Goal: Information Seeking & Learning: Learn about a topic

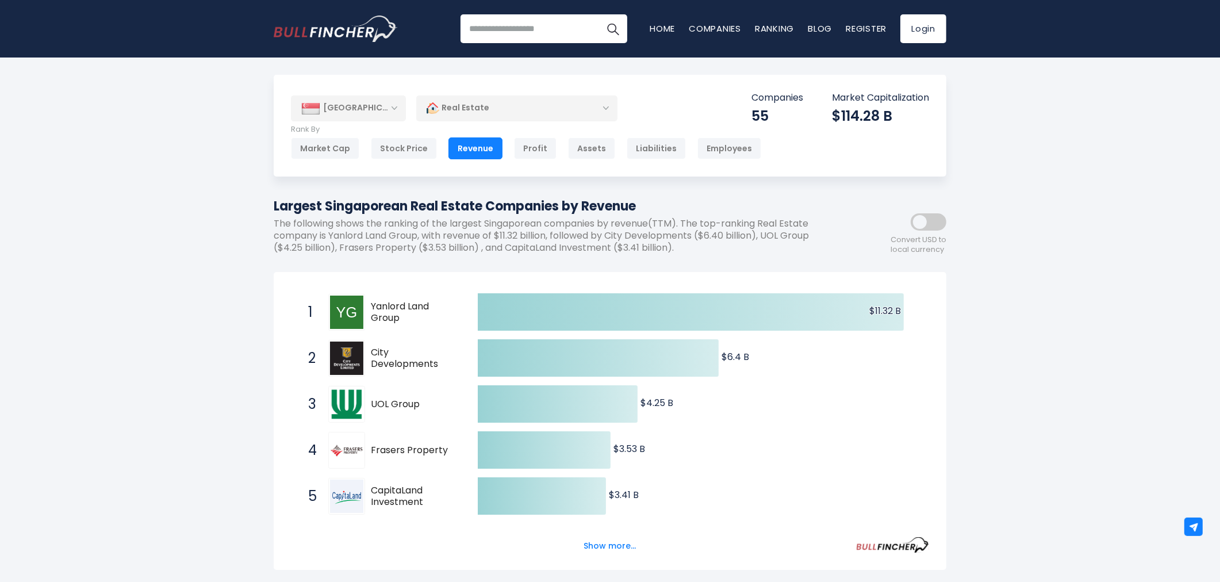
click at [378, 106] on div "[GEOGRAPHIC_DATA]" at bounding box center [348, 107] width 115 height 25
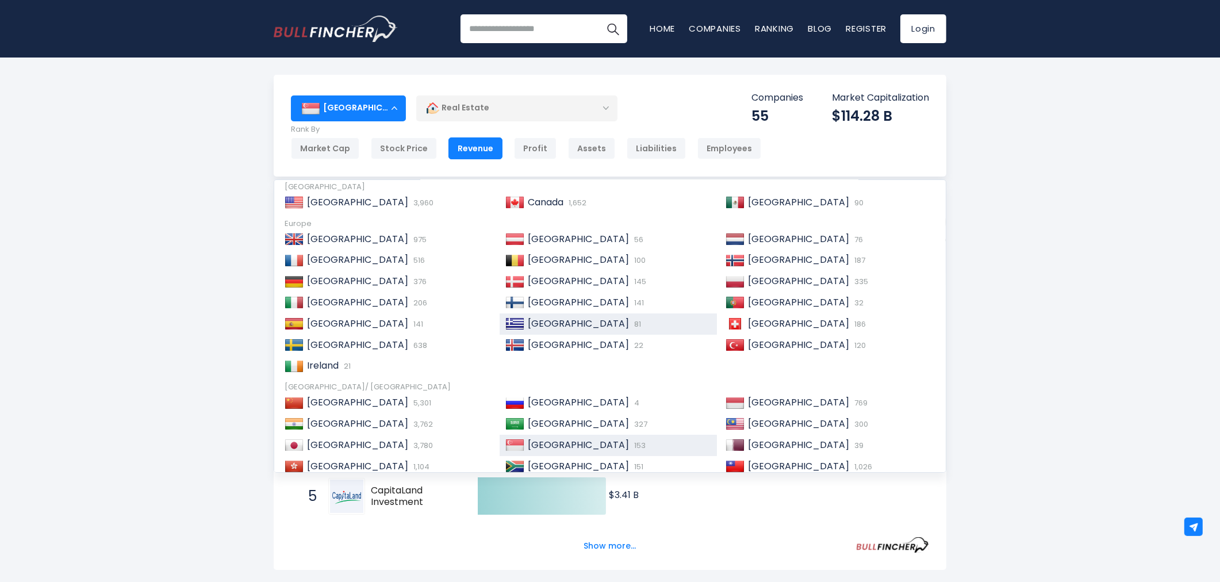
scroll to position [64, 0]
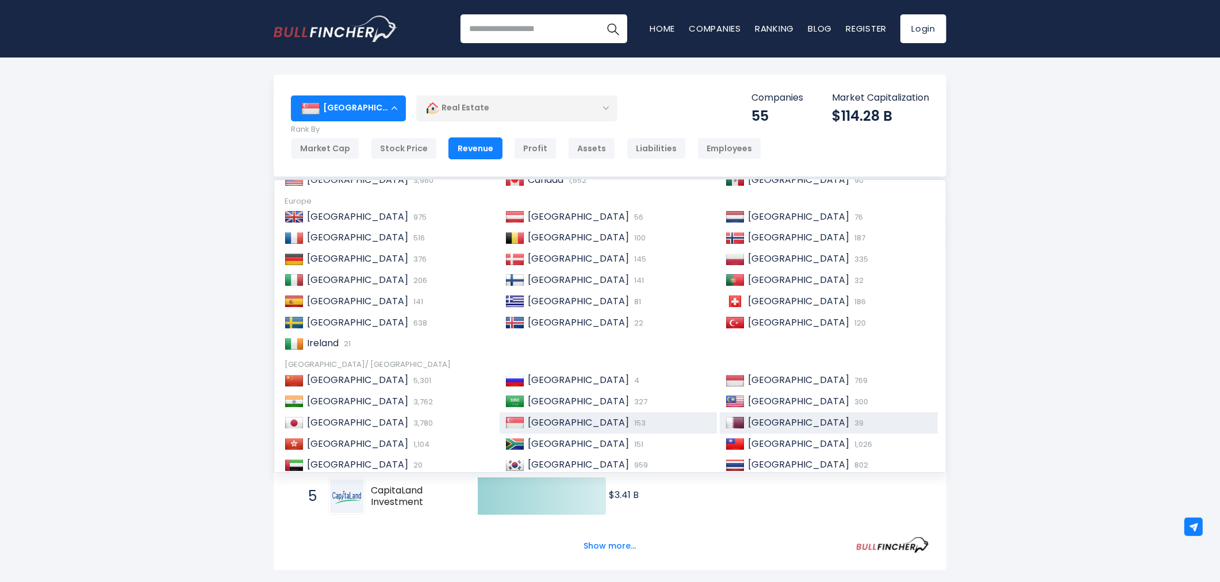
click at [748, 428] on span "[GEOGRAPHIC_DATA]" at bounding box center [798, 422] width 101 height 13
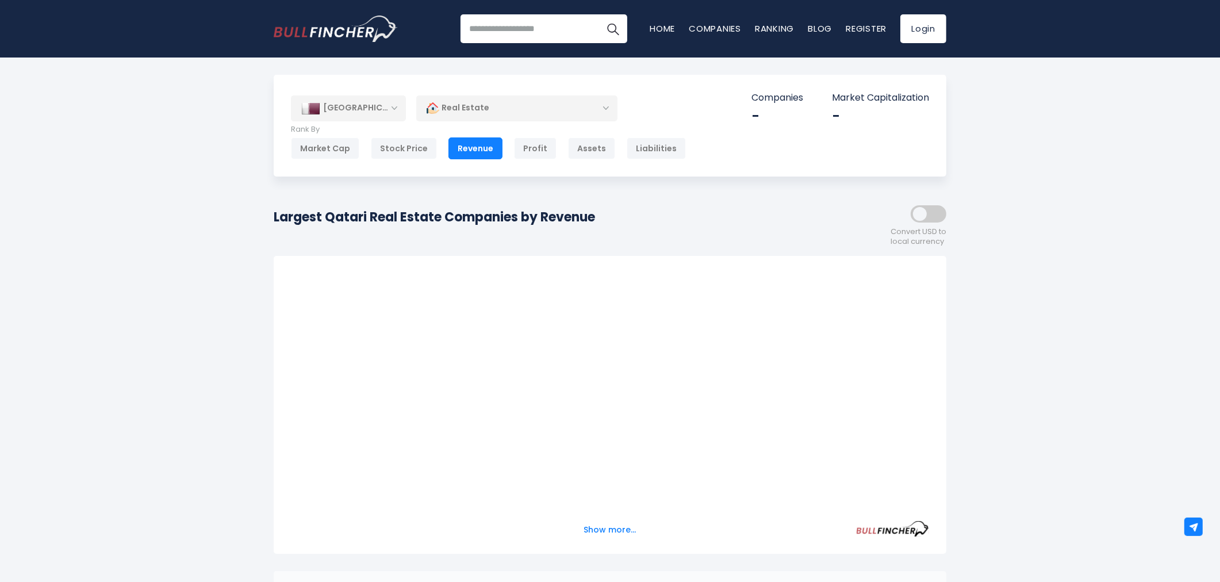
click at [536, 217] on div "Largest Qatari Real Estate Companies by Revenue" at bounding box center [434, 221] width 321 height 28
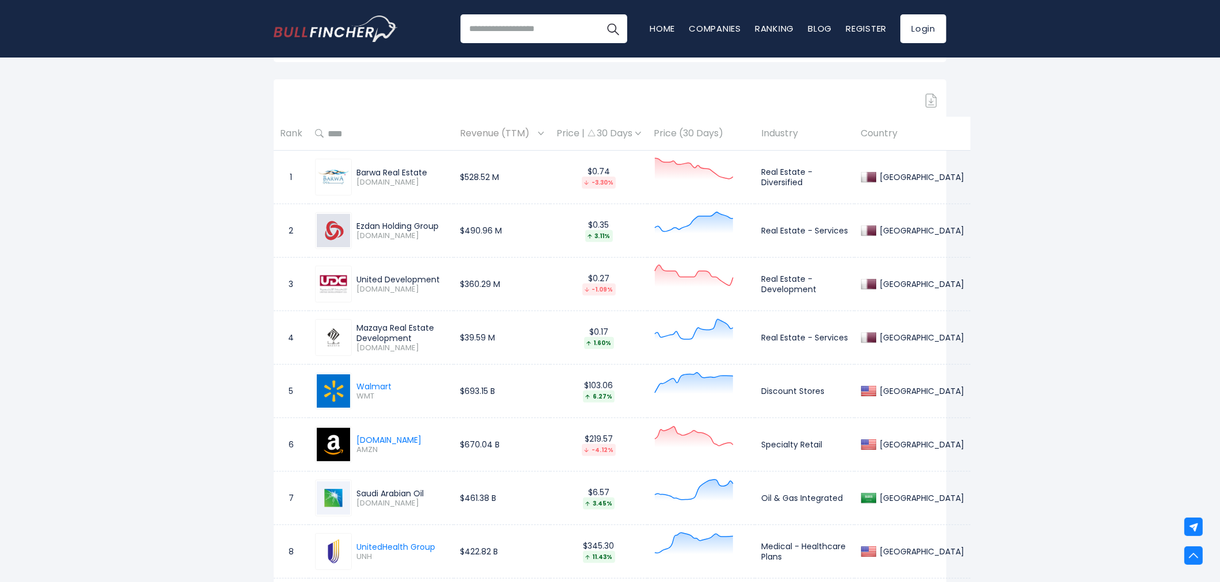
scroll to position [447, 0]
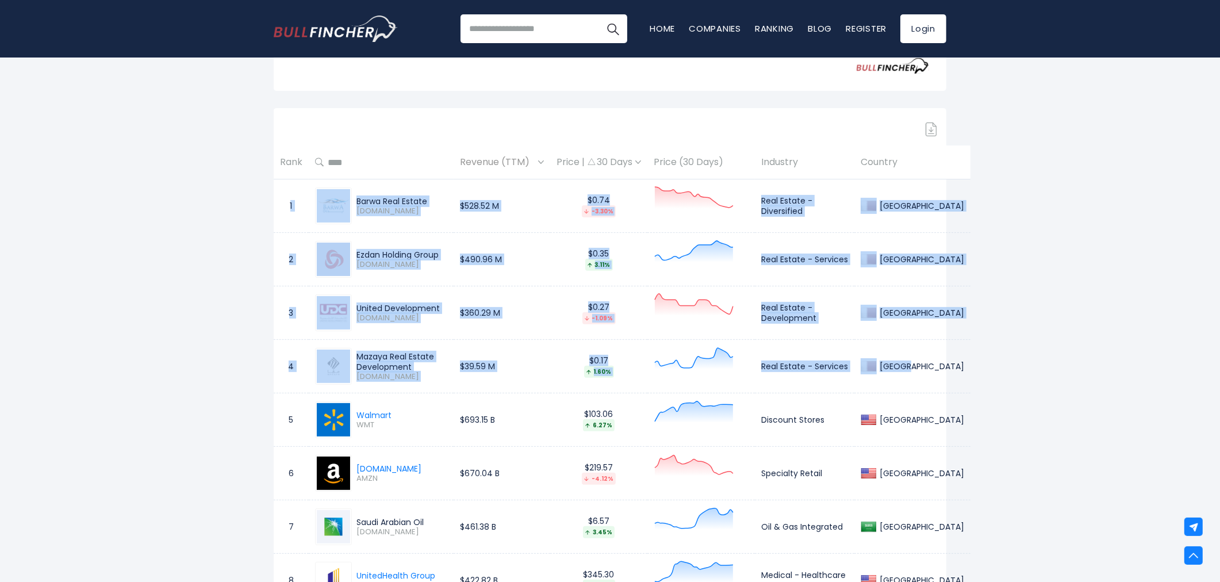
drag, startPoint x: 286, startPoint y: 206, endPoint x: 904, endPoint y: 376, distance: 640.5
copy tbody "1 Barwa Real Estate BRES.QA $528.52 M $0.74 -3.30% Real Estate - Diversified Qa…"
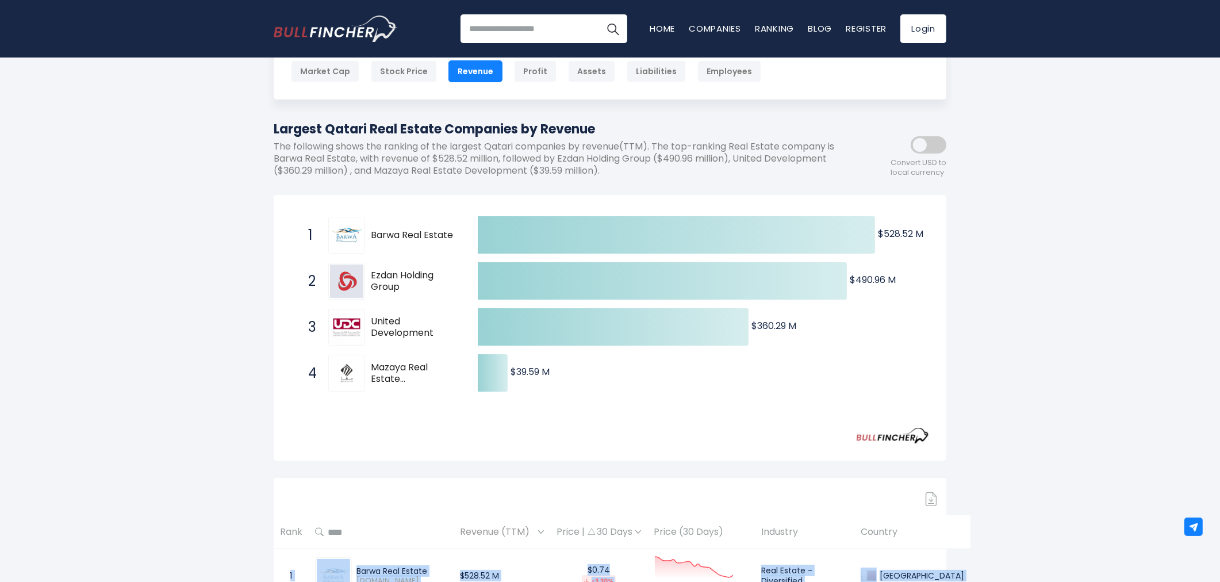
scroll to position [0, 0]
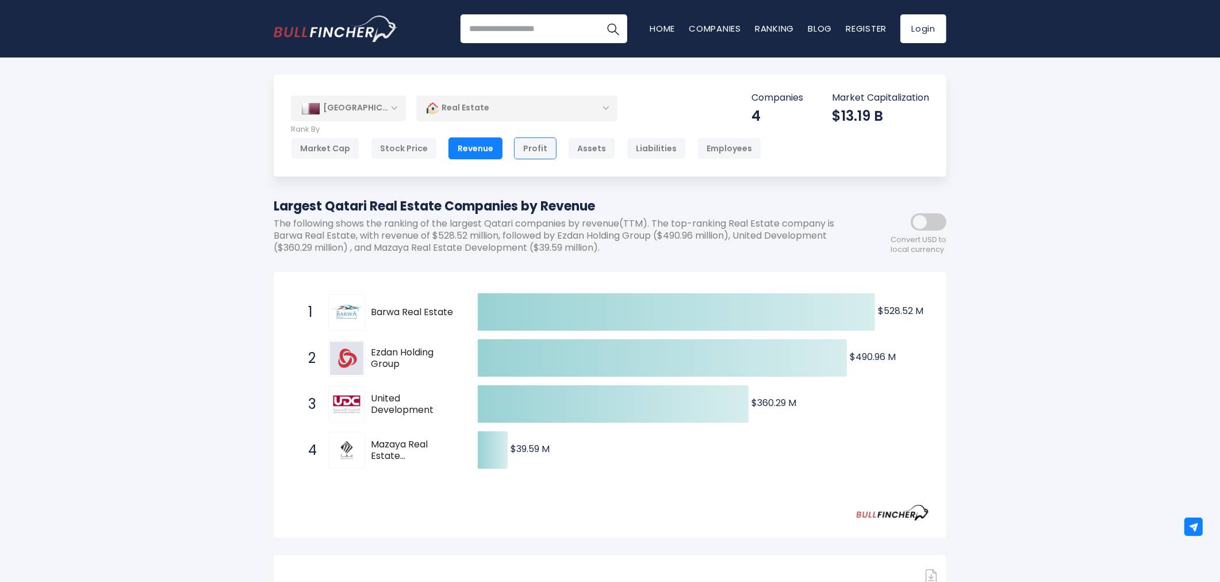
click at [544, 144] on div "Profit" at bounding box center [535, 148] width 43 height 22
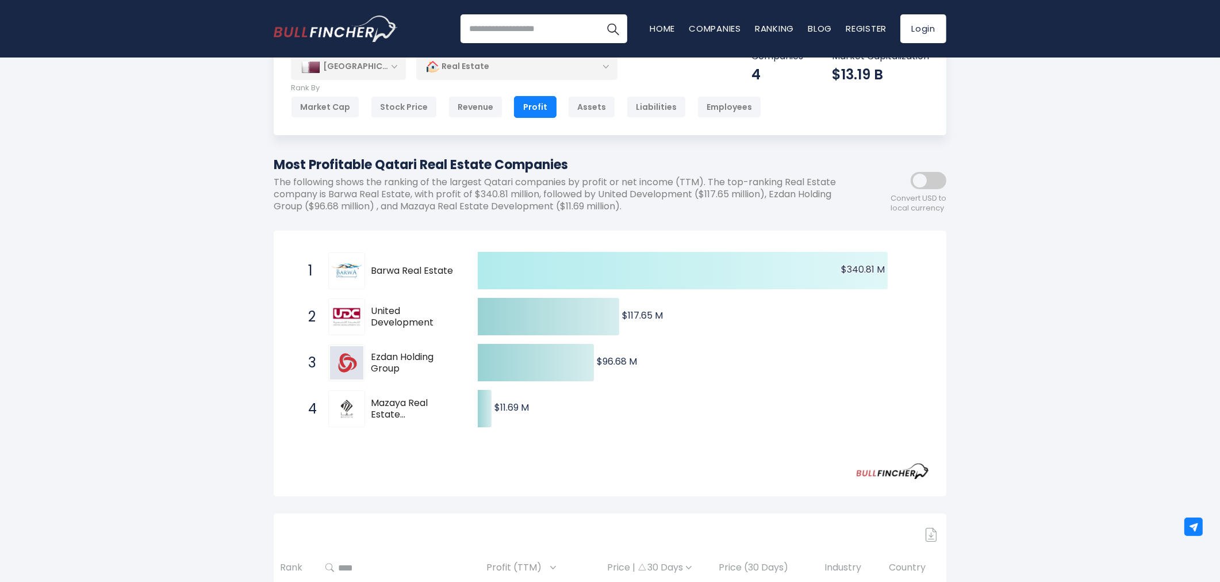
scroll to position [64, 0]
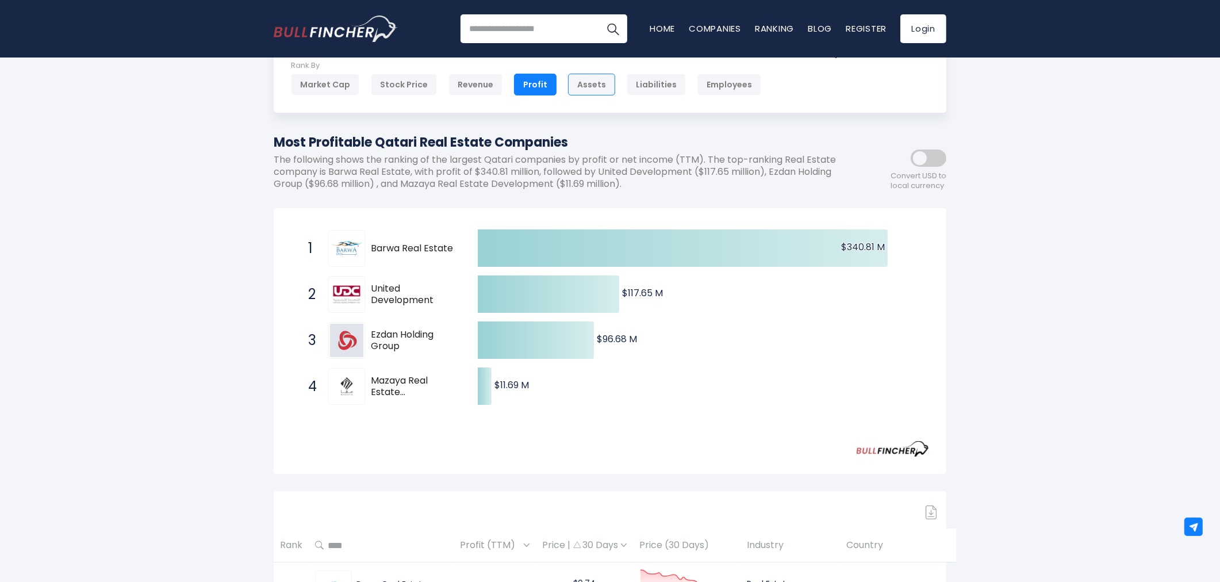
click at [593, 90] on div "Assets" at bounding box center [591, 85] width 47 height 22
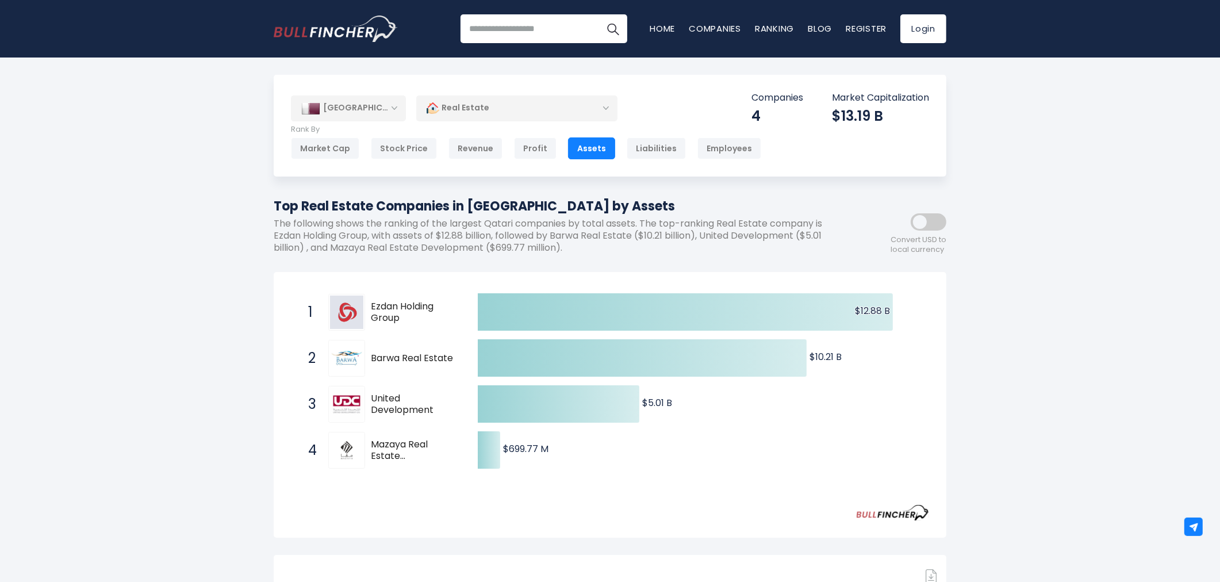
click at [368, 110] on div "[GEOGRAPHIC_DATA]" at bounding box center [348, 107] width 115 height 25
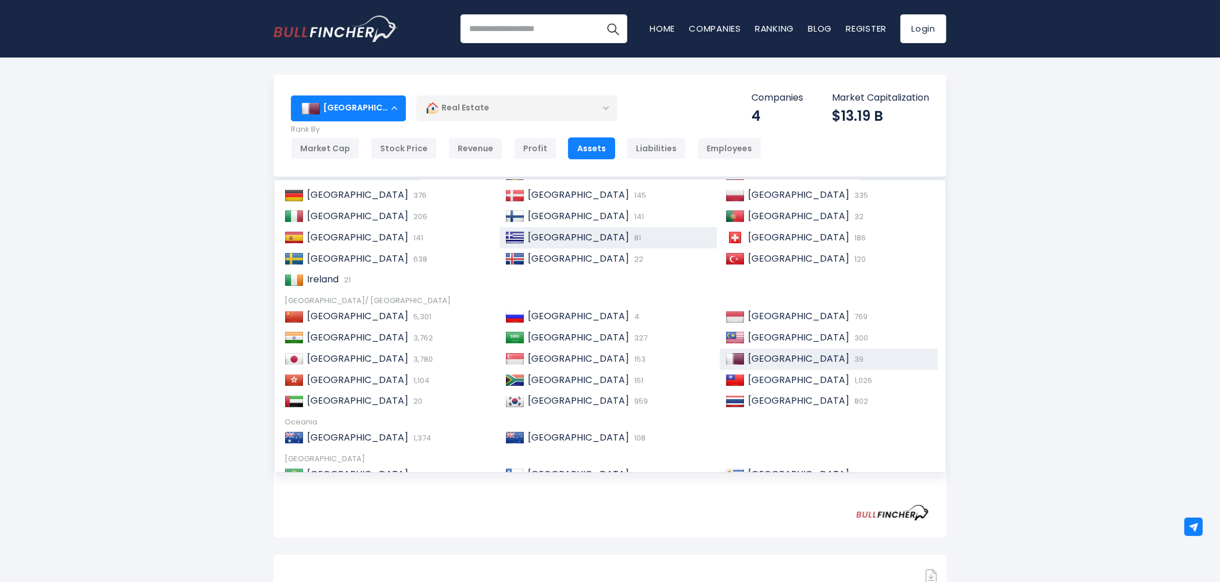
scroll to position [175, 0]
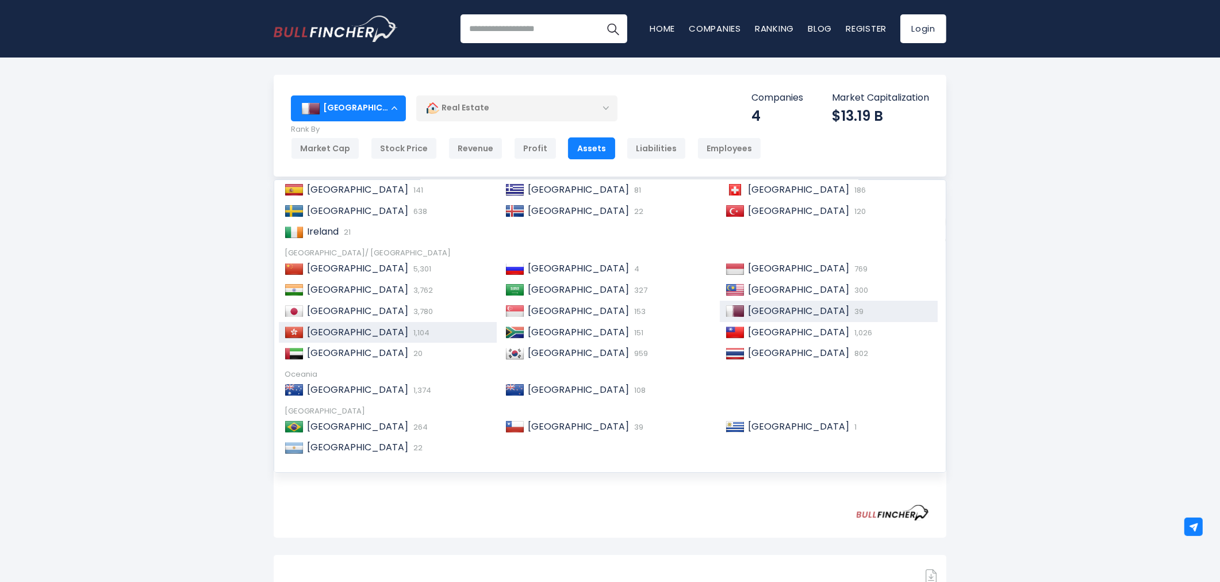
click at [348, 334] on span "[GEOGRAPHIC_DATA]" at bounding box center [357, 331] width 101 height 13
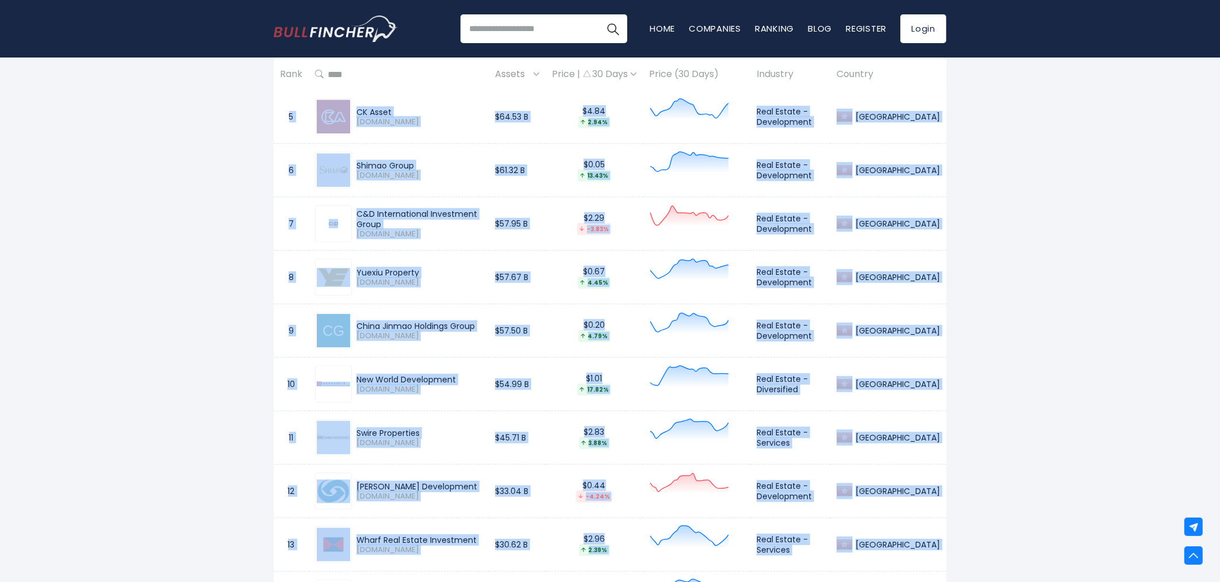
scroll to position [822, 0]
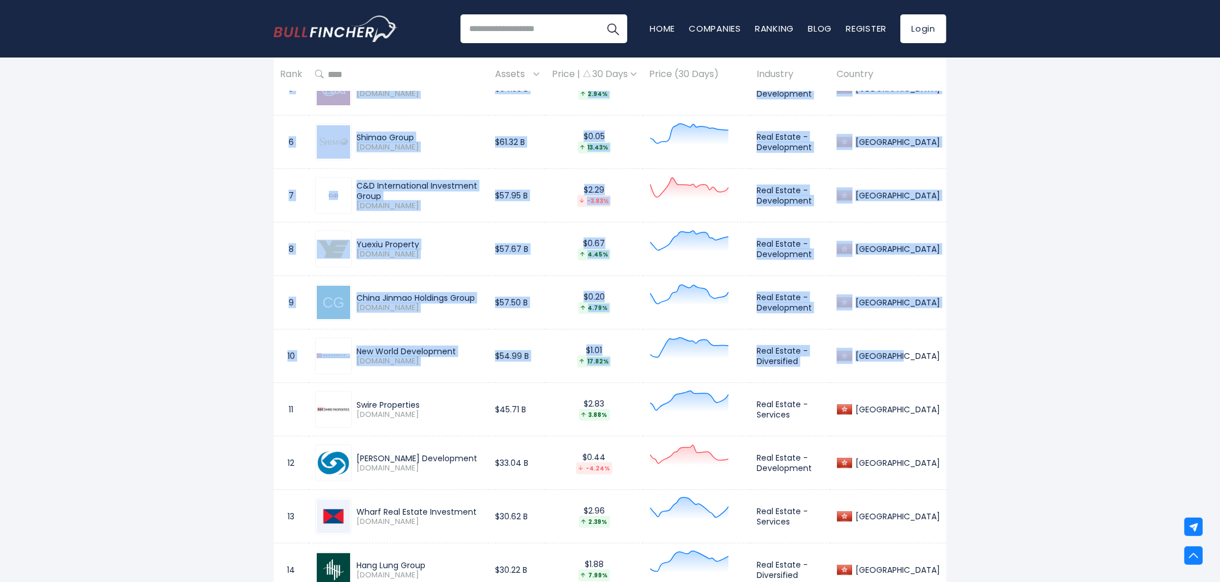
drag, startPoint x: 285, startPoint y: 119, endPoint x: 944, endPoint y: 356, distance: 700.2
copy tbody "1 China Resources Land 1109.HK $158.54 B $3.89 -1.37% Real Estate - Development…"
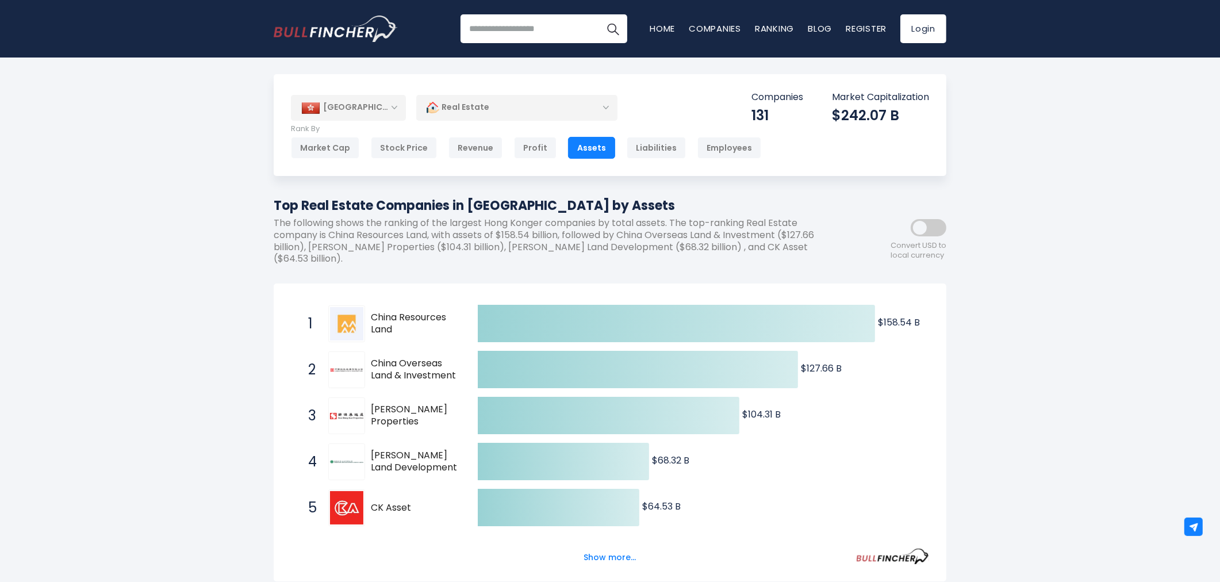
scroll to position [0, 0]
click at [455, 151] on div "Revenue" at bounding box center [475, 148] width 54 height 22
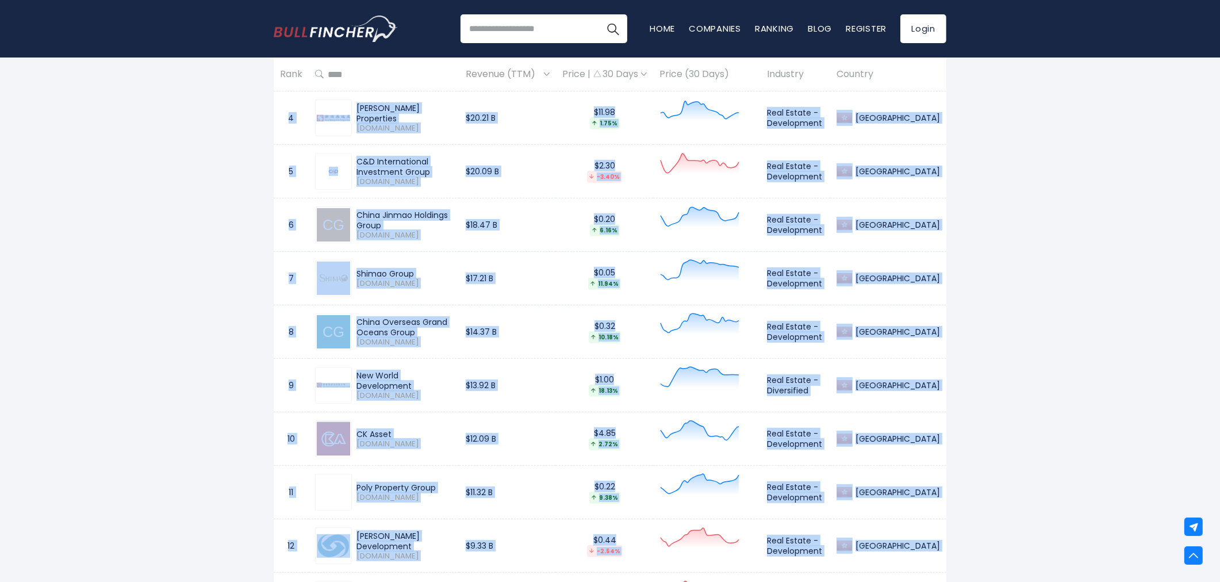
scroll to position [809, 0]
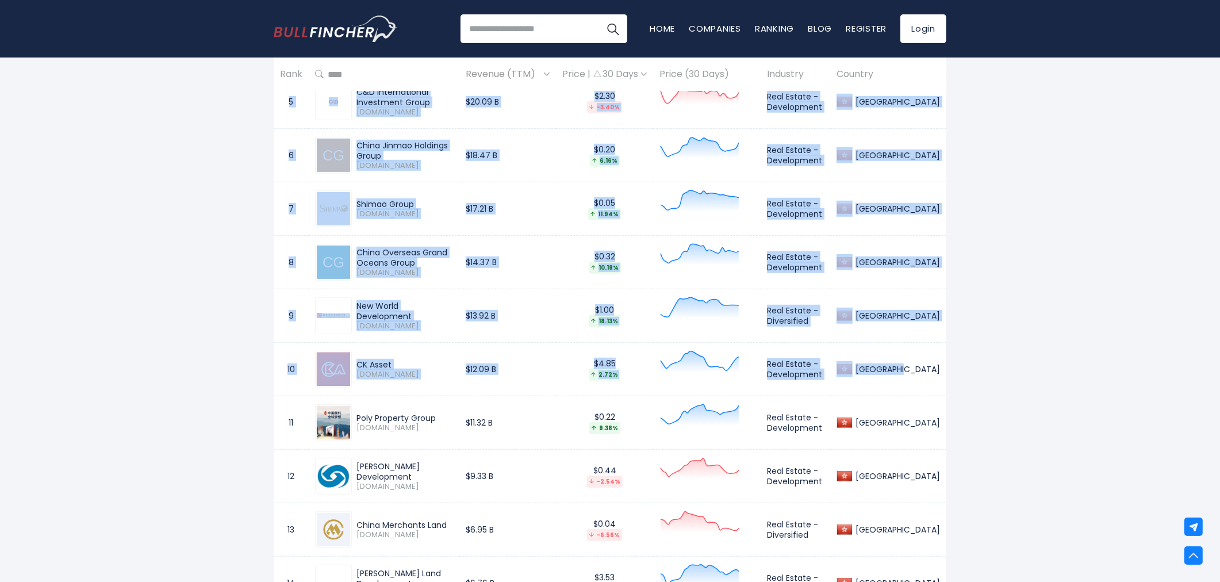
drag, startPoint x: 286, startPoint y: 121, endPoint x: 940, endPoint y: 372, distance: 701.2
copy tbody "1 China Resources Land 1109.HK $77.94 B $3.90 -0.59% Real Estate - Development …"
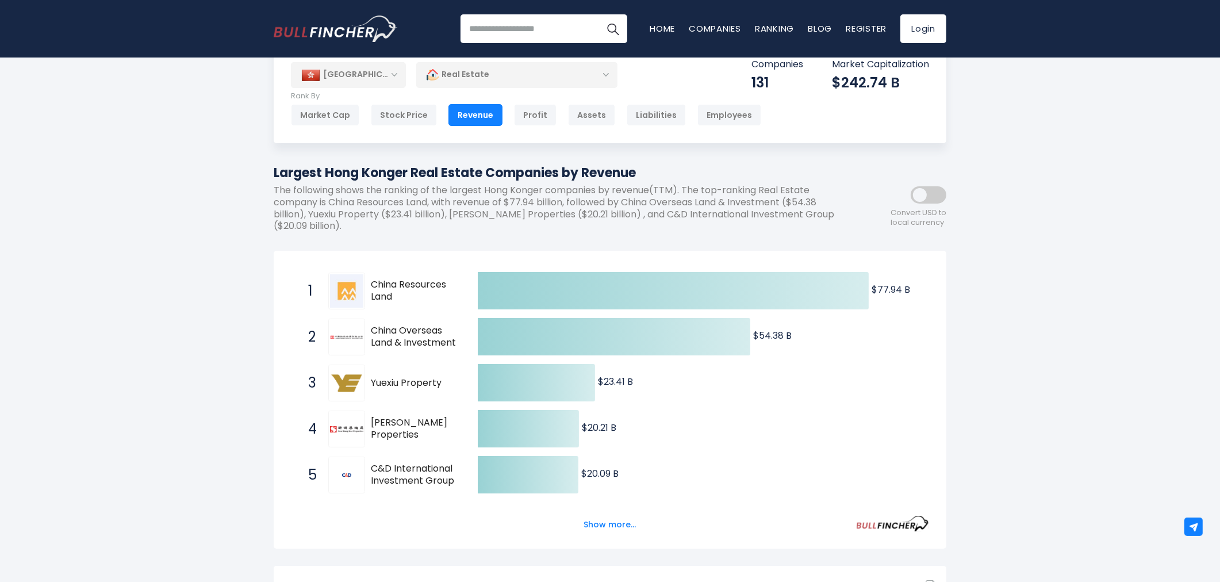
scroll to position [0, 0]
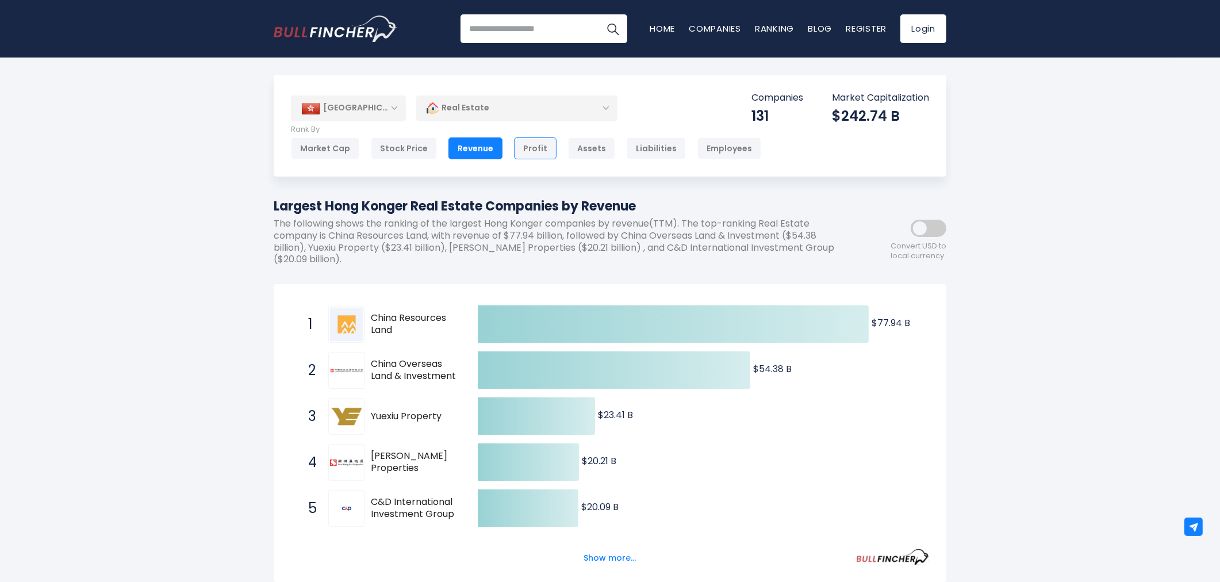
click at [547, 144] on div "Profit" at bounding box center [535, 148] width 43 height 22
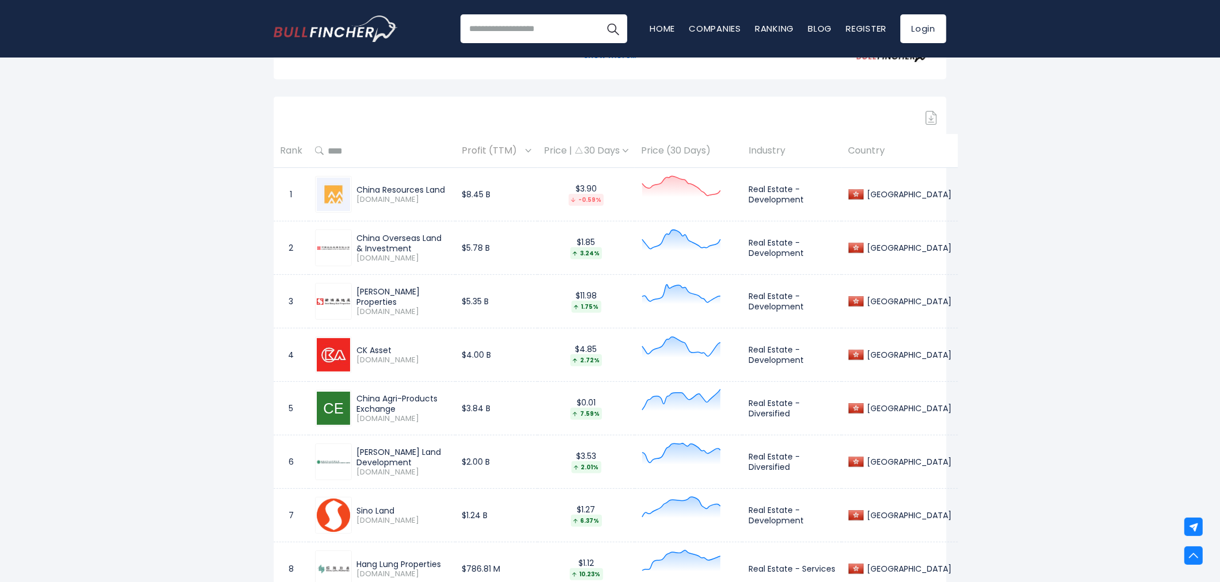
scroll to position [510, 0]
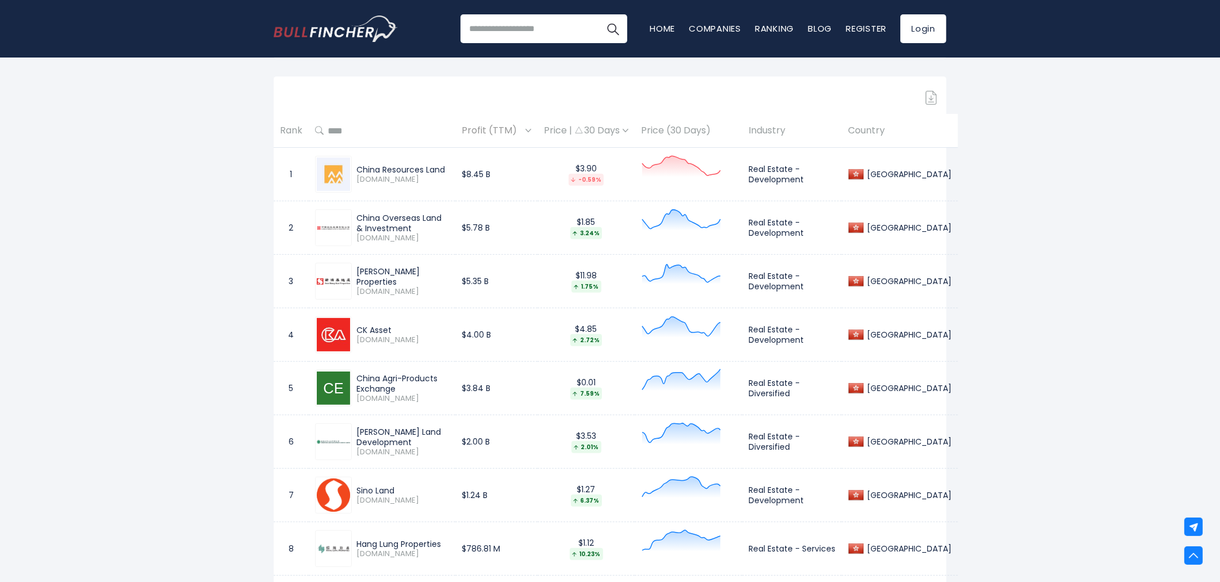
drag, startPoint x: 356, startPoint y: 378, endPoint x: 406, endPoint y: 387, distance: 50.2
click at [406, 387] on div "China Agri-Products Exchange" at bounding box center [402, 383] width 93 height 21
copy div "China Agri-Products Exchange"
drag, startPoint x: 750, startPoint y: 385, endPoint x: 803, endPoint y: 397, distance: 54.2
click at [803, 397] on td "Real Estate - Diversified" at bounding box center [791, 388] width 99 height 53
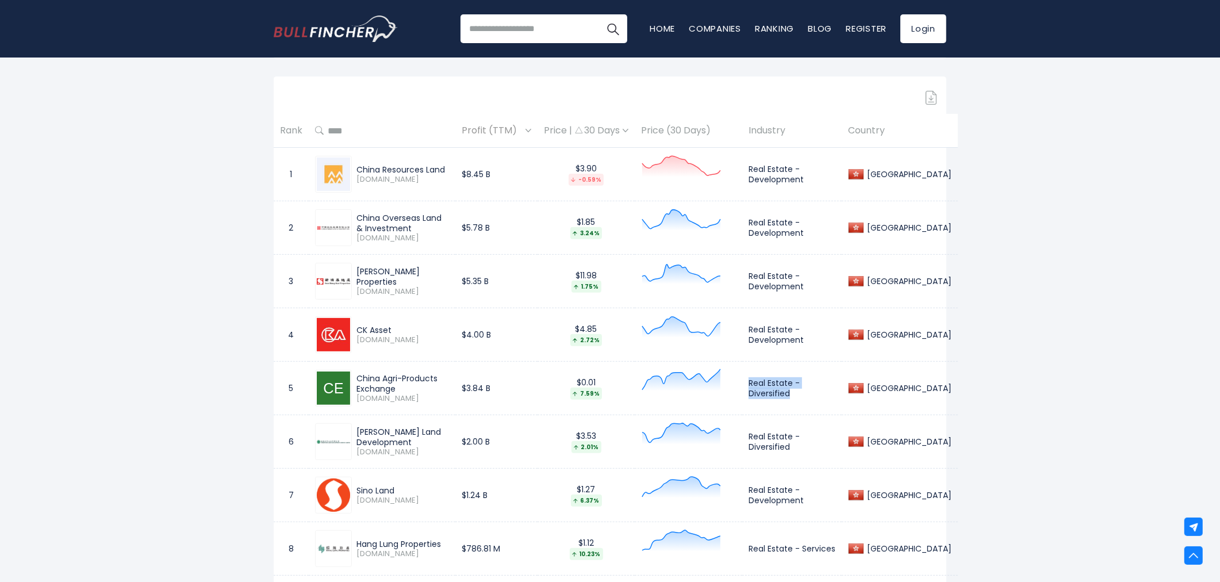
copy td "Real Estate - Diversified"
drag, startPoint x: 355, startPoint y: 433, endPoint x: 421, endPoint y: 444, distance: 66.3
click at [421, 444] on div "Henderson Land Development 0012.HK" at bounding box center [400, 441] width 97 height 30
copy div "[PERSON_NAME] Land Development"
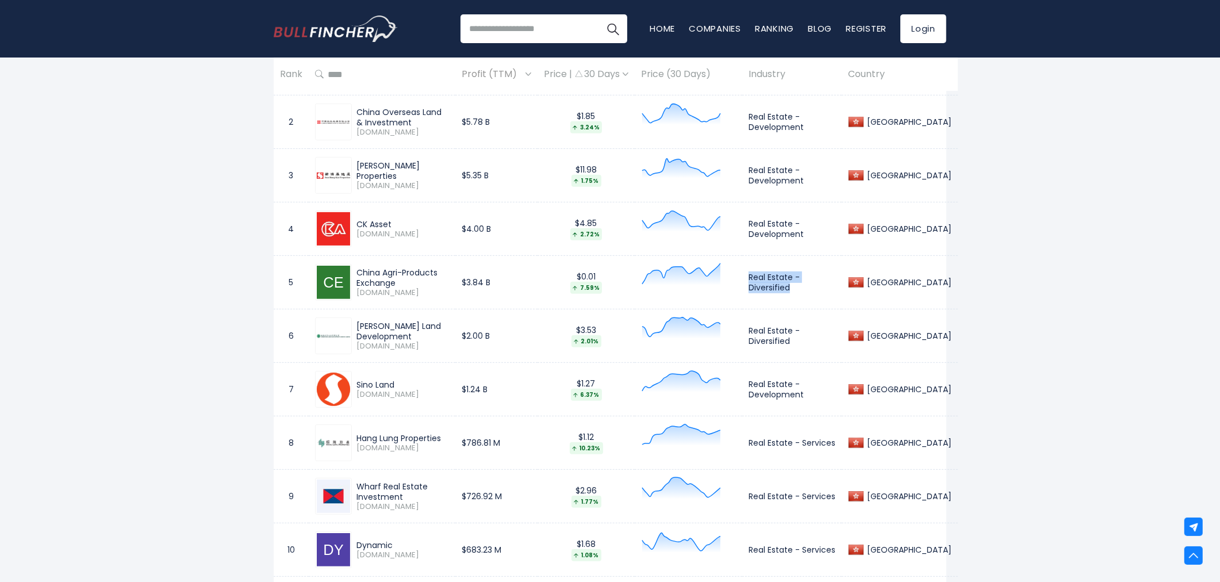
scroll to position [639, 0]
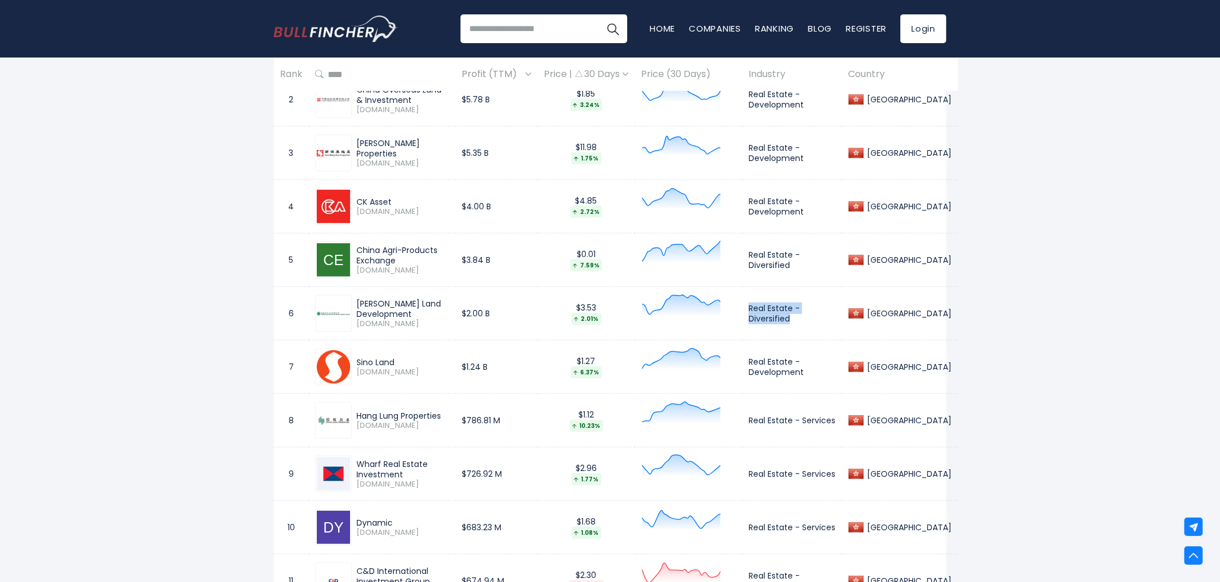
drag, startPoint x: 751, startPoint y: 307, endPoint x: 796, endPoint y: 319, distance: 47.0
click at [796, 319] on td "Real Estate - Diversified" at bounding box center [791, 313] width 99 height 53
copy td "Real Estate - Diversified"
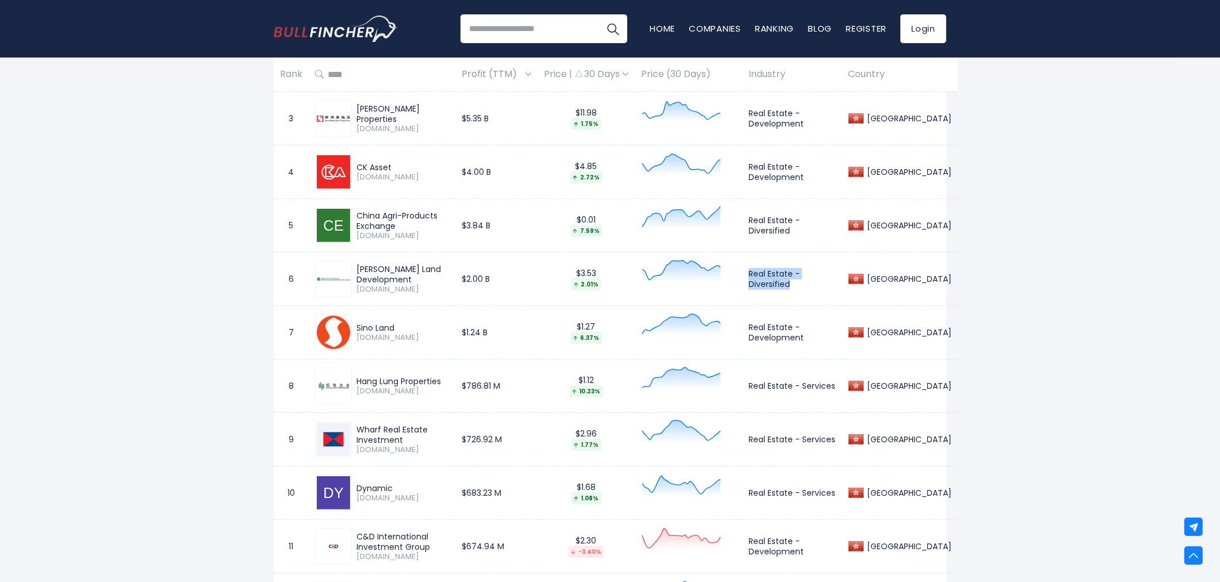
scroll to position [702, 0]
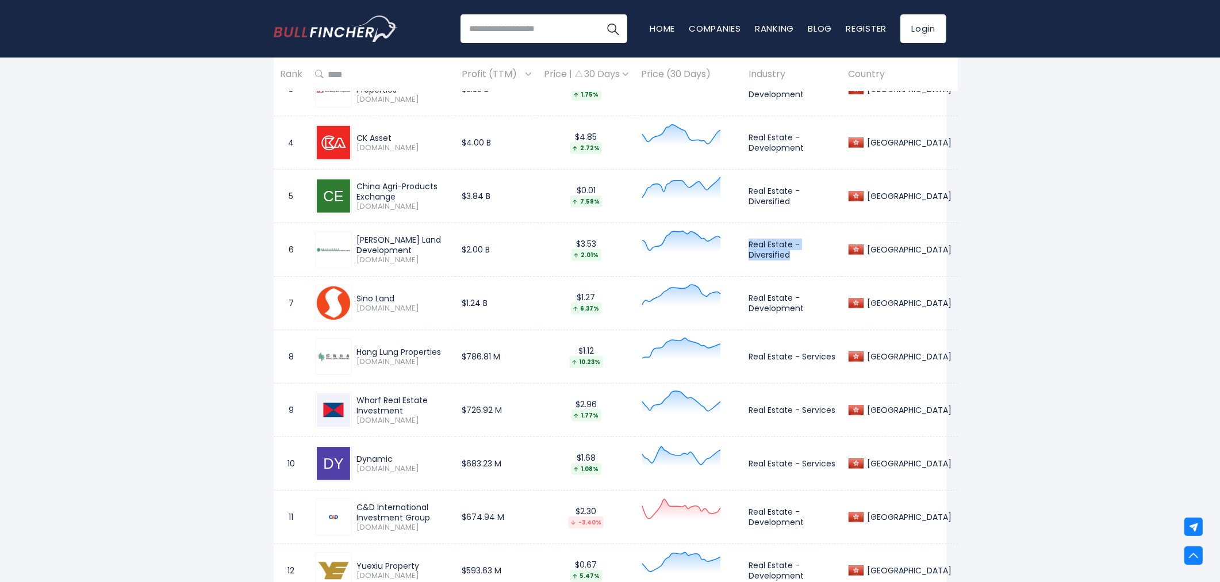
drag, startPoint x: 358, startPoint y: 296, endPoint x: 395, endPoint y: 297, distance: 37.4
click at [395, 297] on div "Sino Land" at bounding box center [402, 298] width 93 height 10
copy div "Sino Land"
drag, startPoint x: 749, startPoint y: 297, endPoint x: 811, endPoint y: 310, distance: 63.5
click at [811, 310] on td "Real Estate - Development" at bounding box center [791, 302] width 99 height 53
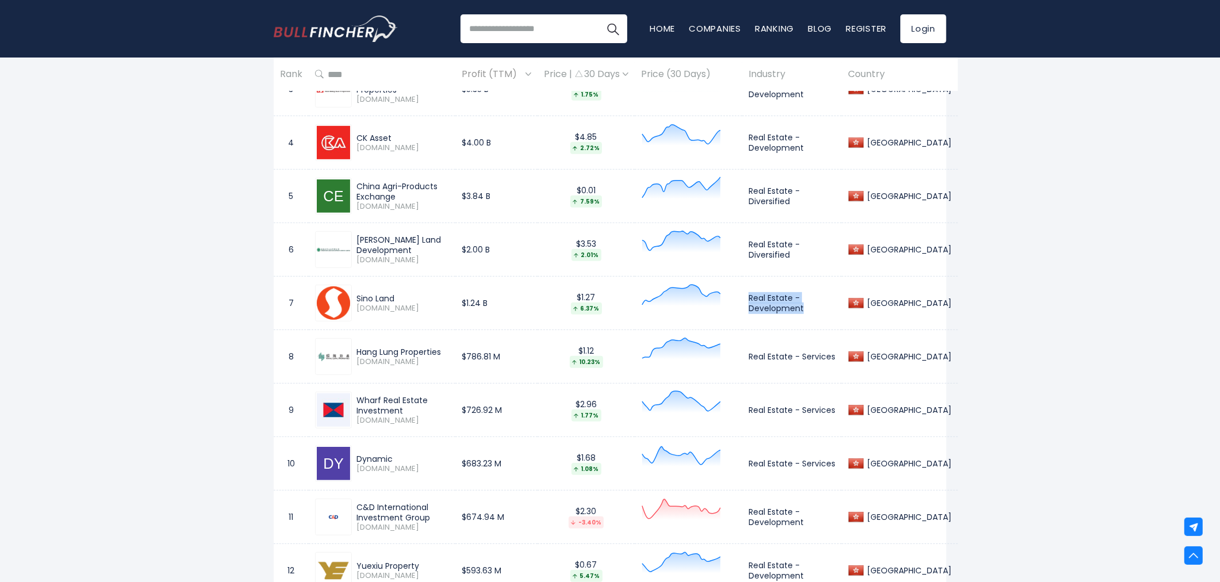
copy td "Real Estate - Development"
drag, startPoint x: 357, startPoint y: 352, endPoint x: 441, endPoint y: 349, distance: 84.0
click at [441, 349] on div "Hang Lung Properties" at bounding box center [402, 352] width 93 height 10
copy div "Hang Lung Properties"
drag, startPoint x: 752, startPoint y: 356, endPoint x: 836, endPoint y: 354, distance: 83.9
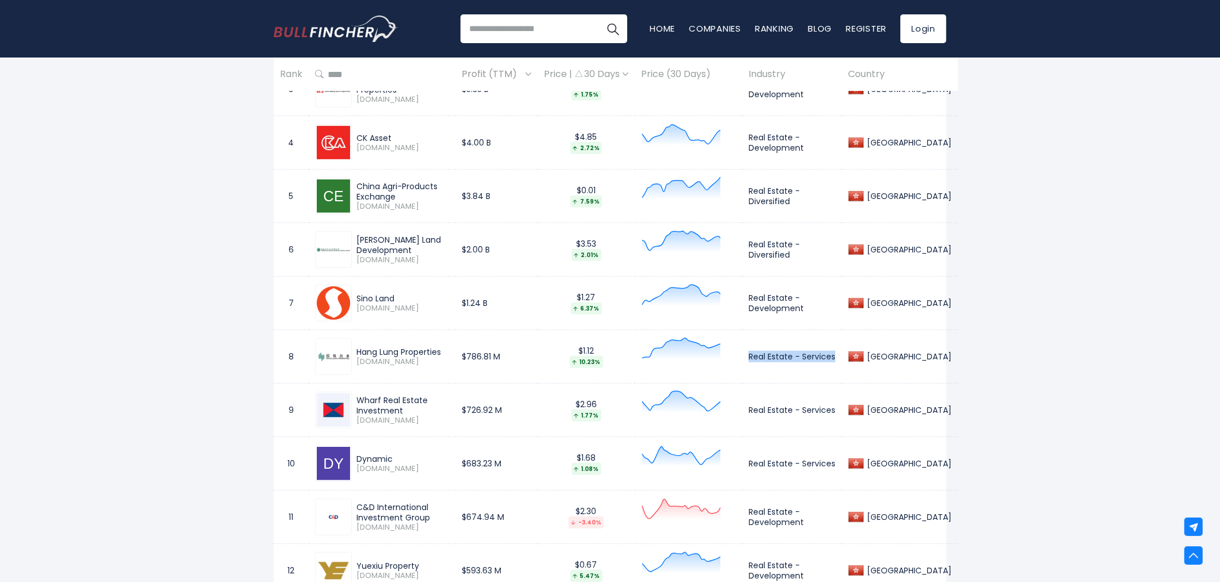
click at [836, 354] on td "Real Estate - Services" at bounding box center [791, 356] width 99 height 53
copy td "Real Estate - Services"
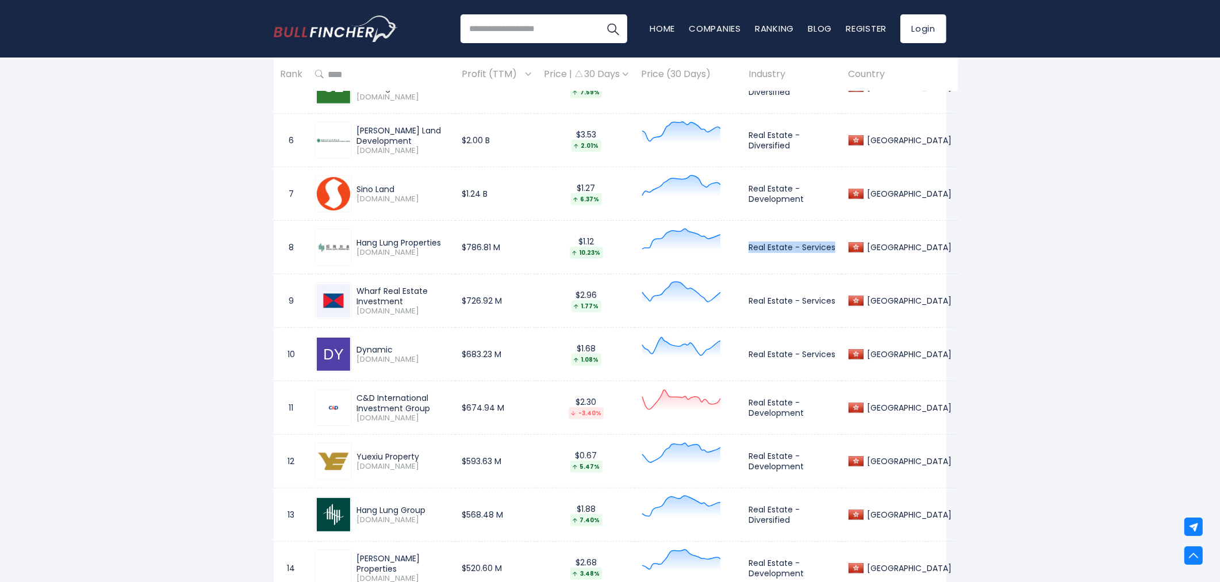
scroll to position [894, 0]
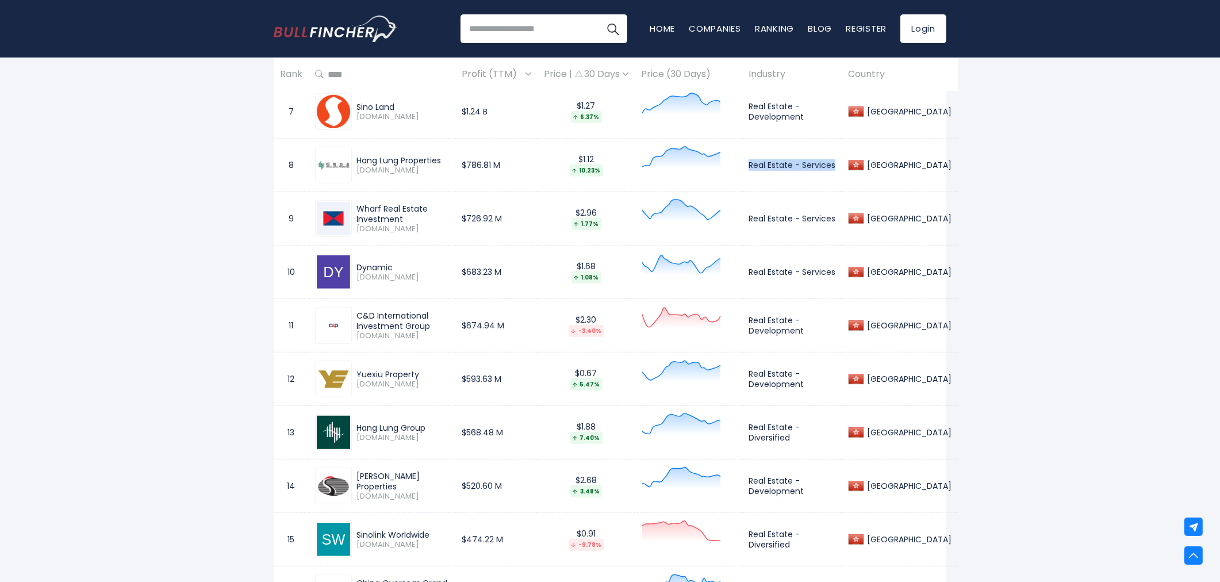
drag, startPoint x: 356, startPoint y: 208, endPoint x: 405, endPoint y: 221, distance: 50.5
click at [405, 221] on div "Wharf Real Estate Investment" at bounding box center [402, 213] width 93 height 21
copy div "Wharf Real Estate Investment"
drag, startPoint x: 355, startPoint y: 267, endPoint x: 393, endPoint y: 268, distance: 37.9
click at [393, 268] on div "Dynamic 0029.HK" at bounding box center [400, 272] width 97 height 20
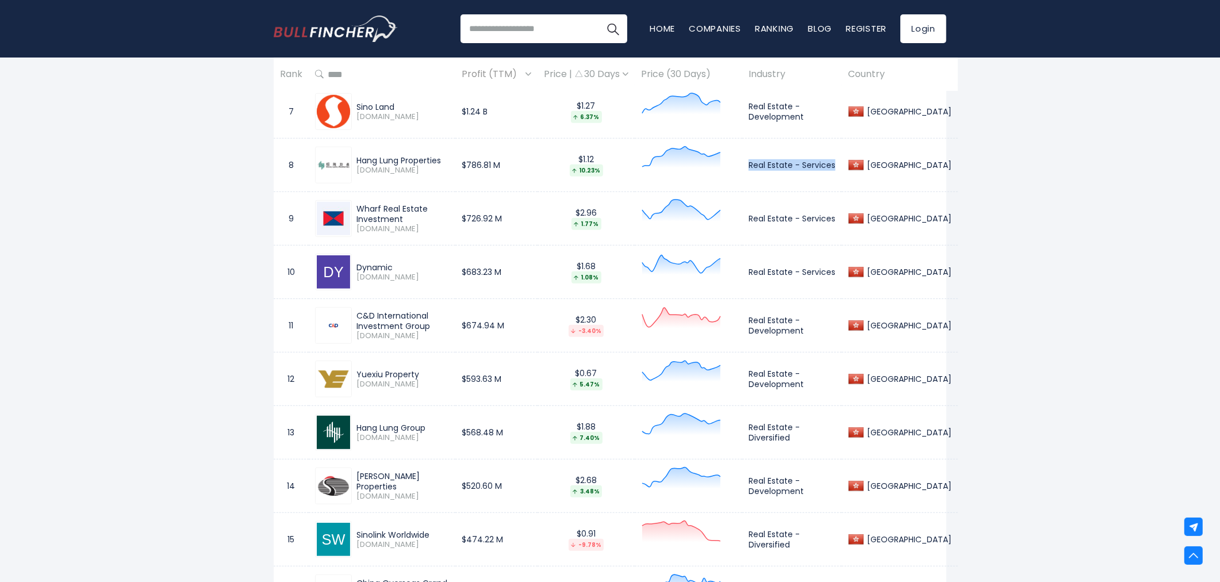
copy div "Dynamic"
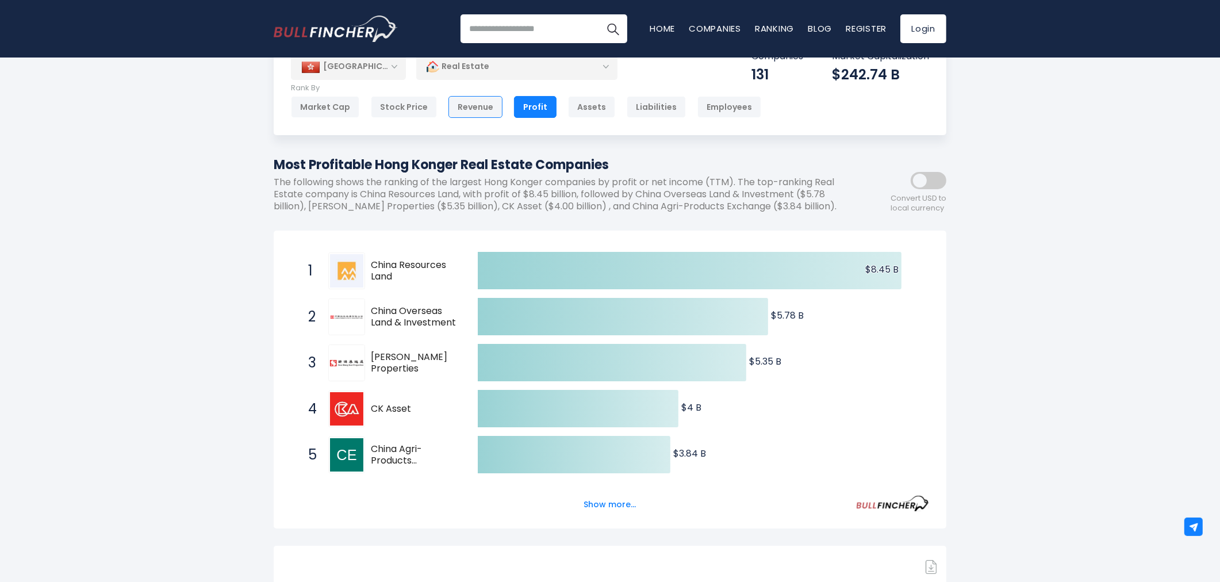
scroll to position [0, 0]
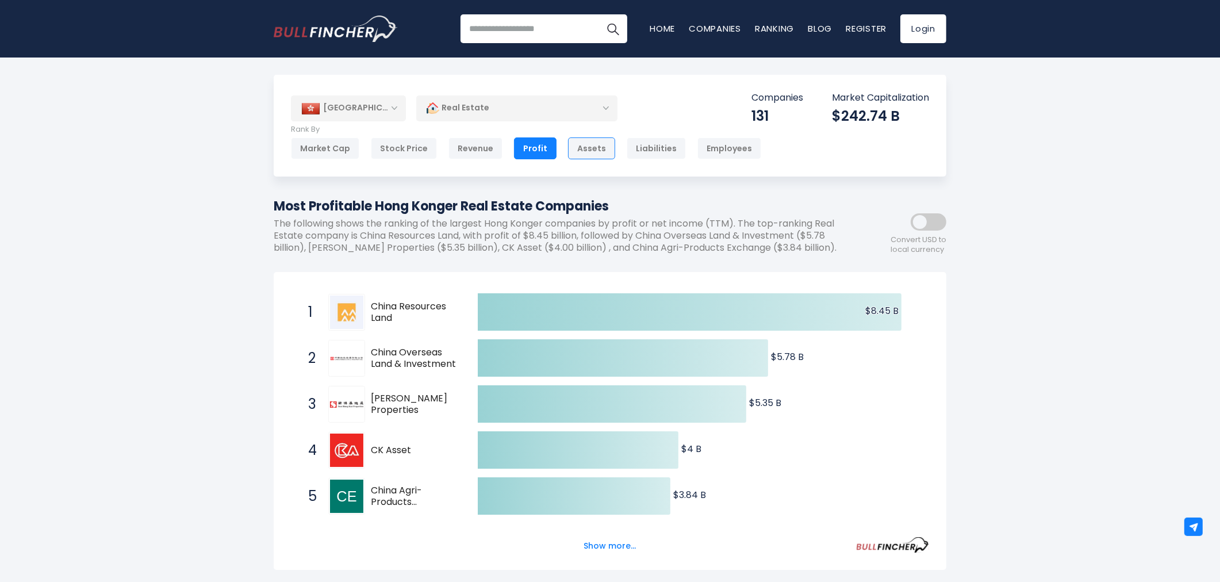
click at [570, 147] on div "Assets" at bounding box center [591, 148] width 47 height 22
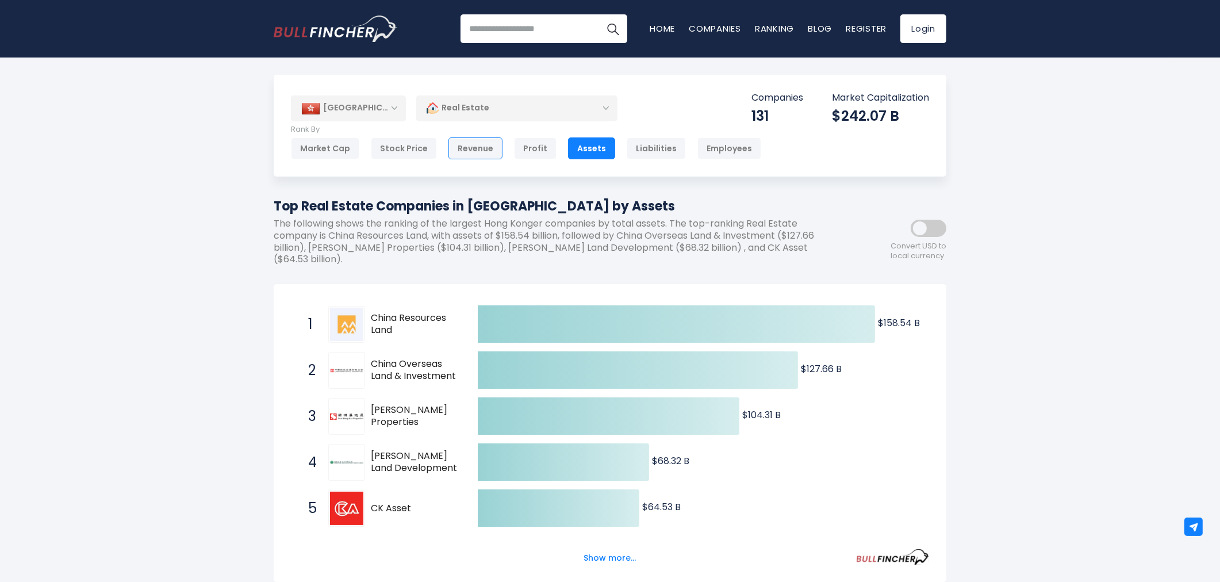
click at [468, 148] on div "Revenue" at bounding box center [475, 148] width 54 height 22
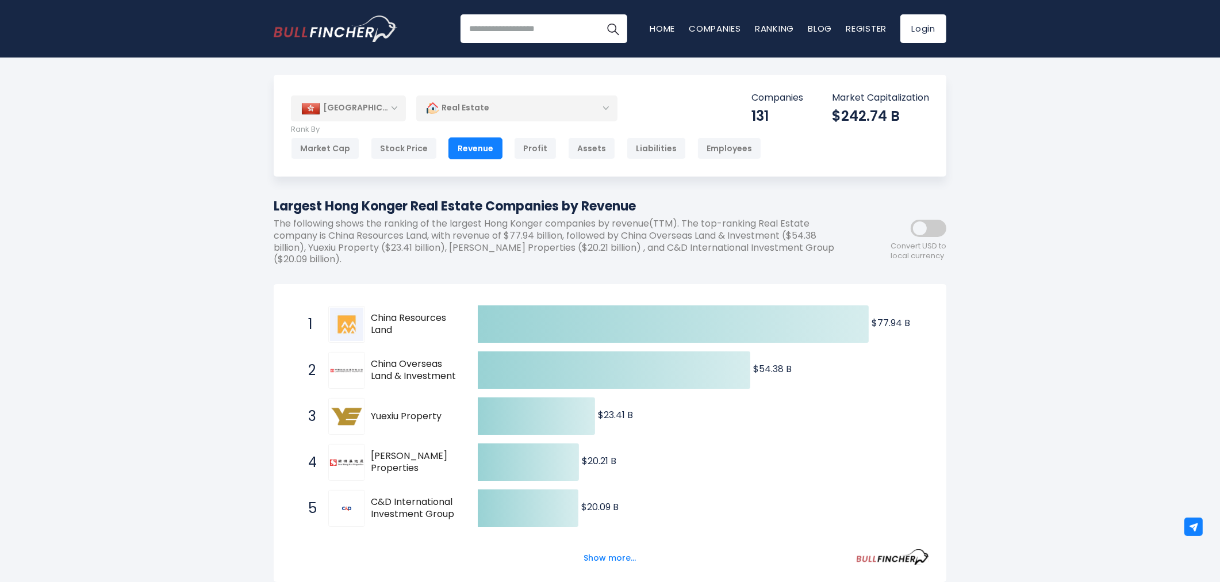
click at [371, 112] on div "[GEOGRAPHIC_DATA]" at bounding box center [348, 107] width 115 height 25
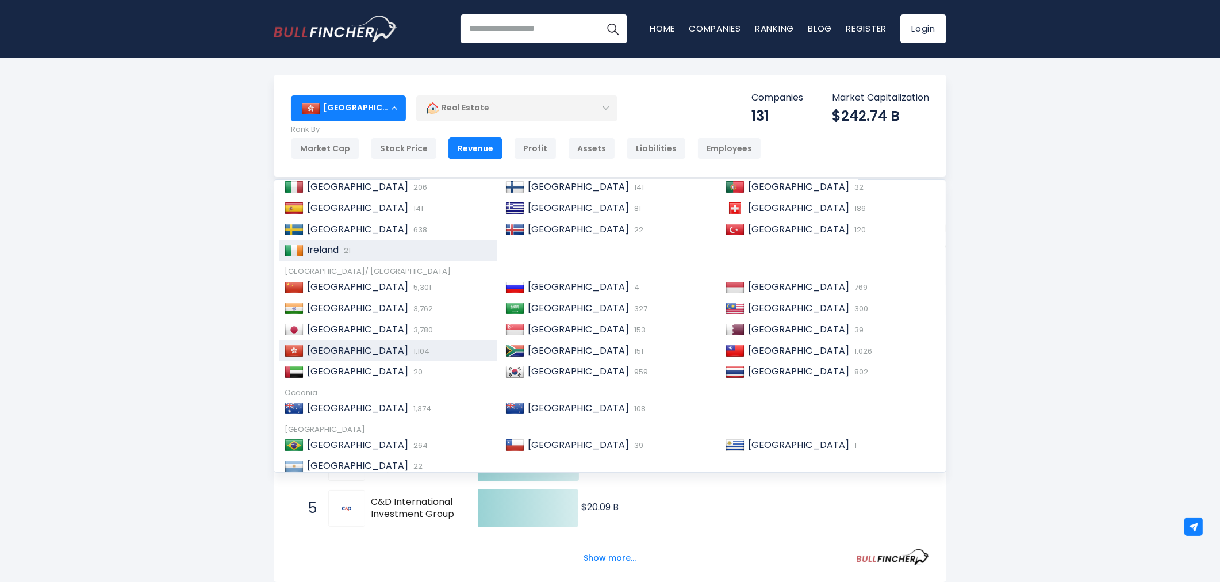
scroll to position [175, 0]
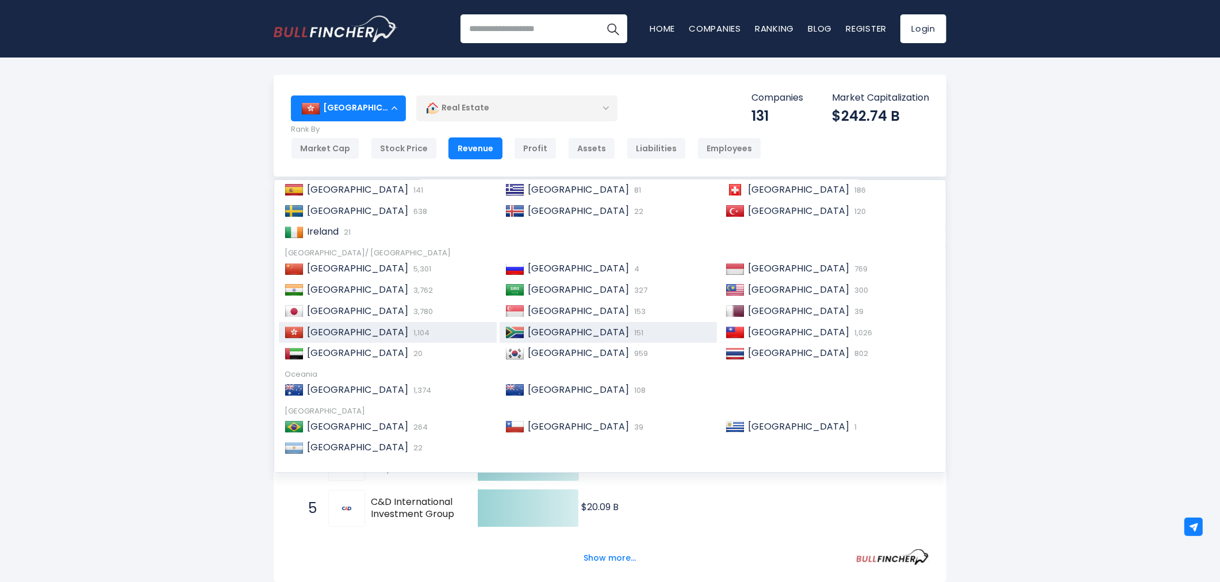
click at [528, 326] on span "[GEOGRAPHIC_DATA]" at bounding box center [578, 331] width 101 height 13
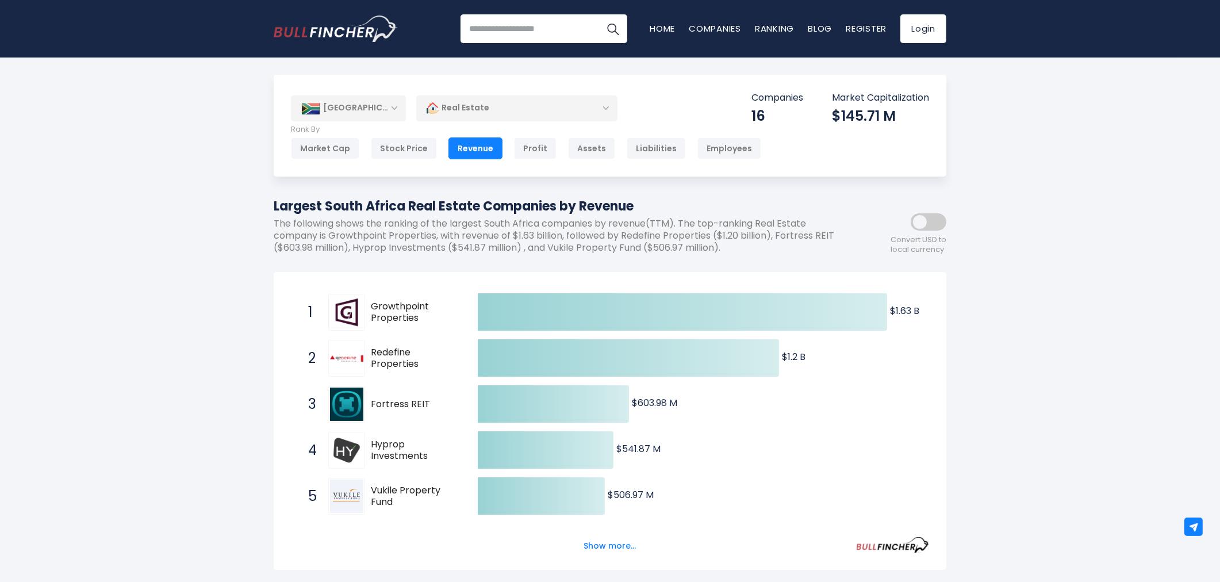
click at [363, 106] on div "[GEOGRAPHIC_DATA]" at bounding box center [348, 107] width 115 height 25
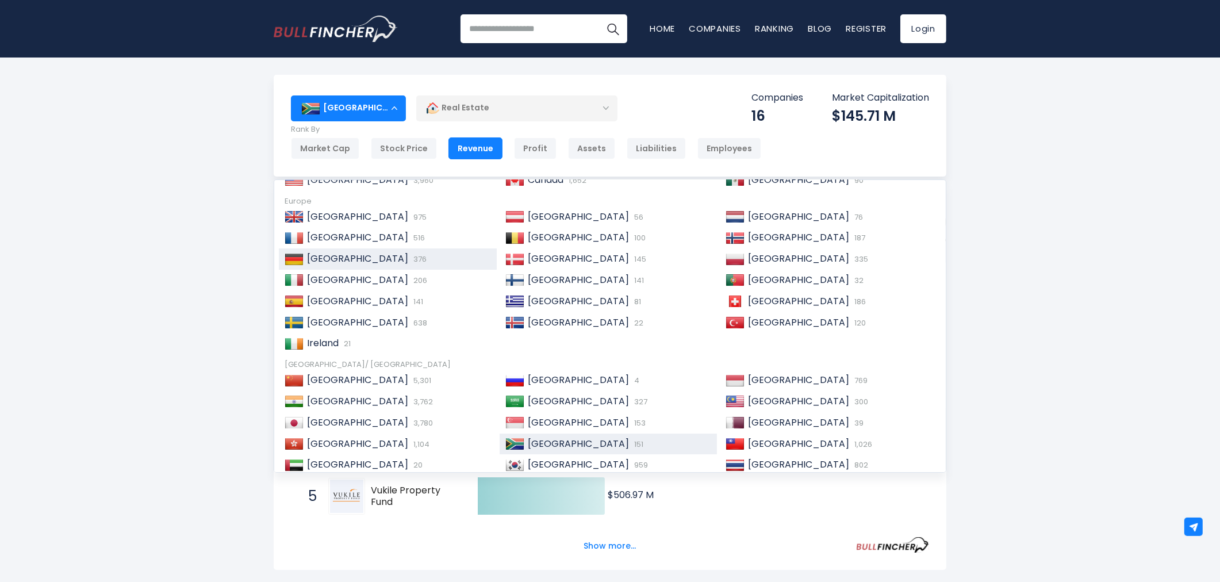
scroll to position [128, 0]
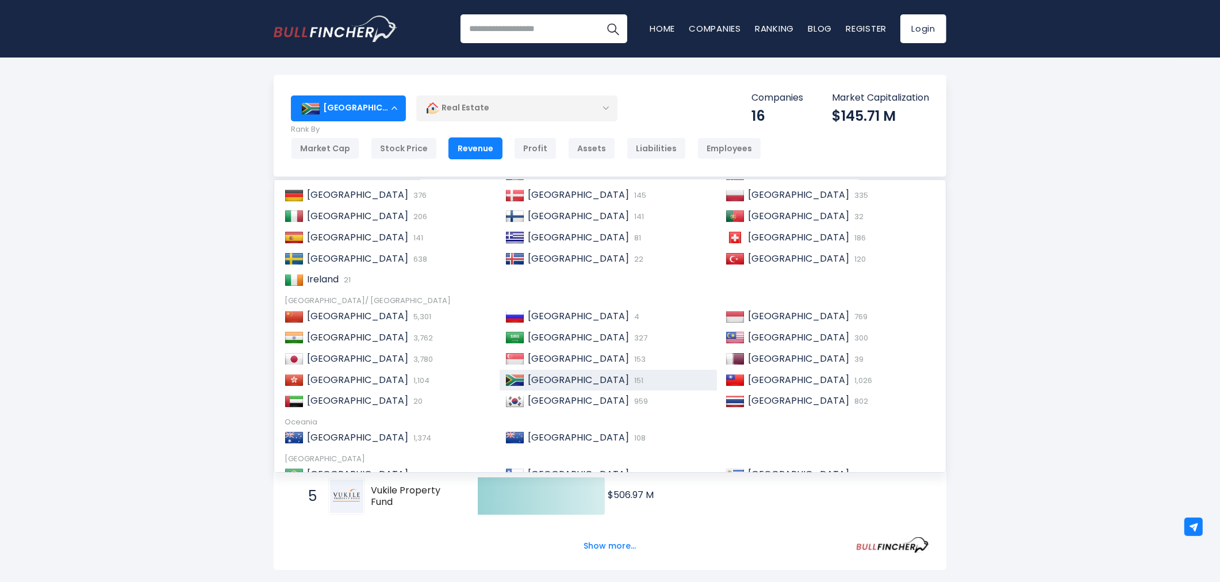
click at [629, 385] on div "South Africa 151" at bounding box center [617, 380] width 187 height 12
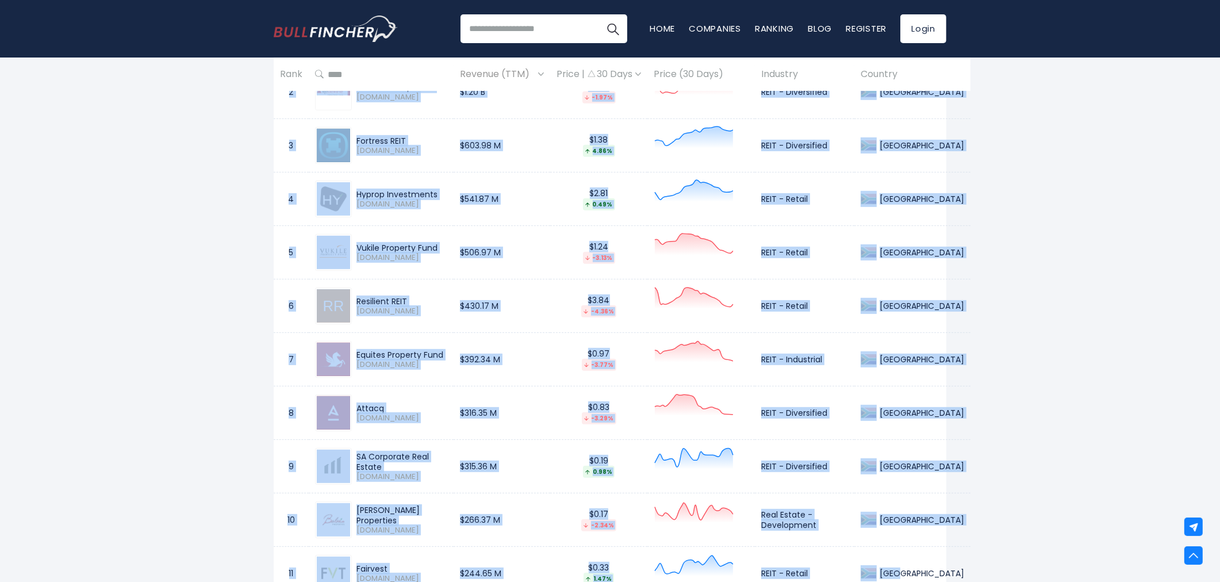
scroll to position [682, 0]
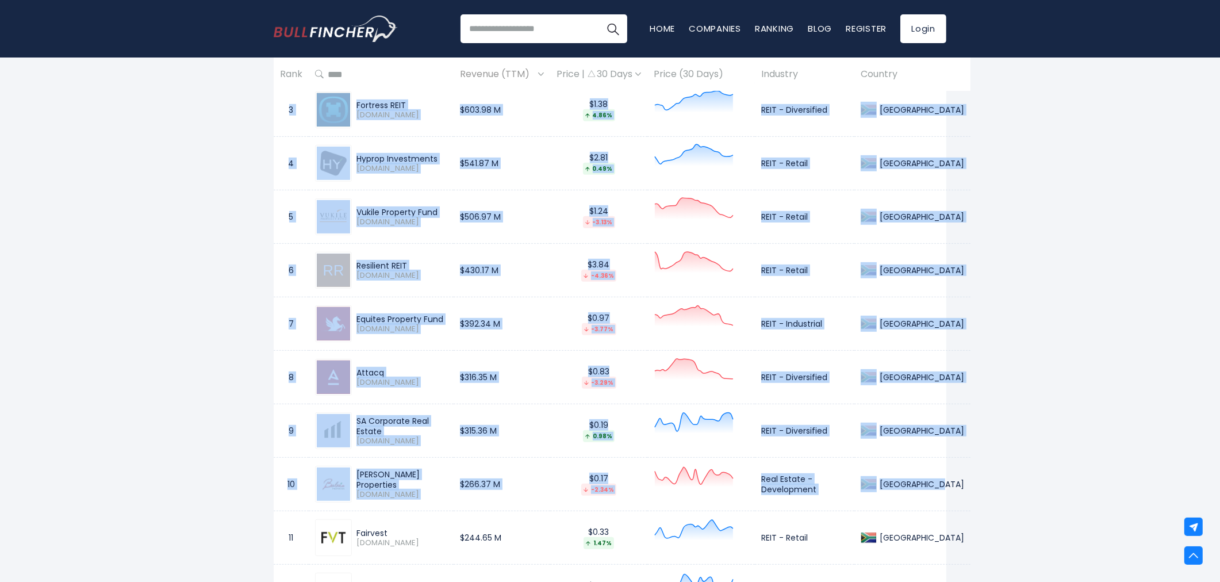
drag, startPoint x: 285, startPoint y: 106, endPoint x: 926, endPoint y: 485, distance: 744.9
copy tbody "1 Growthpoint Properties GRT.JO $1.63 B $0.88 2.51% REIT - Diversified South Af…"
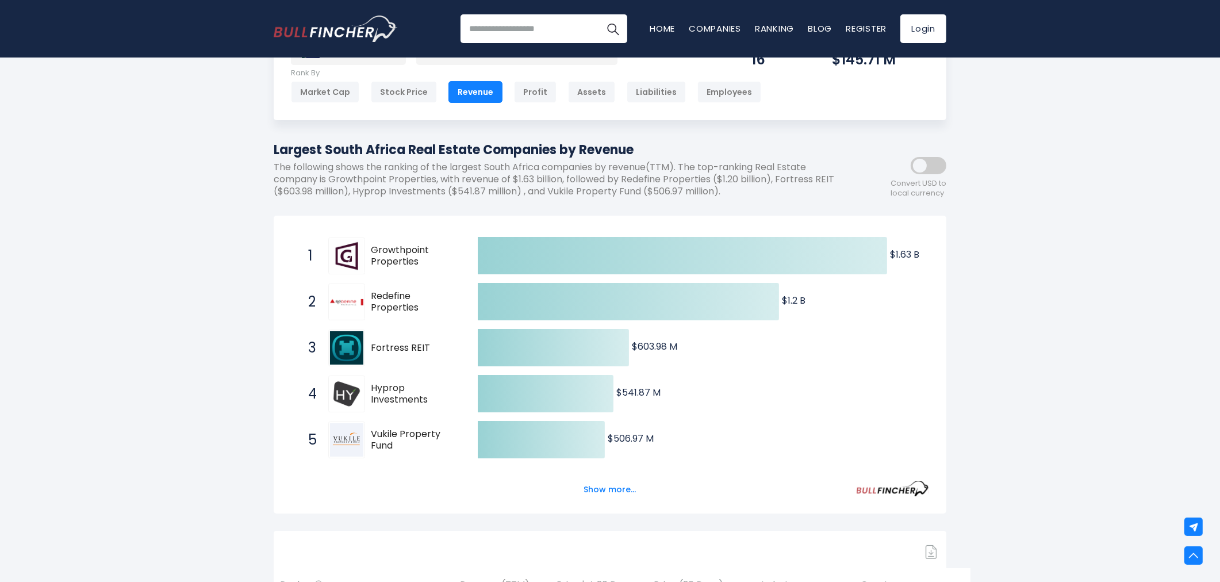
scroll to position [0, 0]
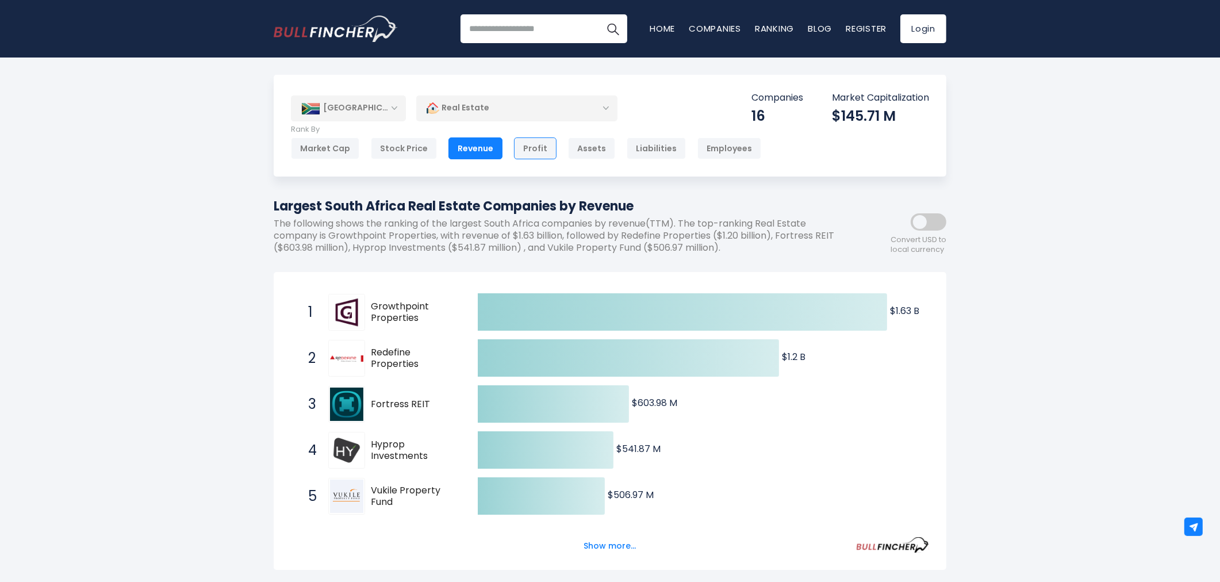
click at [533, 143] on div "Profit" at bounding box center [535, 148] width 43 height 22
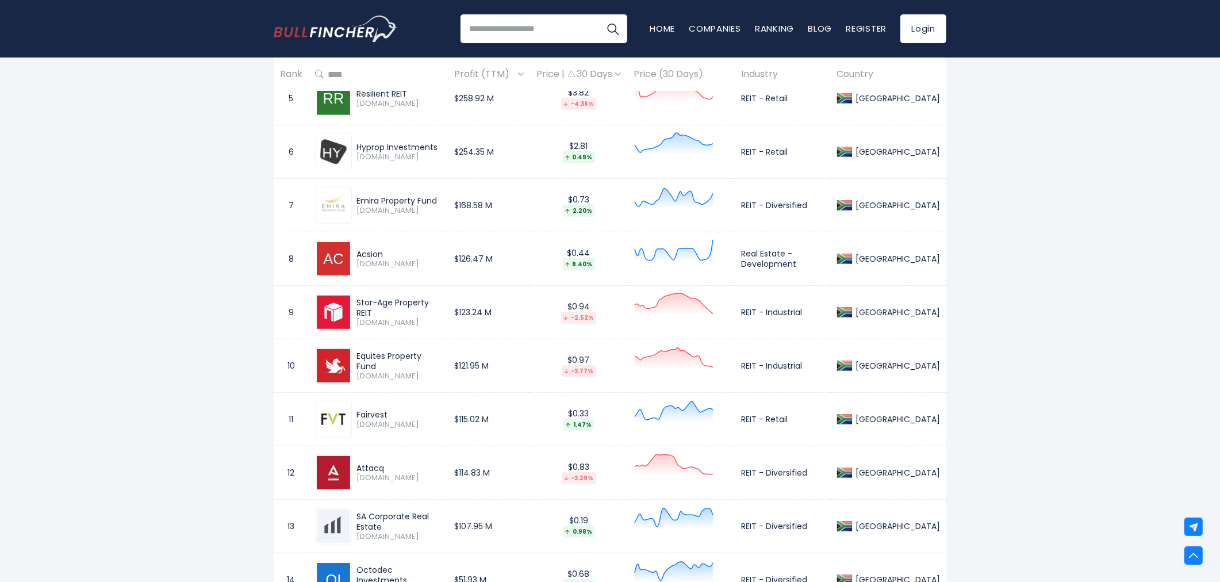
scroll to position [830, 0]
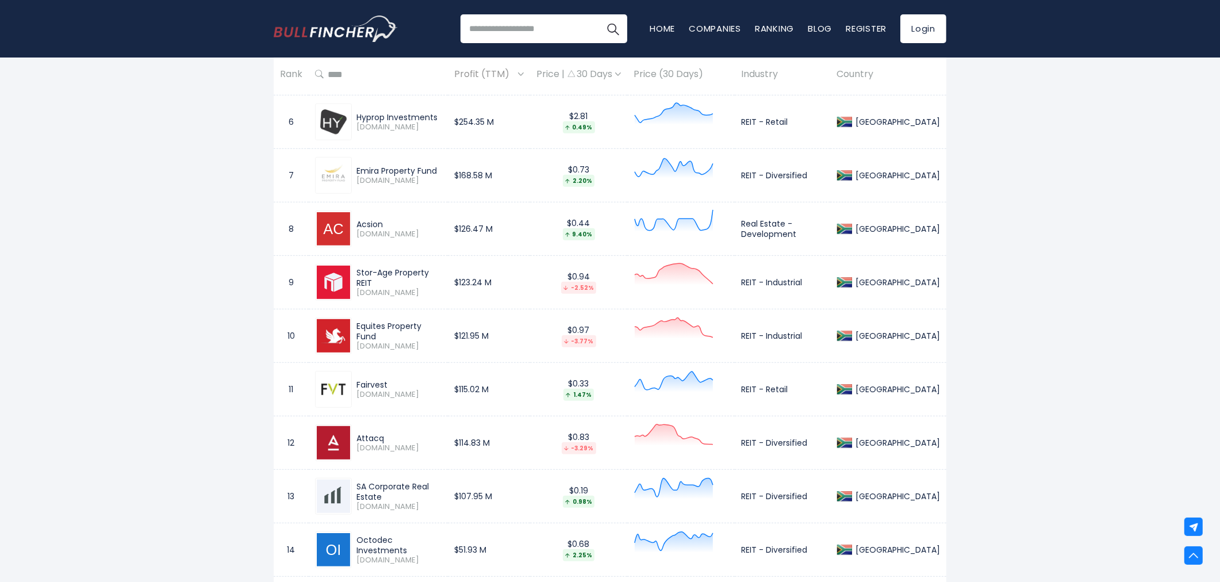
drag, startPoint x: 357, startPoint y: 171, endPoint x: 436, endPoint y: 171, distance: 78.7
click at [436, 171] on div "Emira Property Fund" at bounding box center [398, 171] width 85 height 10
copy div "Emira Property Fund"
drag, startPoint x: 751, startPoint y: 176, endPoint x: 826, endPoint y: 176, distance: 74.7
click at [826, 176] on td "REIT - Diversified" at bounding box center [782, 175] width 95 height 53
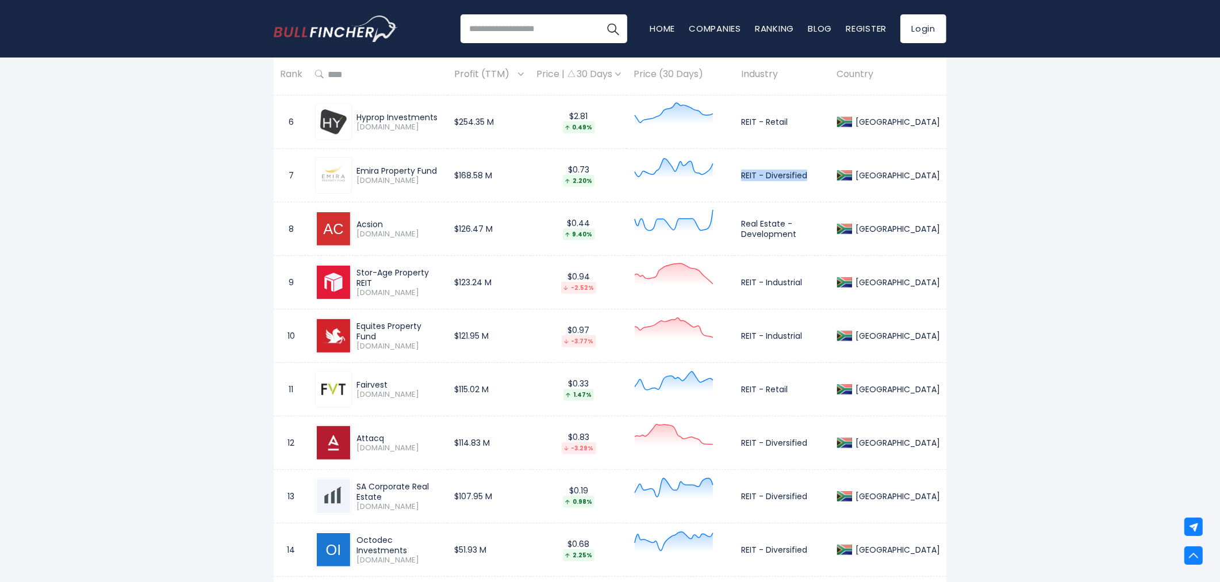
copy td "REIT - Diversified"
drag, startPoint x: 363, startPoint y: 222, endPoint x: 387, endPoint y: 225, distance: 24.3
click at [387, 225] on div "Acsion" at bounding box center [398, 224] width 85 height 10
copy div "Acsion"
drag, startPoint x: 754, startPoint y: 227, endPoint x: 863, endPoint y: 229, distance: 109.2
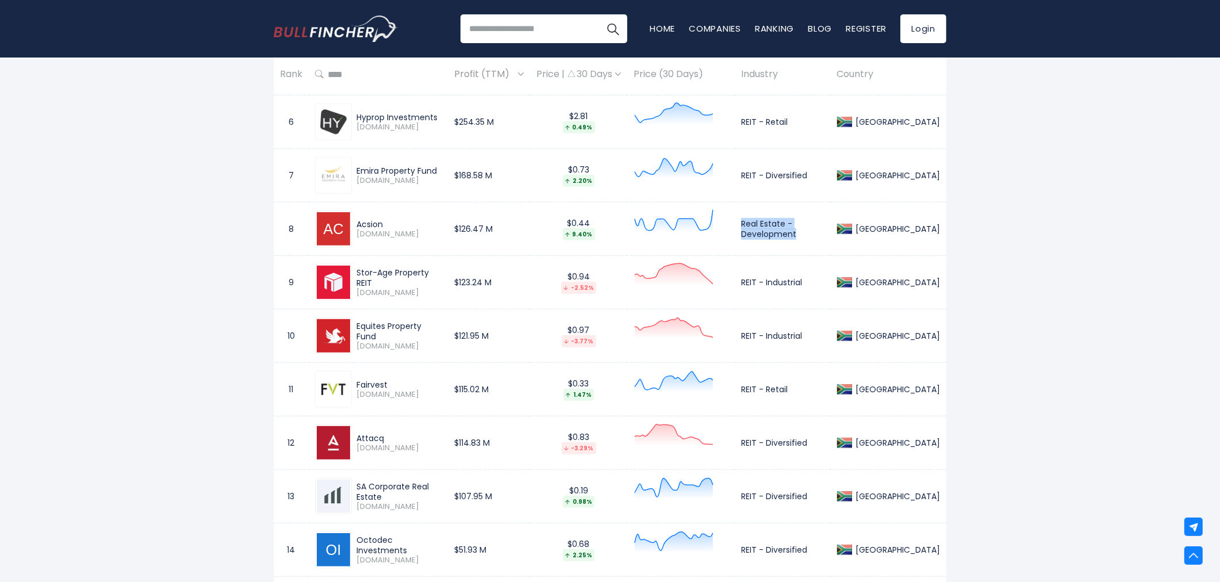
click at [830, 229] on td "Real Estate - Development" at bounding box center [782, 228] width 95 height 53
copy td "Real Estate - Development"
drag, startPoint x: 355, startPoint y: 276, endPoint x: 445, endPoint y: 276, distance: 89.7
click at [441, 276] on div "Stor-Age Property REIT SSS.JO" at bounding box center [397, 282] width 90 height 30
copy div "Stor-Age Property REIT"
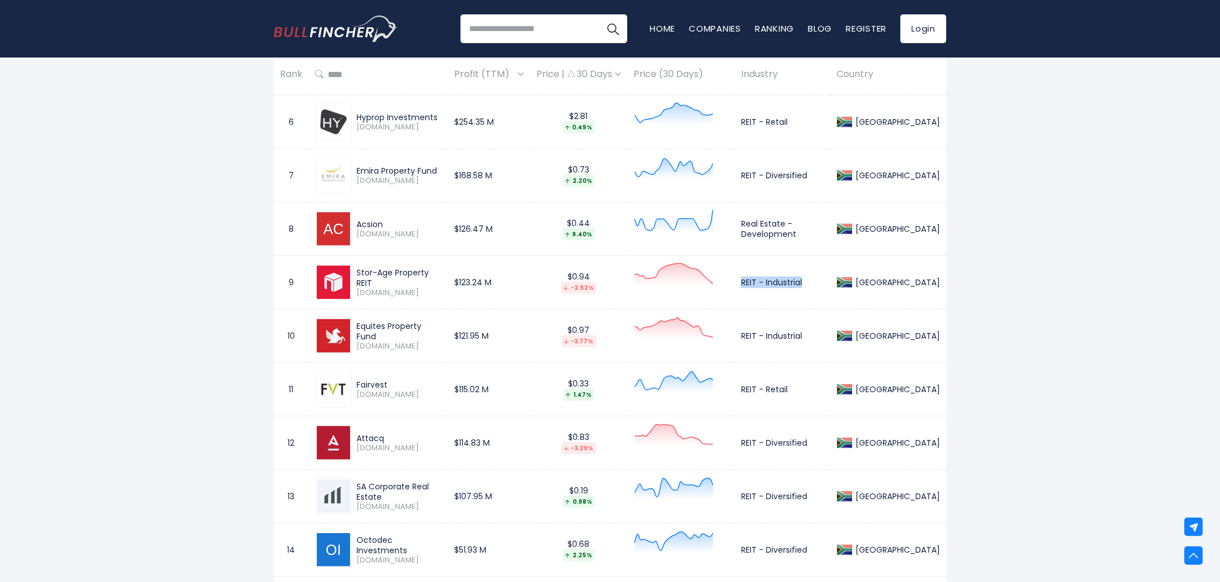
drag, startPoint x: 749, startPoint y: 280, endPoint x: 820, endPoint y: 283, distance: 71.4
click at [820, 283] on td "REIT - Industrial" at bounding box center [782, 282] width 95 height 53
copy td "REIT - Industrial"
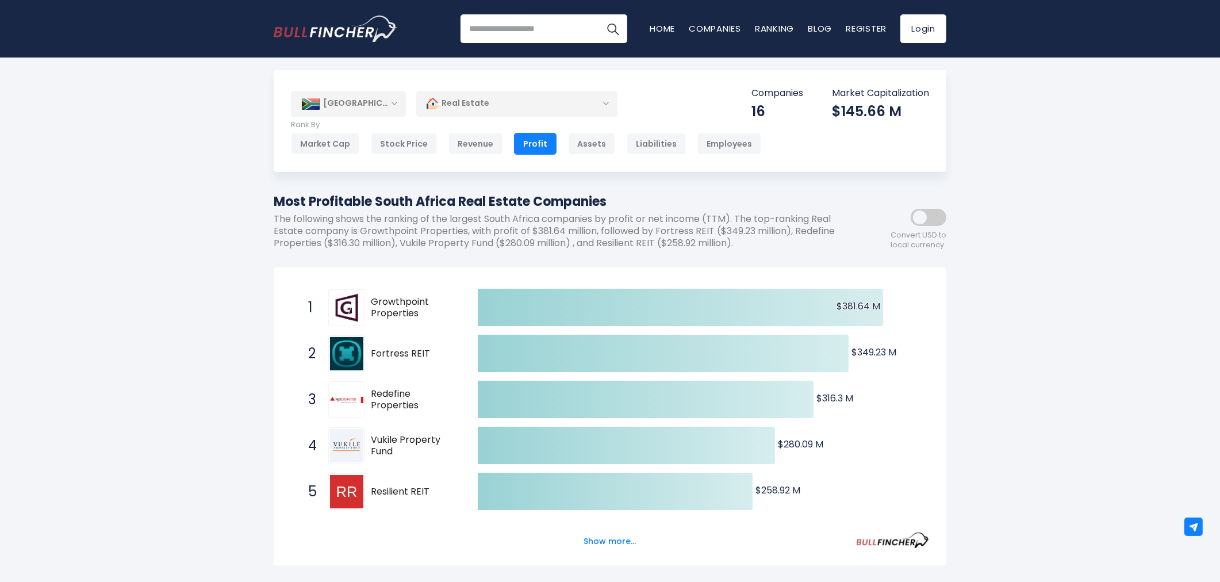
scroll to position [0, 0]
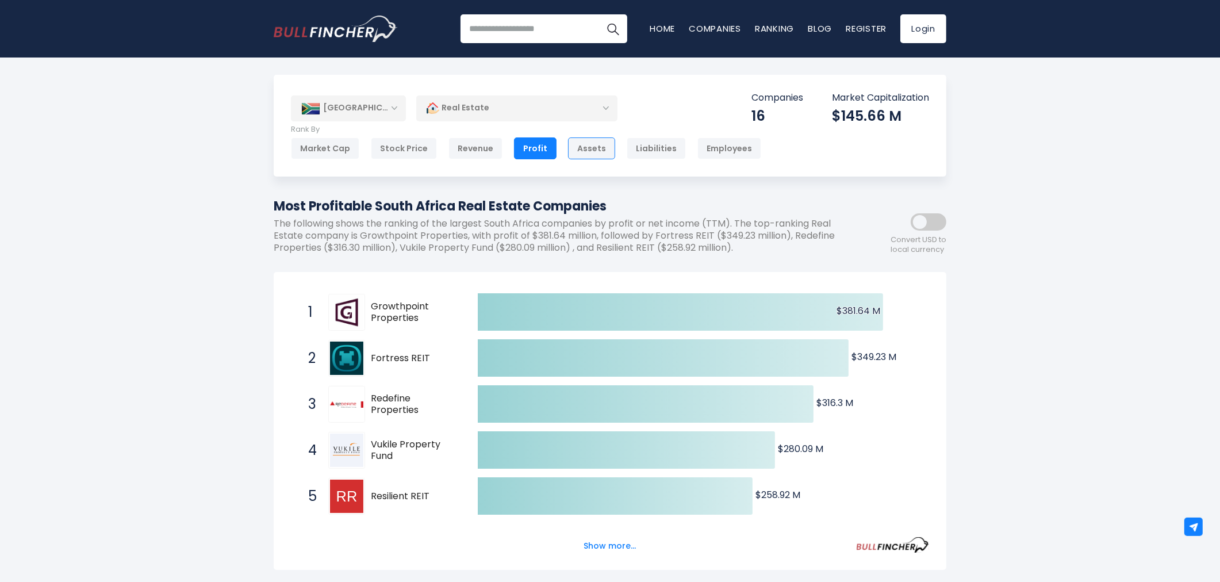
click at [573, 152] on div "Assets" at bounding box center [591, 148] width 47 height 22
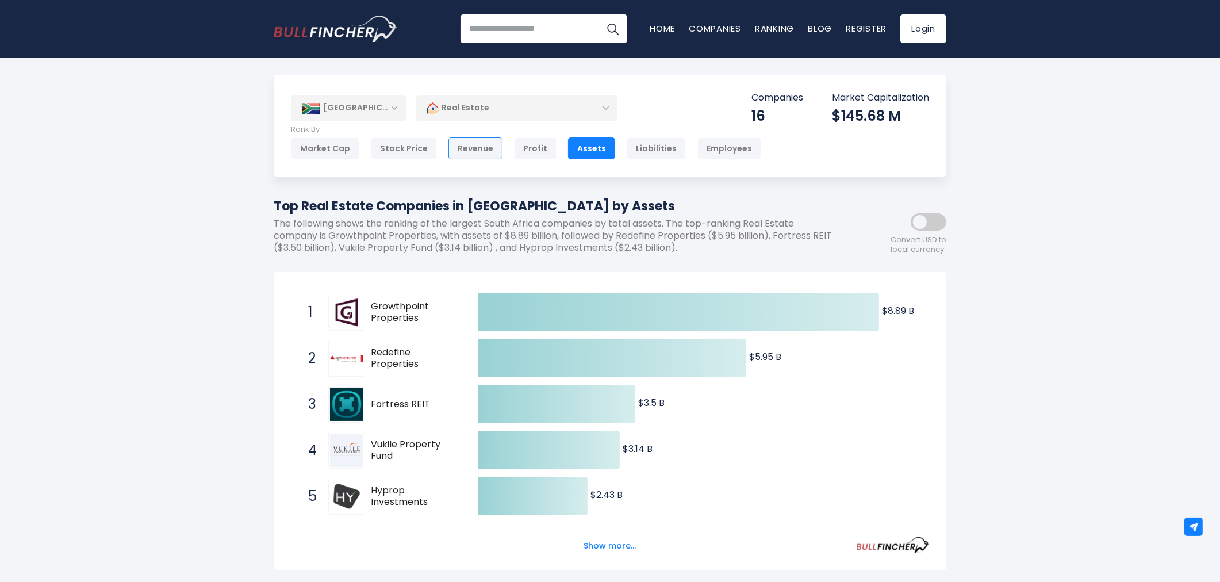
click at [460, 142] on div "Revenue" at bounding box center [475, 148] width 54 height 22
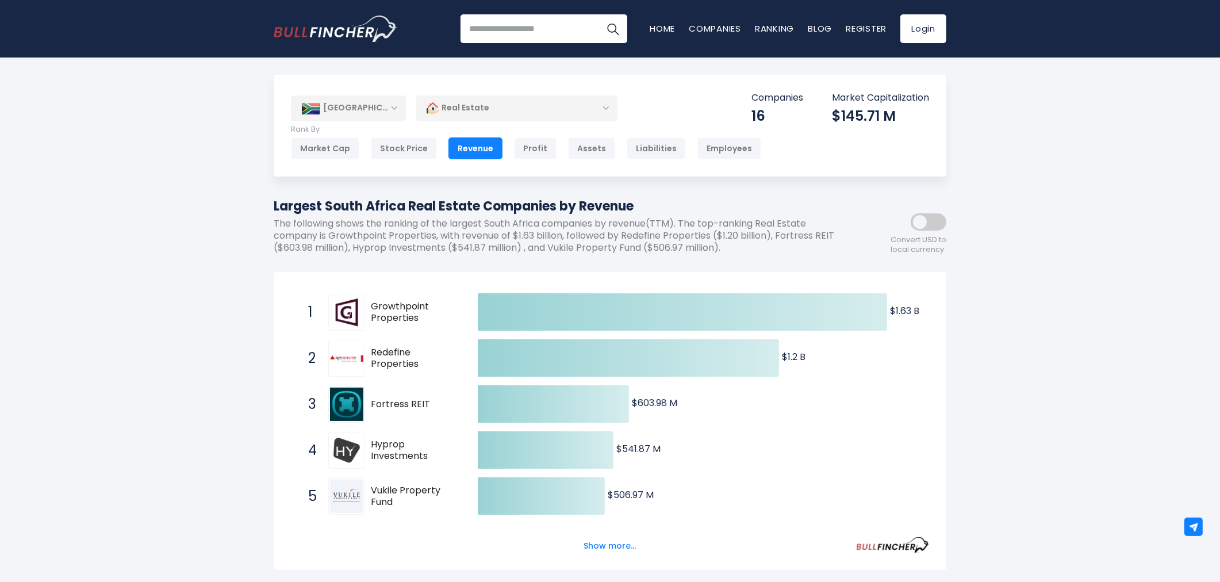
click at [399, 114] on div "[GEOGRAPHIC_DATA]" at bounding box center [348, 107] width 115 height 25
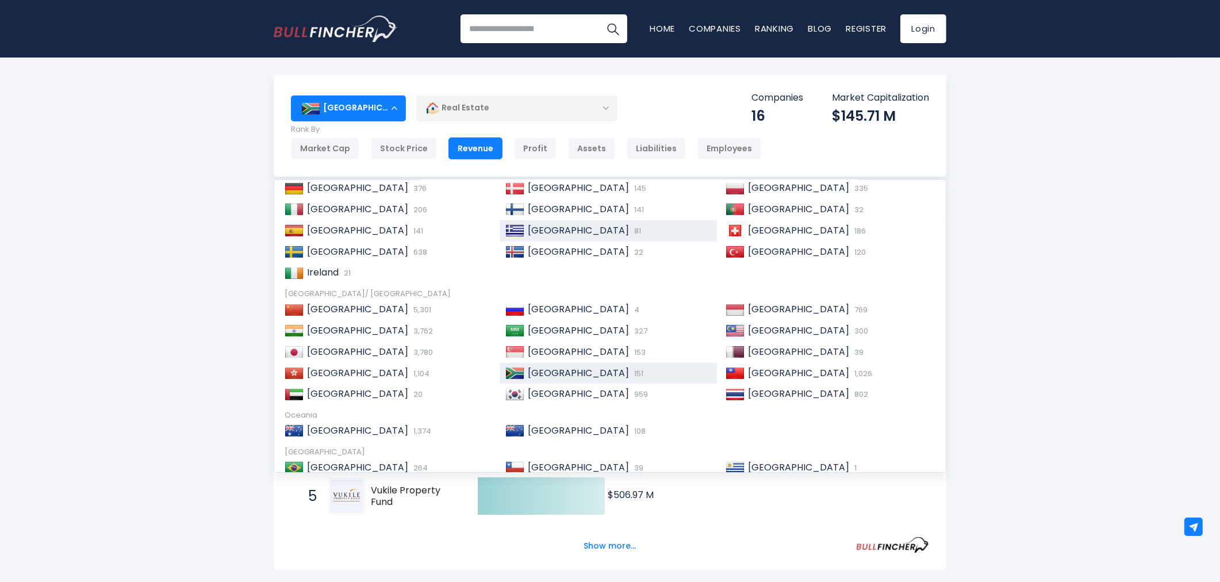
scroll to position [175, 0]
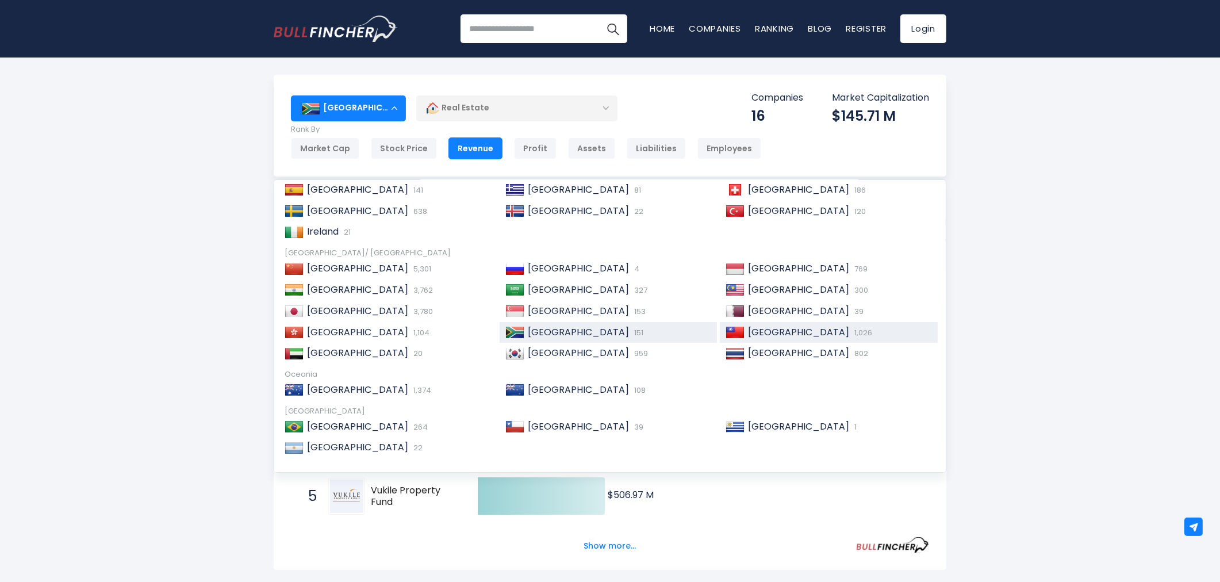
click at [753, 328] on span "[GEOGRAPHIC_DATA]" at bounding box center [798, 331] width 101 height 13
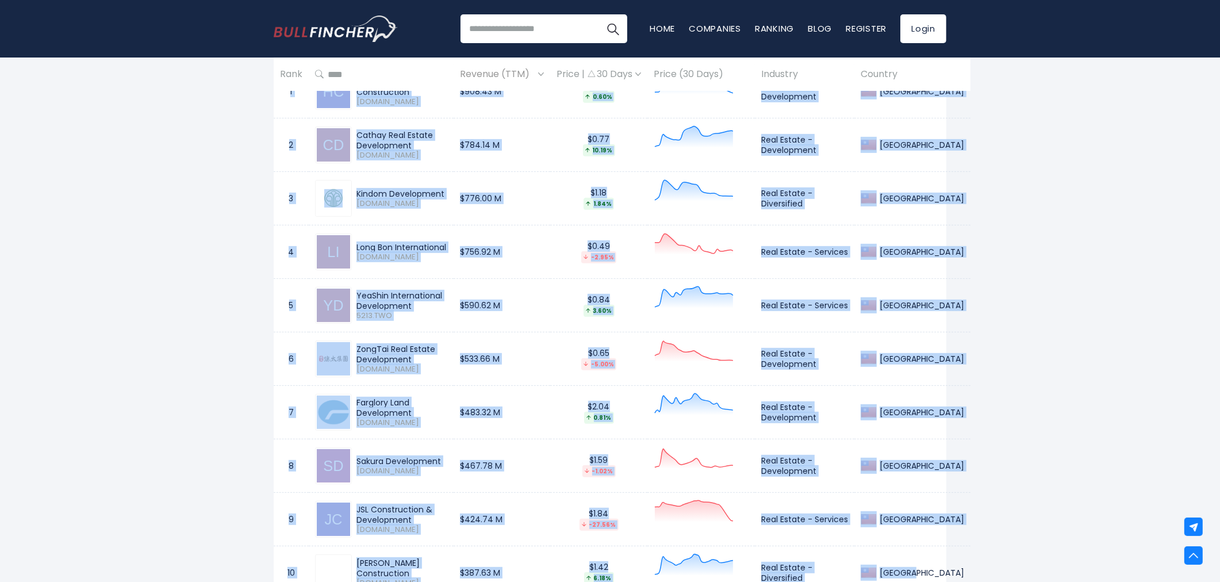
scroll to position [628, 0]
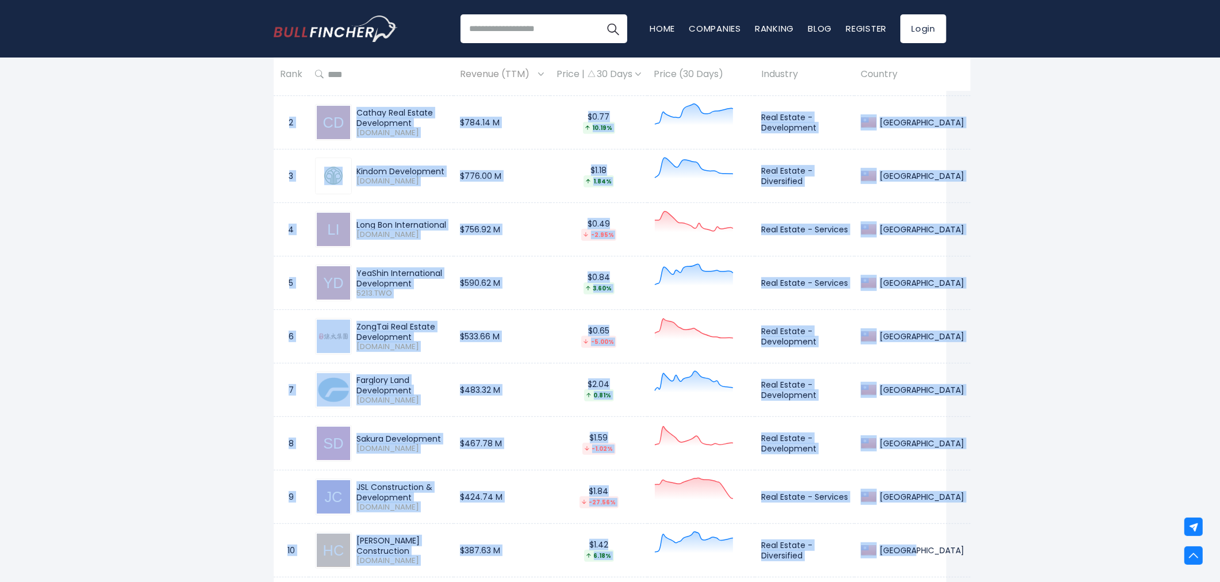
drag, startPoint x: 289, startPoint y: 124, endPoint x: 910, endPoint y: 549, distance: 753.4
copy tbody "1 Highwealth Construction 2542.TW $908.43 M $1.32 0.60% Real Estate - Developme…"
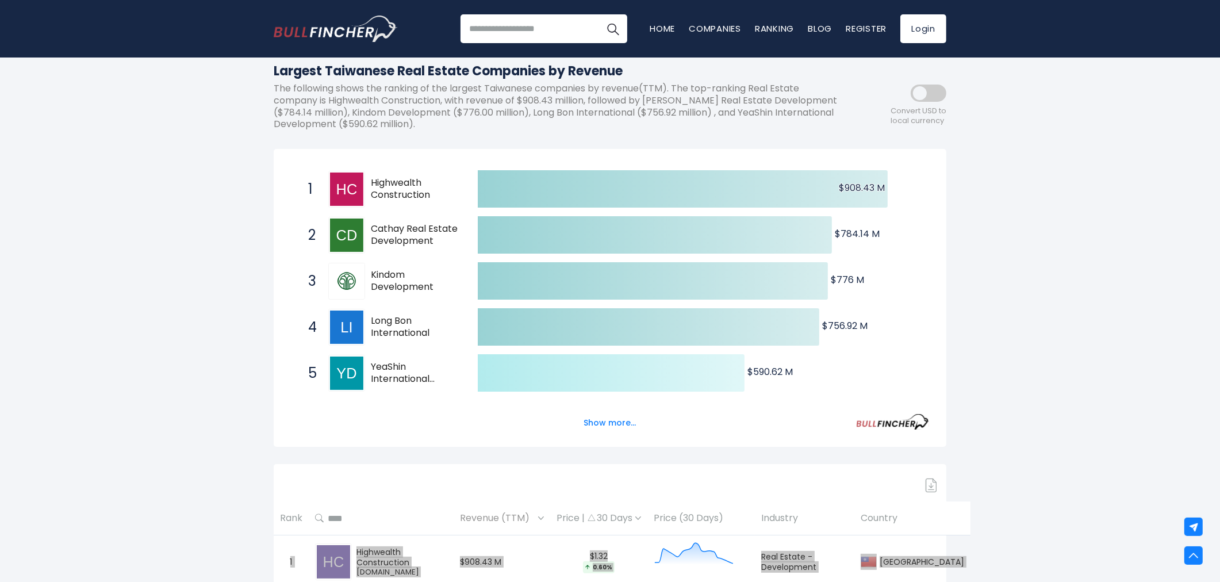
scroll to position [0, 0]
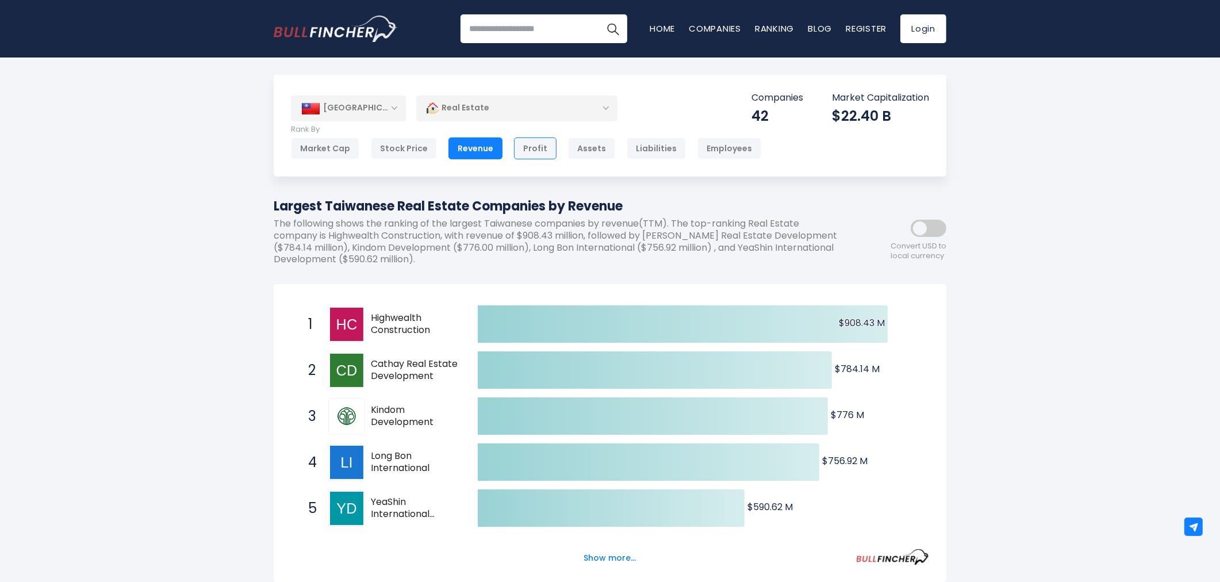
click at [532, 143] on div "Profit" at bounding box center [535, 148] width 43 height 22
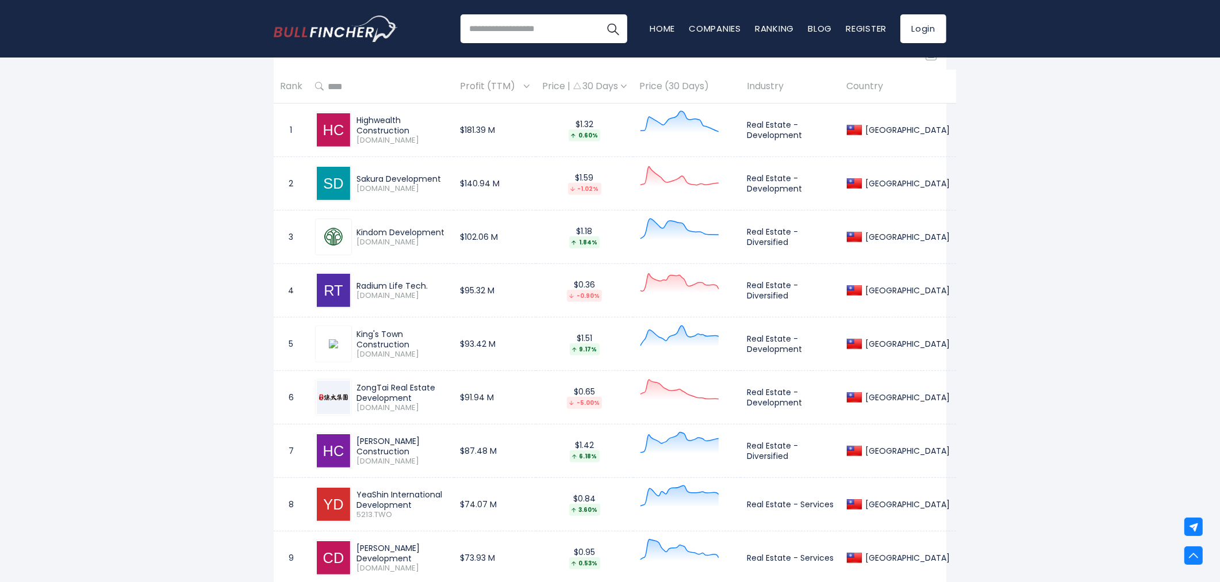
scroll to position [575, 0]
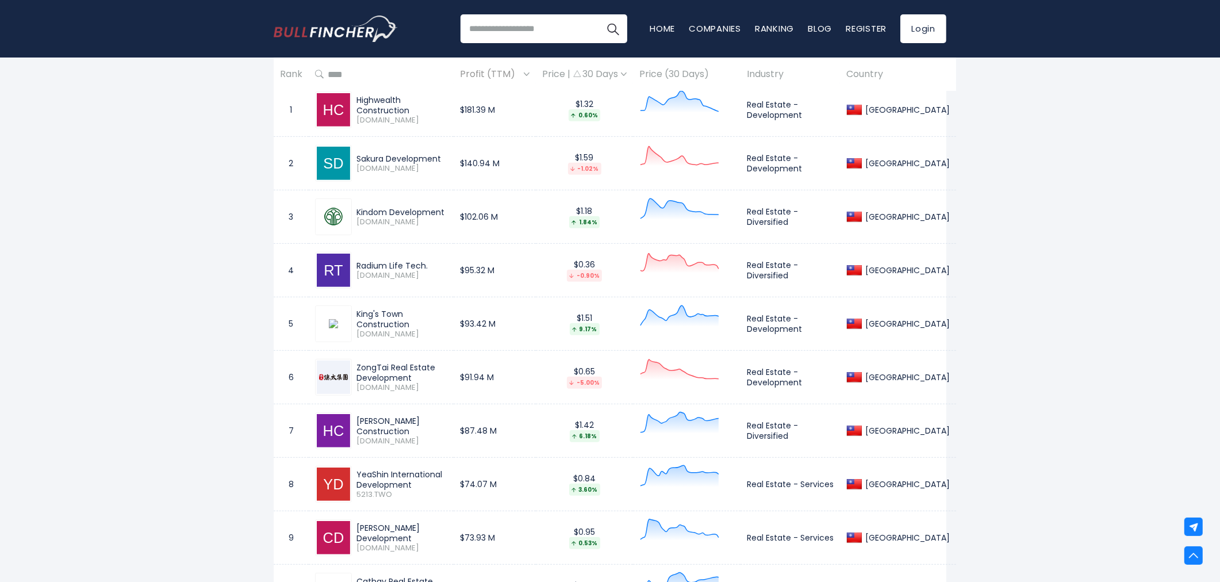
drag, startPoint x: 358, startPoint y: 263, endPoint x: 426, endPoint y: 265, distance: 68.4
click at [426, 265] on div "Radium Life Tech." at bounding box center [401, 265] width 91 height 10
copy div "Radium Life Tech."
drag, startPoint x: 766, startPoint y: 271, endPoint x: 842, endPoint y: 271, distance: 76.4
click at [840, 271] on td "Real Estate - Diversified" at bounding box center [789, 270] width 99 height 53
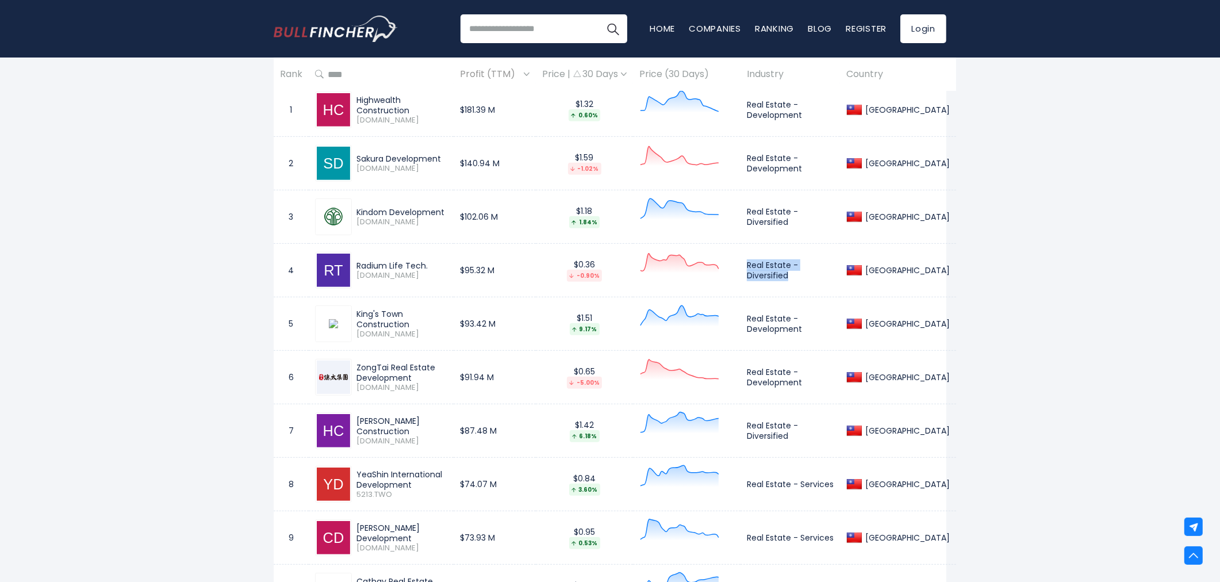
copy td "Real Estate - Diversified"
drag, startPoint x: 358, startPoint y: 314, endPoint x: 407, endPoint y: 324, distance: 50.5
click at [407, 324] on div "King's Town Construction" at bounding box center [401, 319] width 91 height 21
copy div "King's Town Construction"
drag, startPoint x: 748, startPoint y: 318, endPoint x: 812, endPoint y: 329, distance: 64.7
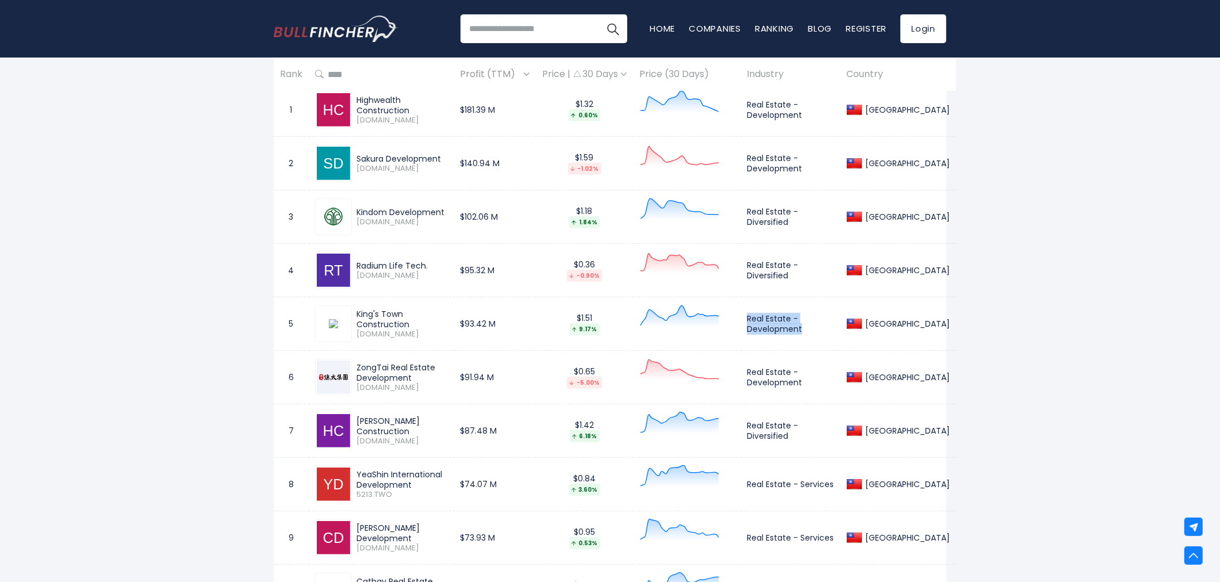
click at [812, 329] on td "Real Estate - Development" at bounding box center [789, 323] width 99 height 53
copy td "Real Estate - Development"
drag, startPoint x: 359, startPoint y: 367, endPoint x: 416, endPoint y: 378, distance: 58.6
click at [416, 378] on div "ZongTai Real Estate Development" at bounding box center [401, 372] width 91 height 21
drag, startPoint x: 355, startPoint y: 369, endPoint x: 417, endPoint y: 380, distance: 63.1
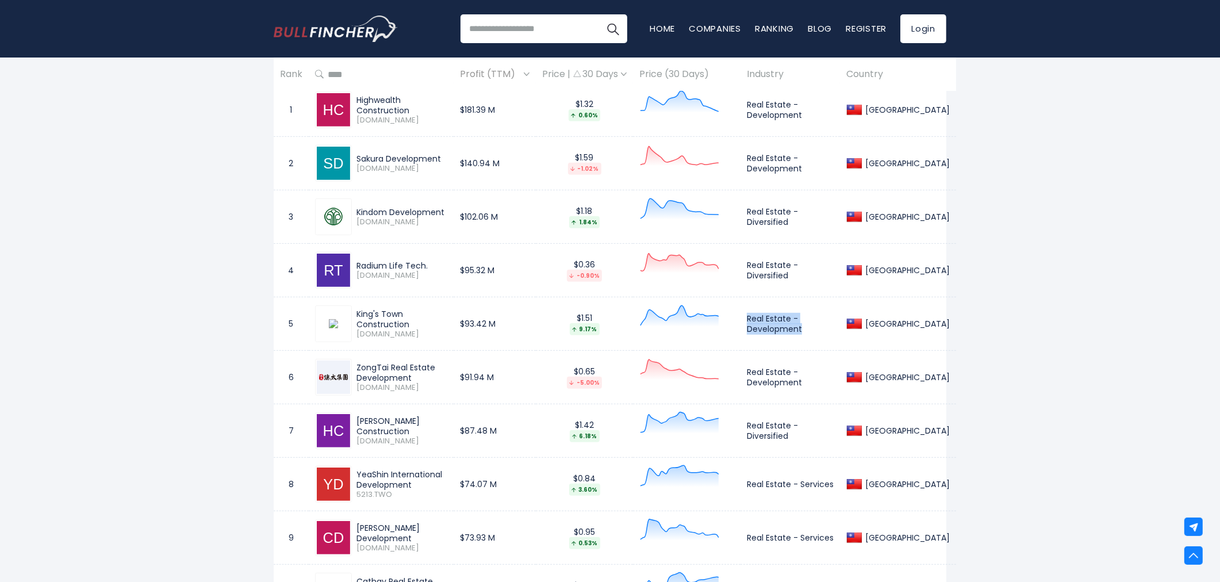
click at [417, 380] on div "ZongTai Real Estate Development 3056.TW" at bounding box center [399, 377] width 95 height 30
copy div "ZongTai Real Estate Development"
drag, startPoint x: 748, startPoint y: 371, endPoint x: 800, endPoint y: 380, distance: 52.6
click at [800, 380] on td "Real Estate - Development" at bounding box center [789, 377] width 99 height 53
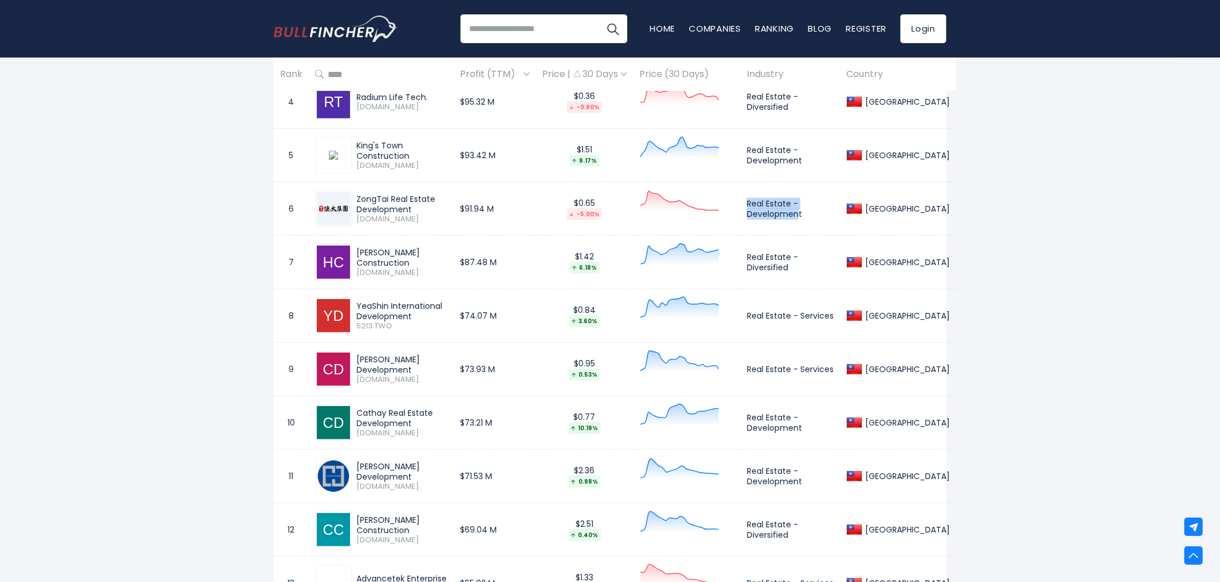
scroll to position [766, 0]
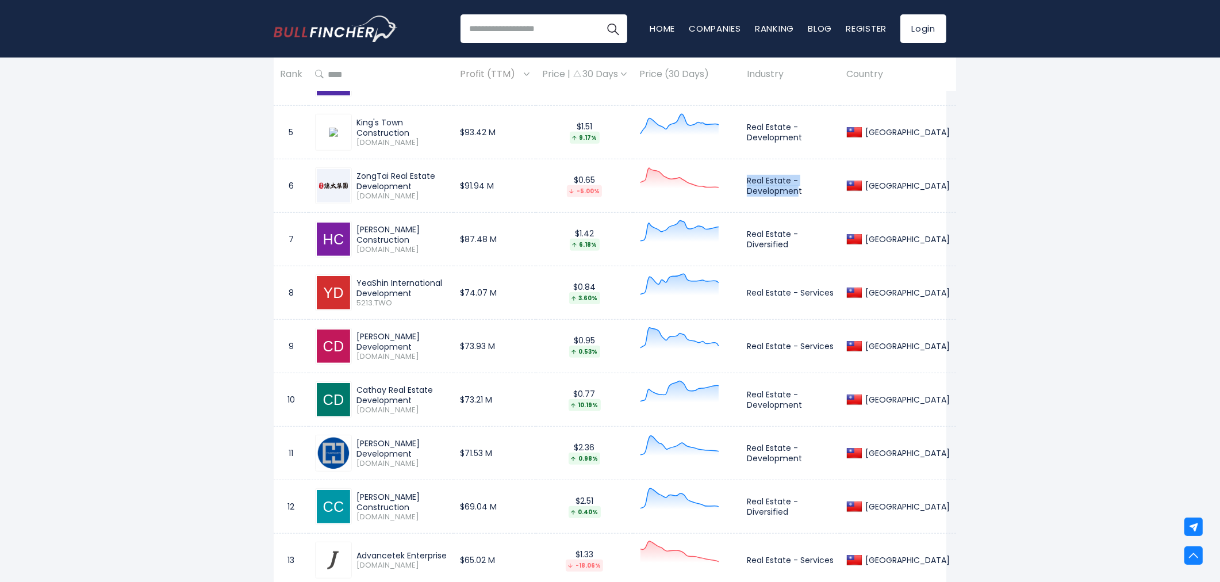
drag, startPoint x: 355, startPoint y: 283, endPoint x: 416, endPoint y: 294, distance: 61.3
click at [416, 294] on div "YeaShin International Development 5213.TWO" at bounding box center [399, 293] width 95 height 30
copy div "YeaShin International Development"
drag, startPoint x: 355, startPoint y: 340, endPoint x: 445, endPoint y: 343, distance: 89.7
click at [445, 343] on div "Crowell Development 2528.TW" at bounding box center [399, 346] width 95 height 30
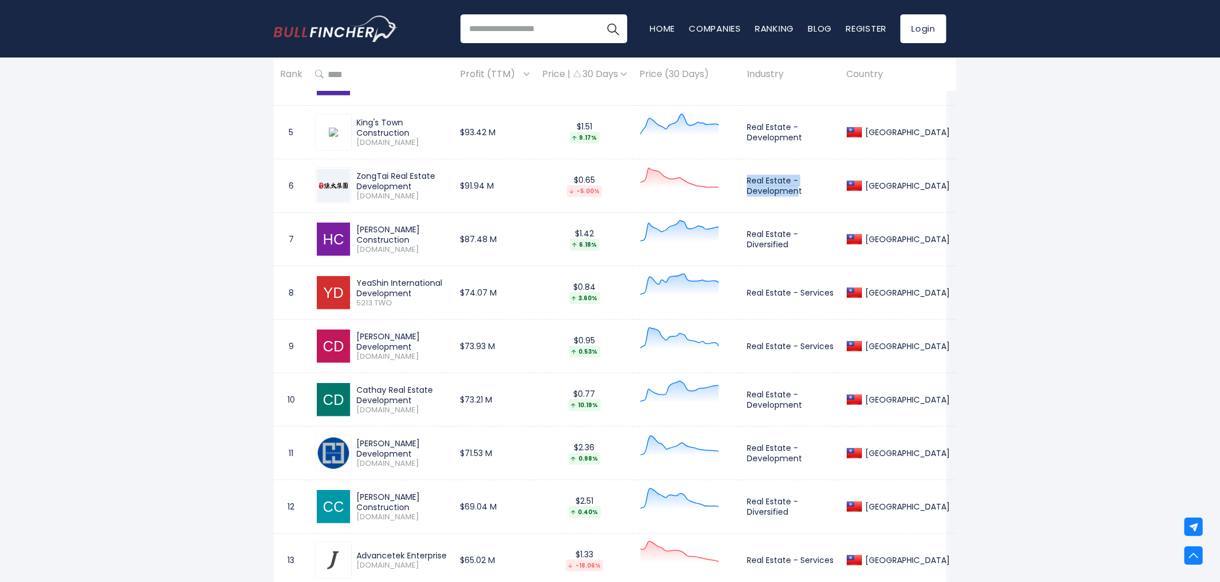
copy div "[PERSON_NAME] Development"
click at [365, 343] on div "[PERSON_NAME] Development" at bounding box center [401, 341] width 91 height 21
drag, startPoint x: 356, startPoint y: 341, endPoint x: 443, endPoint y: 337, distance: 86.9
click at [443, 337] on div "[PERSON_NAME] Development" at bounding box center [401, 341] width 91 height 21
copy div "[PERSON_NAME] Development"
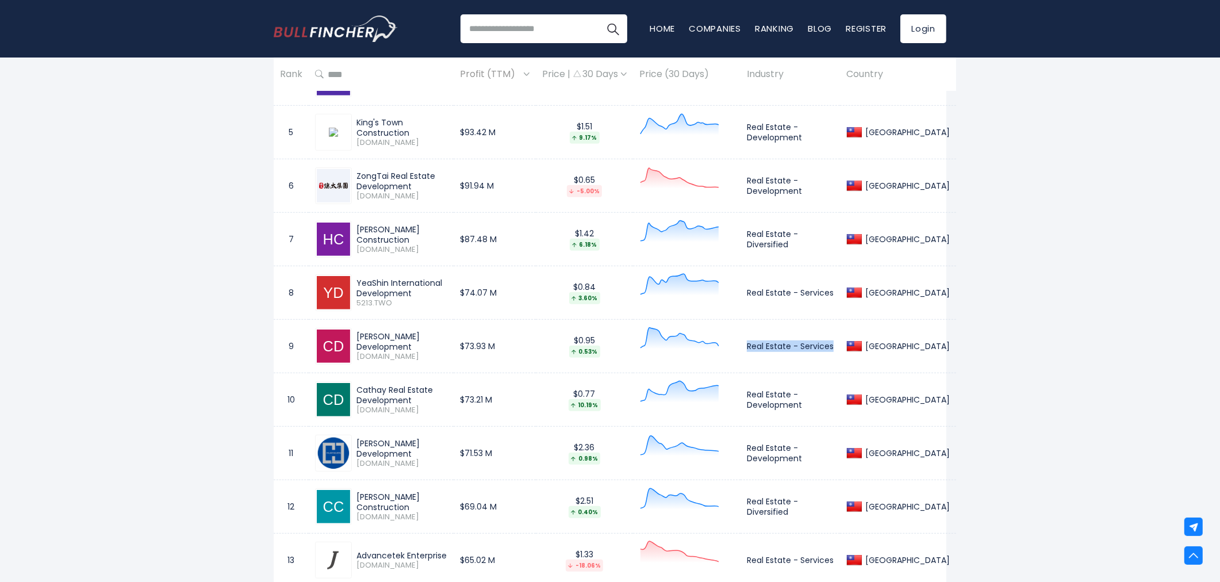
drag, startPoint x: 748, startPoint y: 346, endPoint x: 835, endPoint y: 347, distance: 86.8
click at [835, 347] on td "Real Estate - Services" at bounding box center [789, 346] width 99 height 53
copy td "Real Estate - Services"
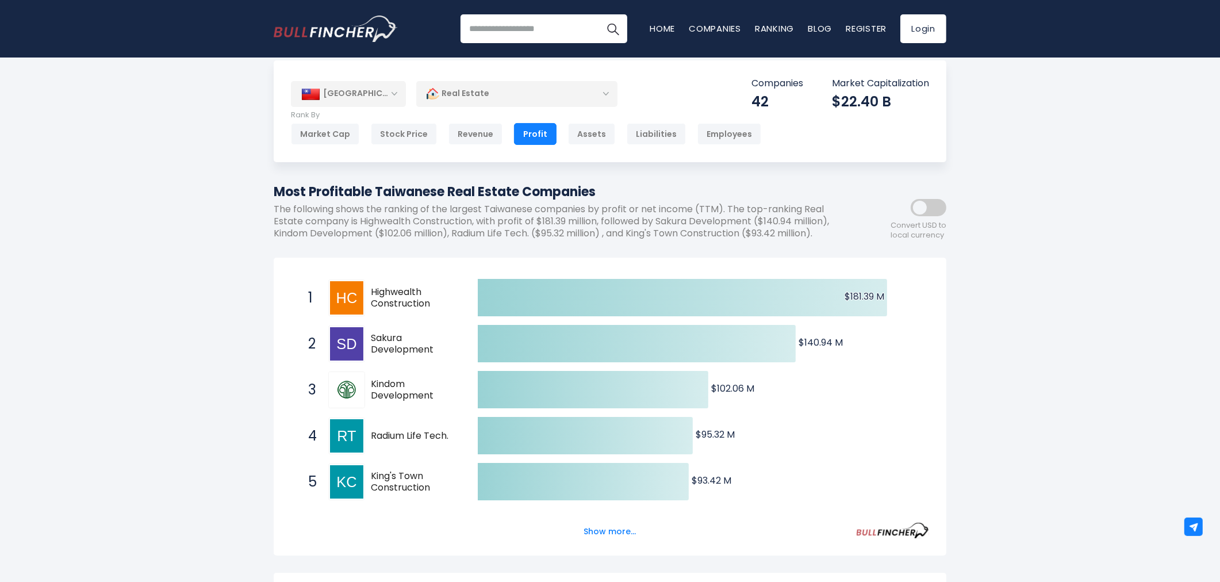
scroll to position [0, 0]
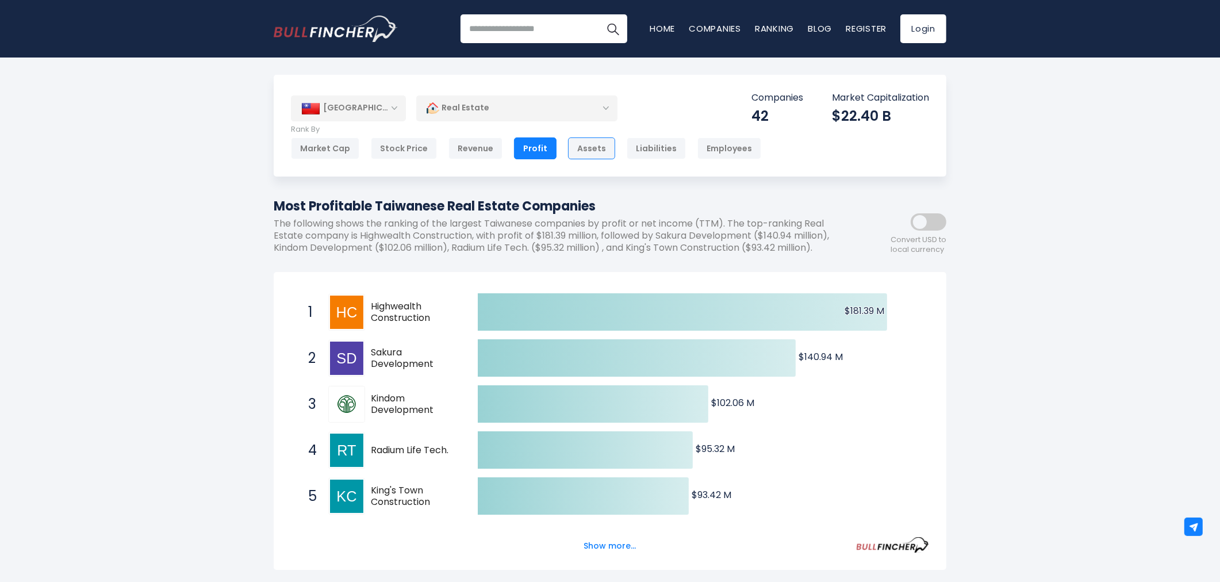
click at [577, 154] on div "Assets" at bounding box center [591, 148] width 47 height 22
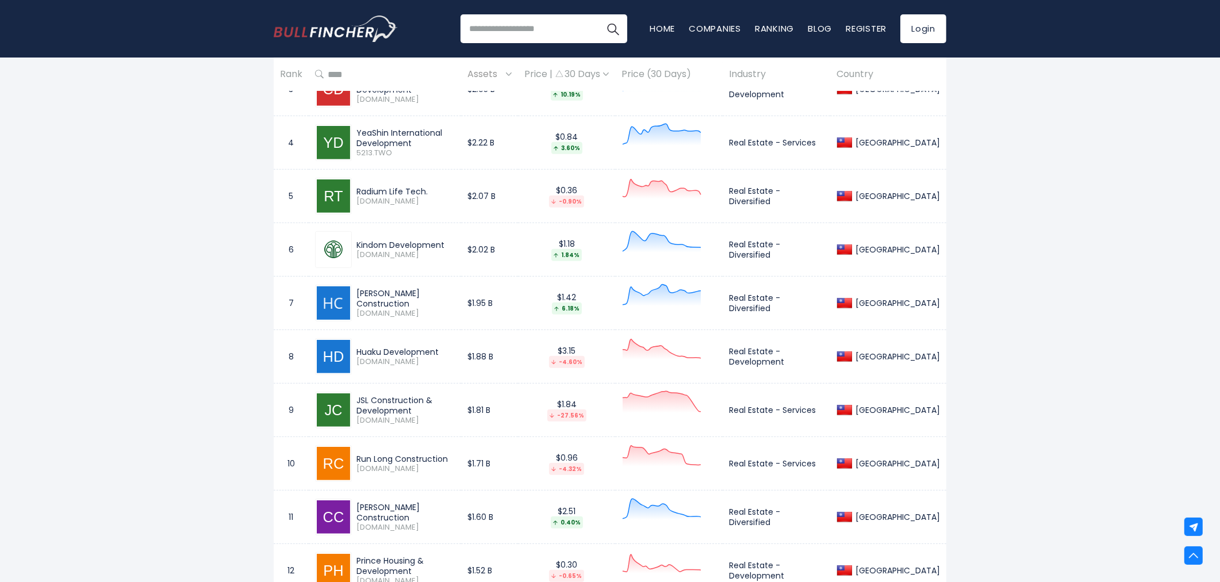
scroll to position [766, 0]
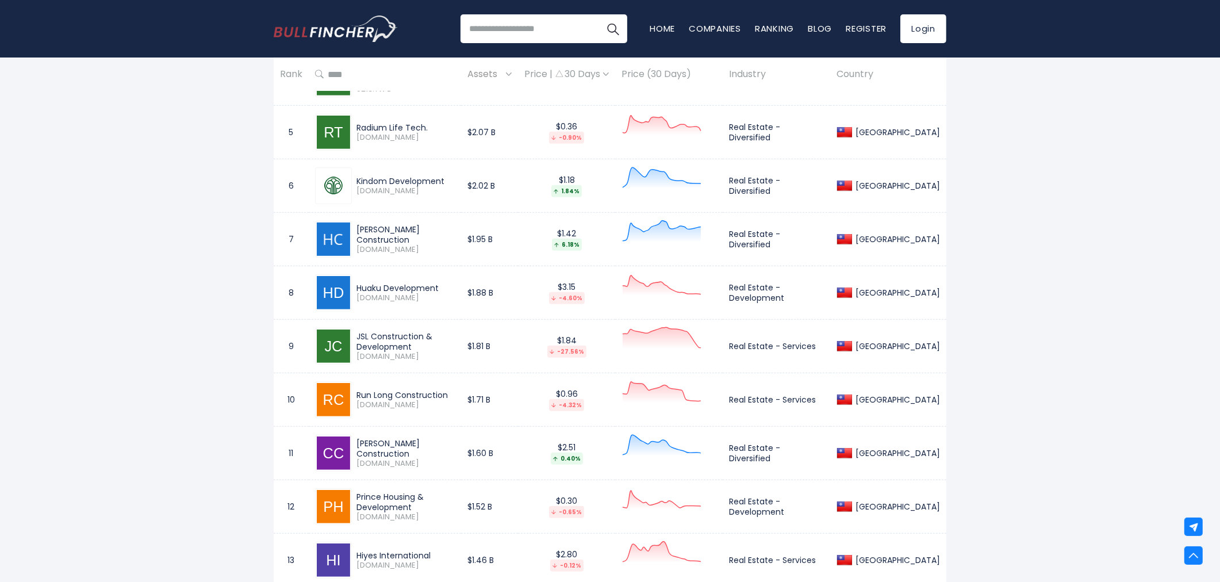
drag, startPoint x: 358, startPoint y: 287, endPoint x: 449, endPoint y: 289, distance: 92.0
click at [449, 289] on div "Huaku Development" at bounding box center [405, 288] width 98 height 10
copy div "Huaku Development"
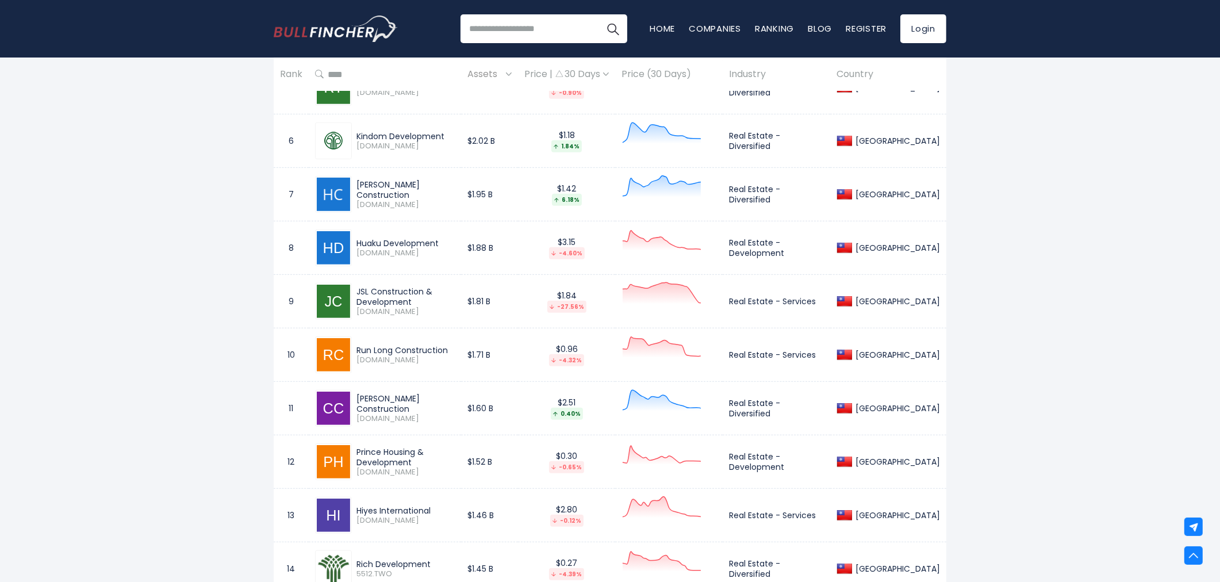
scroll to position [830, 0]
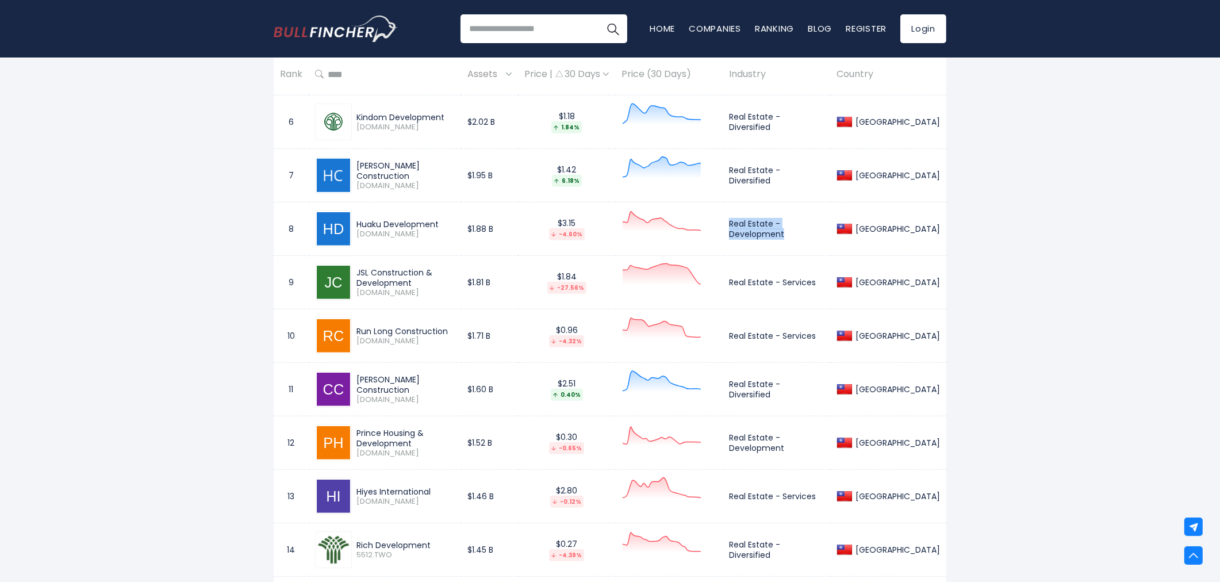
drag, startPoint x: 735, startPoint y: 225, endPoint x: 794, endPoint y: 237, distance: 60.5
click at [794, 237] on td "Real Estate - Development" at bounding box center [775, 228] width 107 height 53
copy td "Real Estate - Development"
drag, startPoint x: 355, startPoint y: 332, endPoint x: 446, endPoint y: 332, distance: 90.8
click at [446, 332] on div "Run Long Construction 1808.TW" at bounding box center [403, 336] width 103 height 20
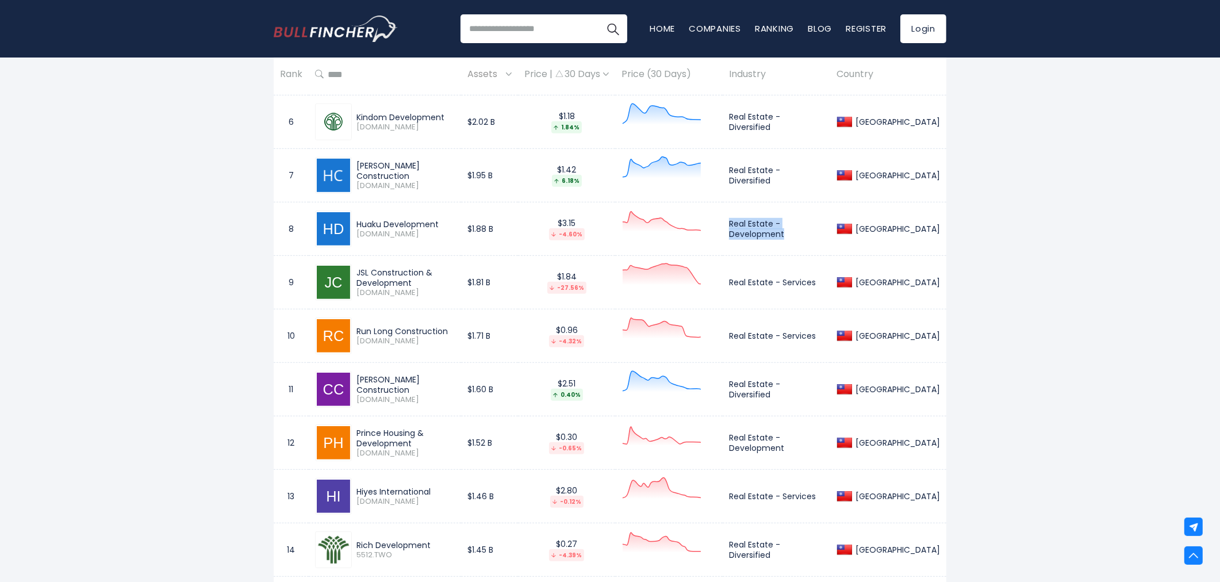
copy div "Run Long Construction"
drag, startPoint x: 738, startPoint y: 337, endPoint x: 825, endPoint y: 337, distance: 86.8
click at [825, 337] on td "Real Estate - Services" at bounding box center [775, 335] width 107 height 53
copy td "Real Estate - Services"
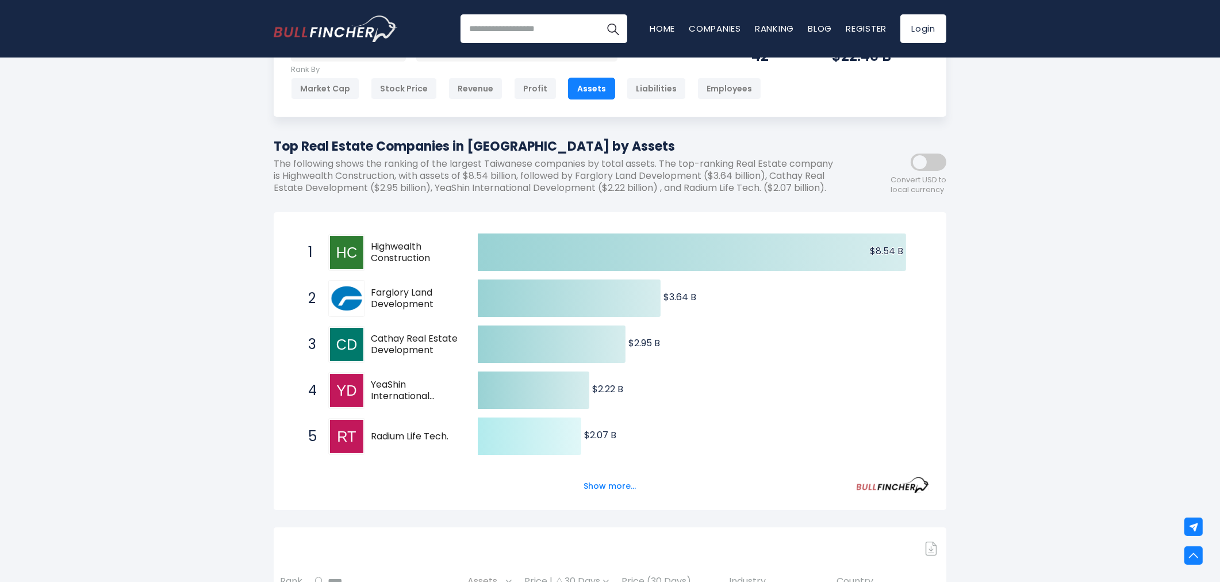
scroll to position [0, 0]
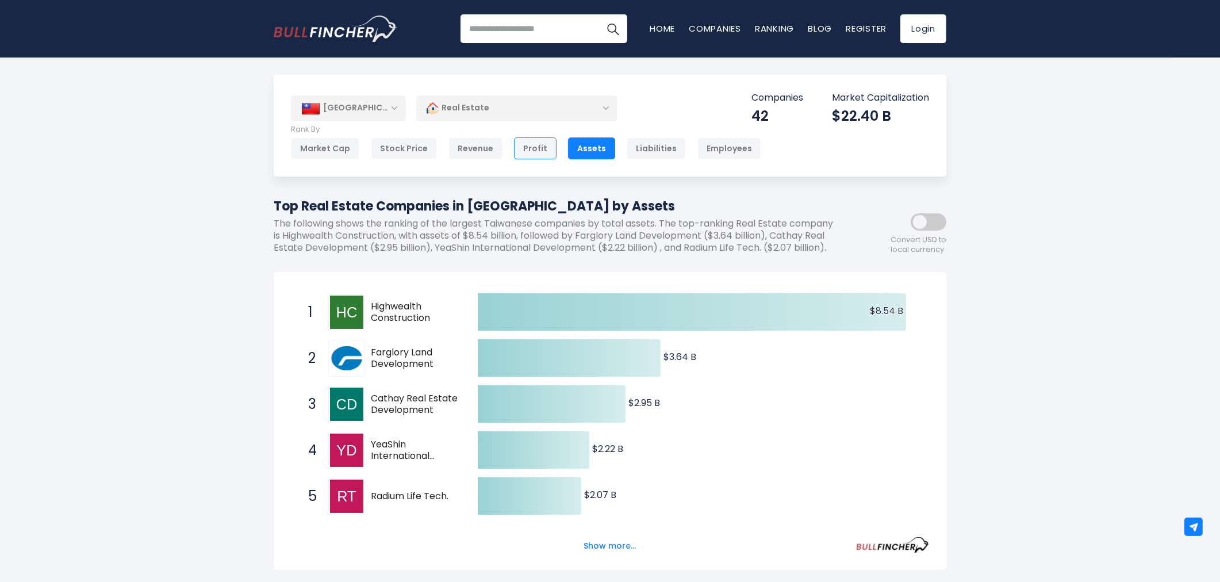
click at [541, 151] on div "Profit" at bounding box center [535, 148] width 43 height 22
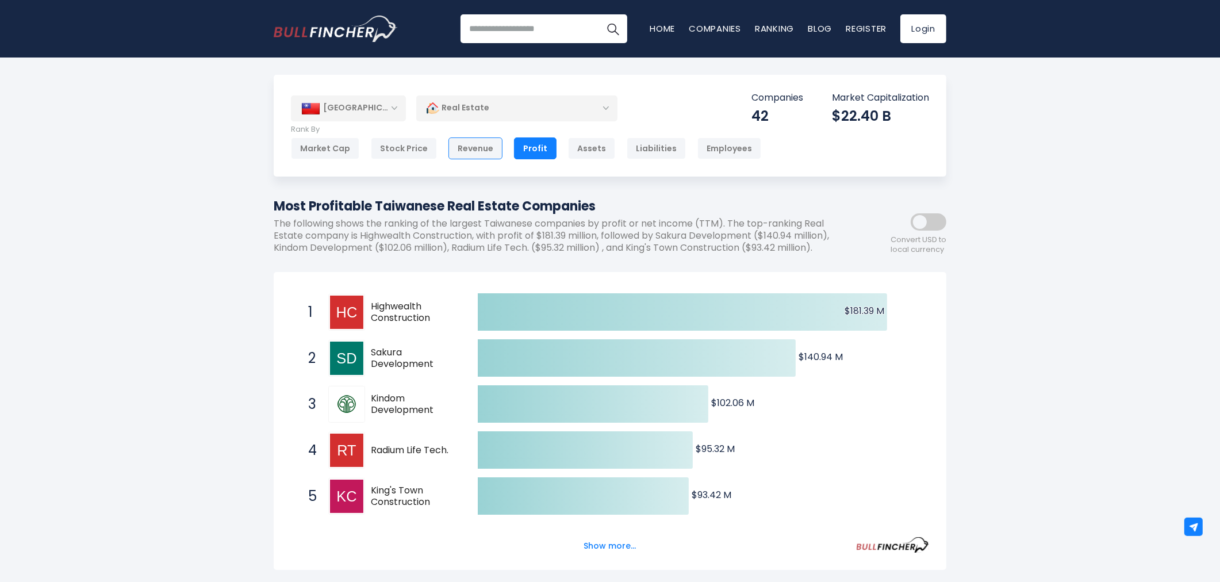
click at [491, 147] on div "Revenue" at bounding box center [475, 148] width 54 height 22
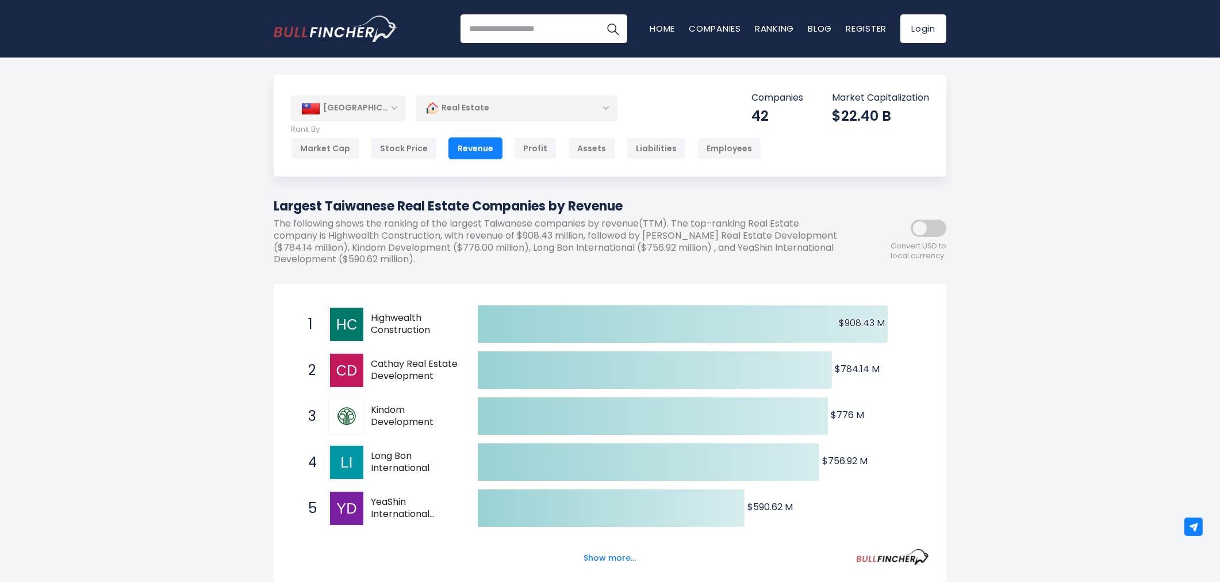
click at [371, 112] on div "[GEOGRAPHIC_DATA]" at bounding box center [348, 107] width 115 height 25
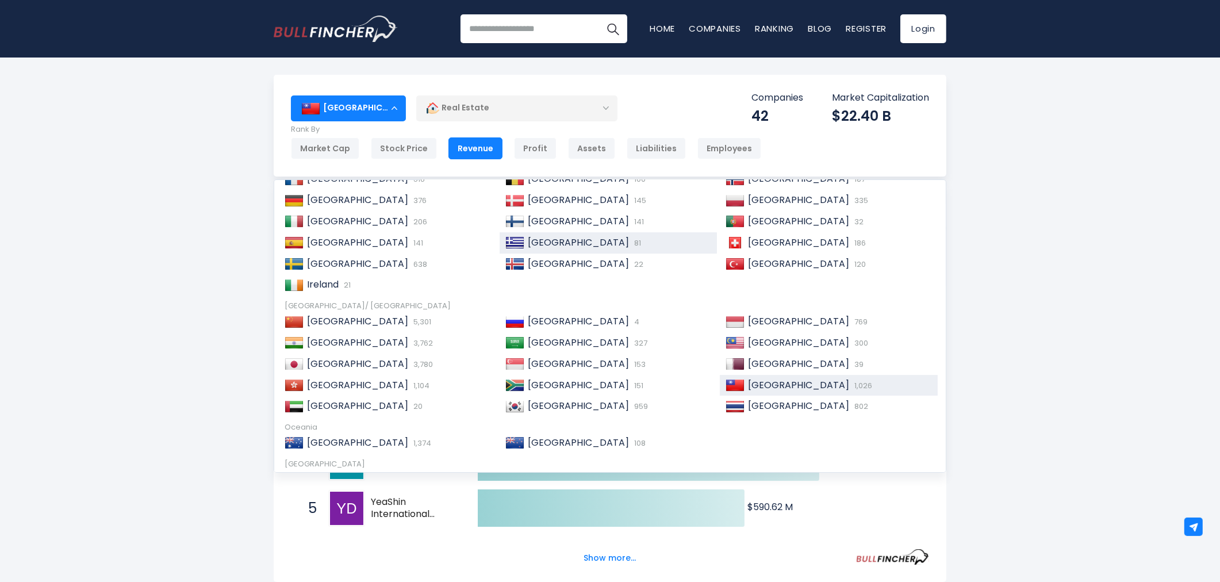
scroll to position [128, 0]
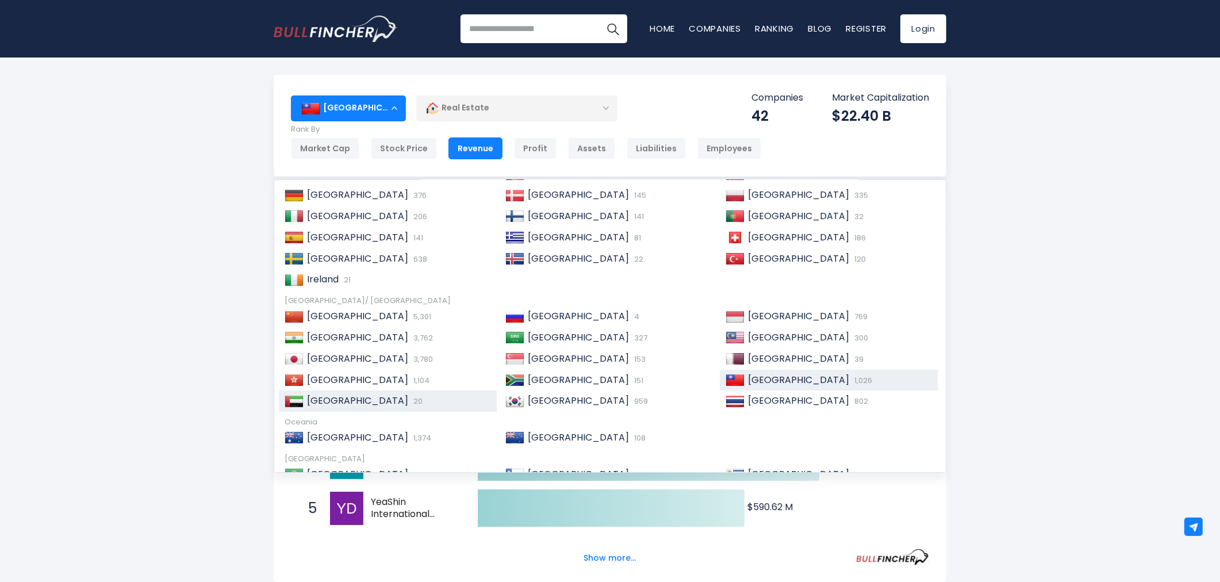
click at [421, 401] on div "United Arab Emirates 20" at bounding box center [396, 401] width 187 height 12
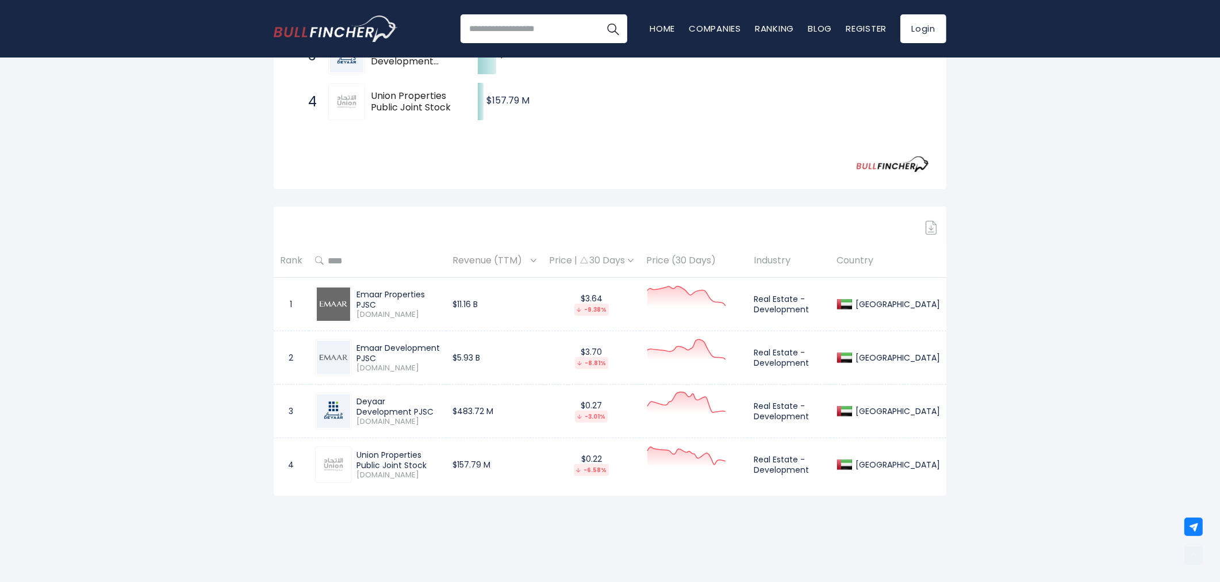
scroll to position [383, 0]
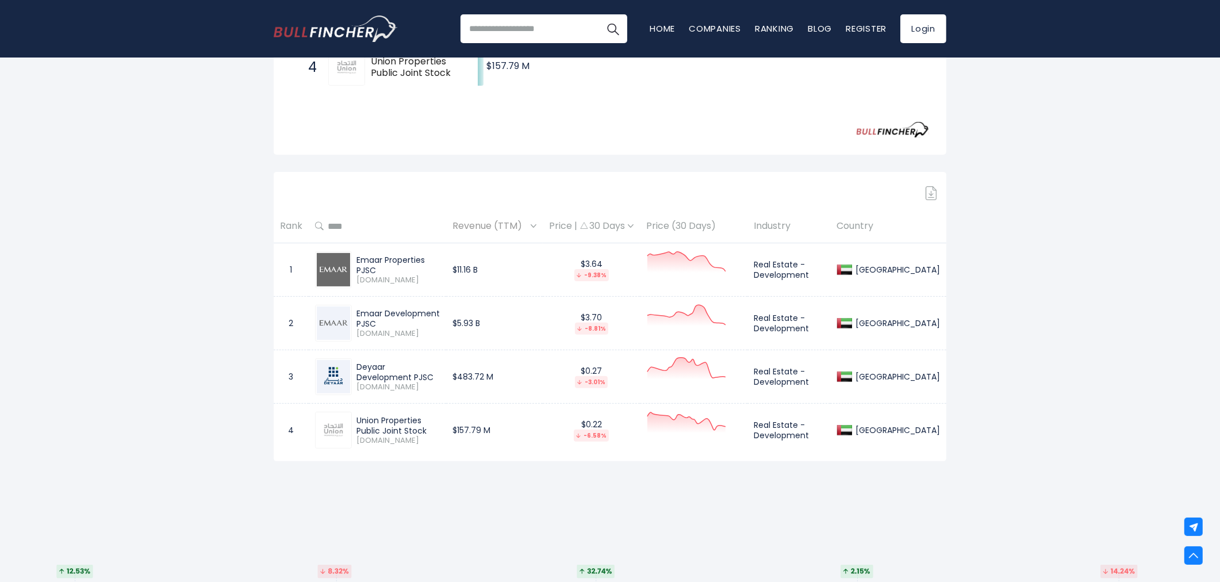
drag, startPoint x: 290, startPoint y: 271, endPoint x: 940, endPoint y: 433, distance: 669.5
click at [940, 433] on tbody "1 Emaar Properties PJSC [DOMAIN_NAME] $11.16 B $3.64 -9.38% Real Estate - Devel…" at bounding box center [610, 350] width 672 height 214
copy tbody "1 Emaar Properties PJSC [DOMAIN_NAME] $11.16 B $3.64 -9.38% Real Estate - Devel…"
click at [334, 287] on div at bounding box center [333, 269] width 37 height 37
drag, startPoint x: 284, startPoint y: 268, endPoint x: 939, endPoint y: 439, distance: 676.7
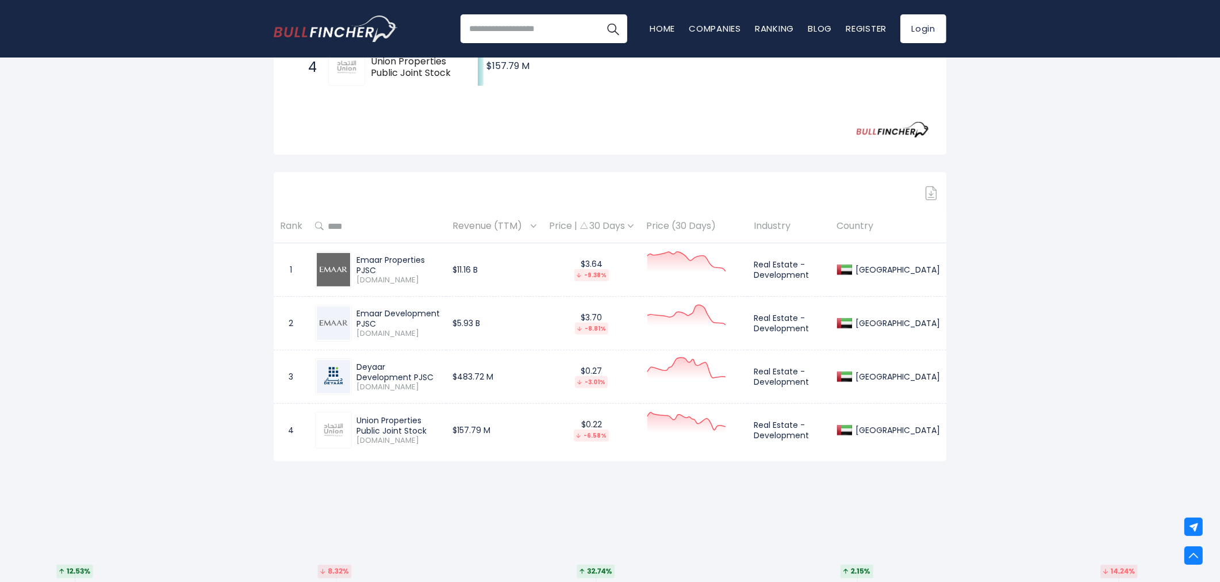
click at [939, 439] on tbody "1 Emaar Properties PJSC [DOMAIN_NAME] $11.16 B $3.64 -9.38% Real Estate - Devel…" at bounding box center [610, 350] width 672 height 214
copy tbody "1 Emaar Properties PJSC [DOMAIN_NAME] $11.16 B $3.64 -9.38% Real Estate - Devel…"
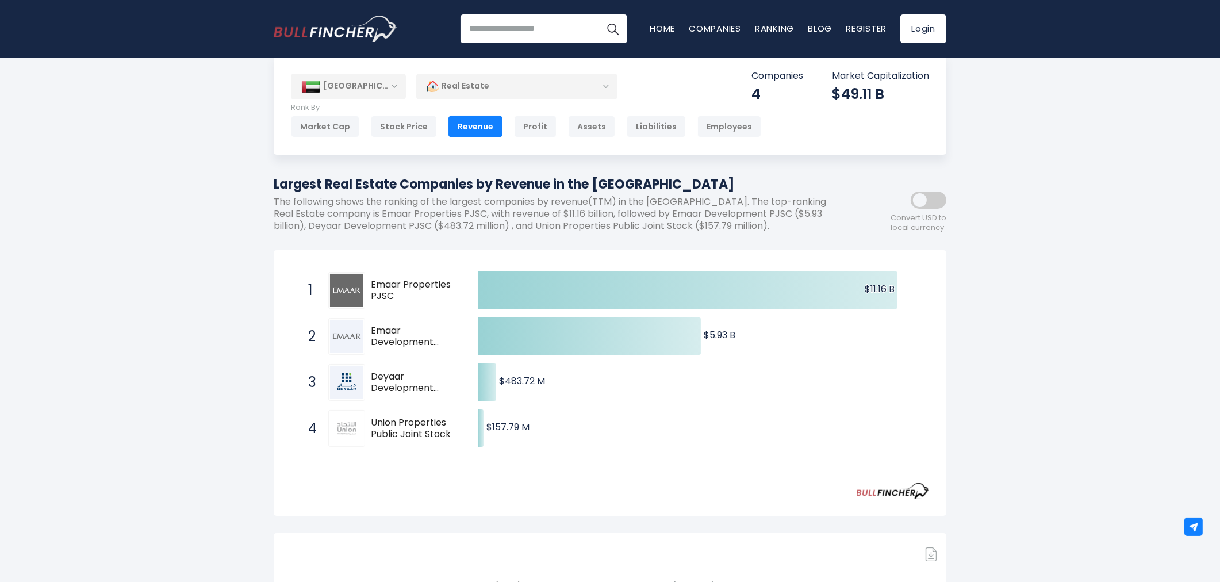
scroll to position [0, 0]
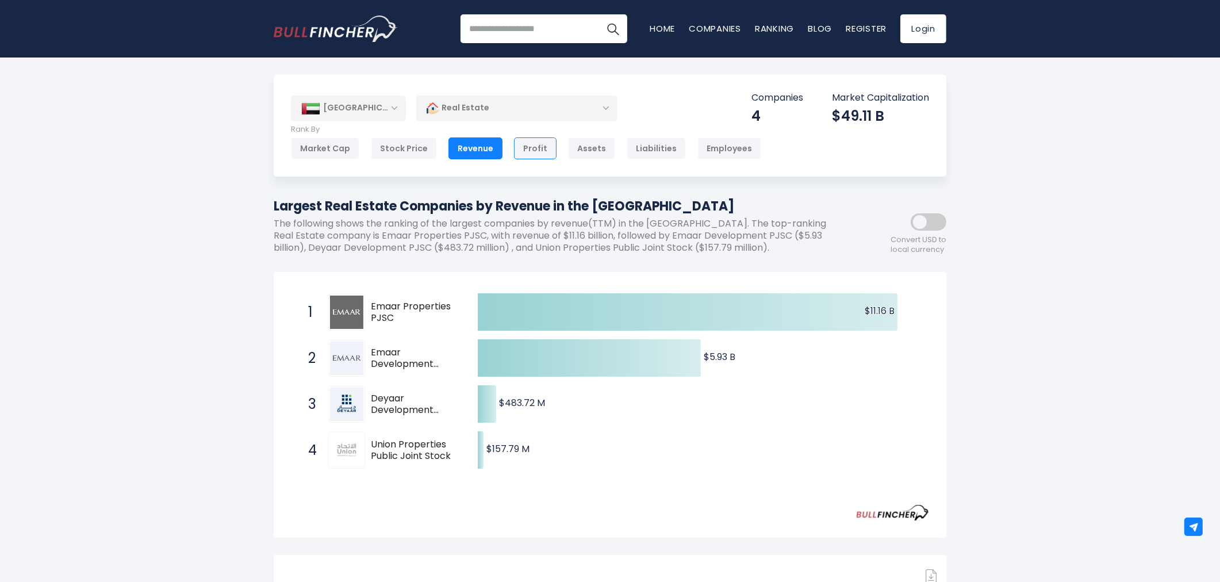
click at [526, 153] on div "Profit" at bounding box center [535, 148] width 43 height 22
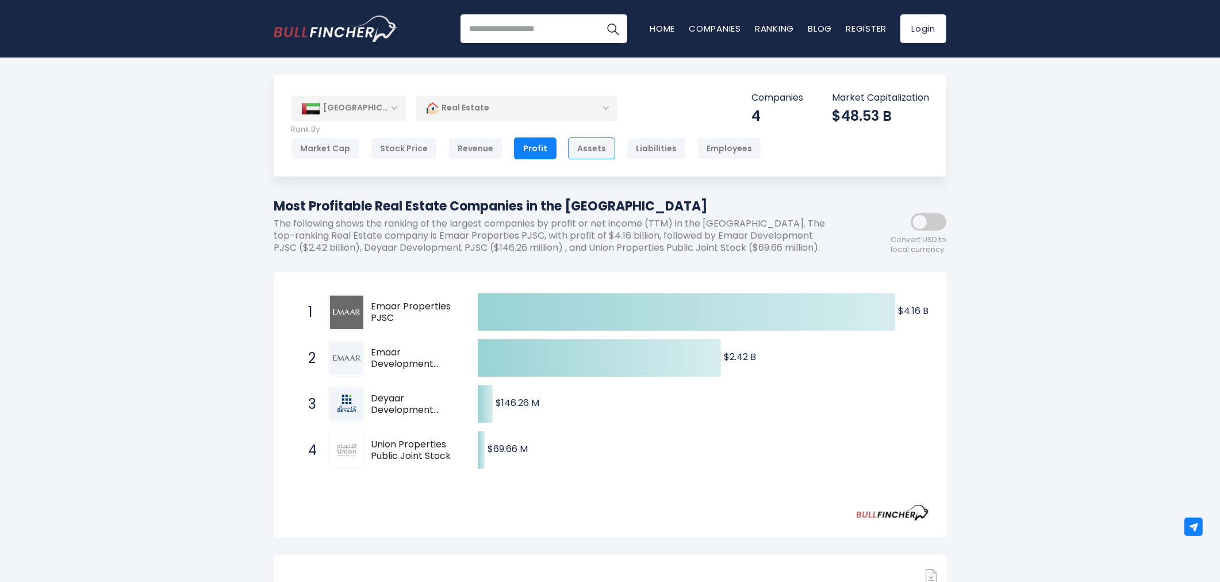
click at [583, 150] on div "Assets" at bounding box center [591, 148] width 47 height 22
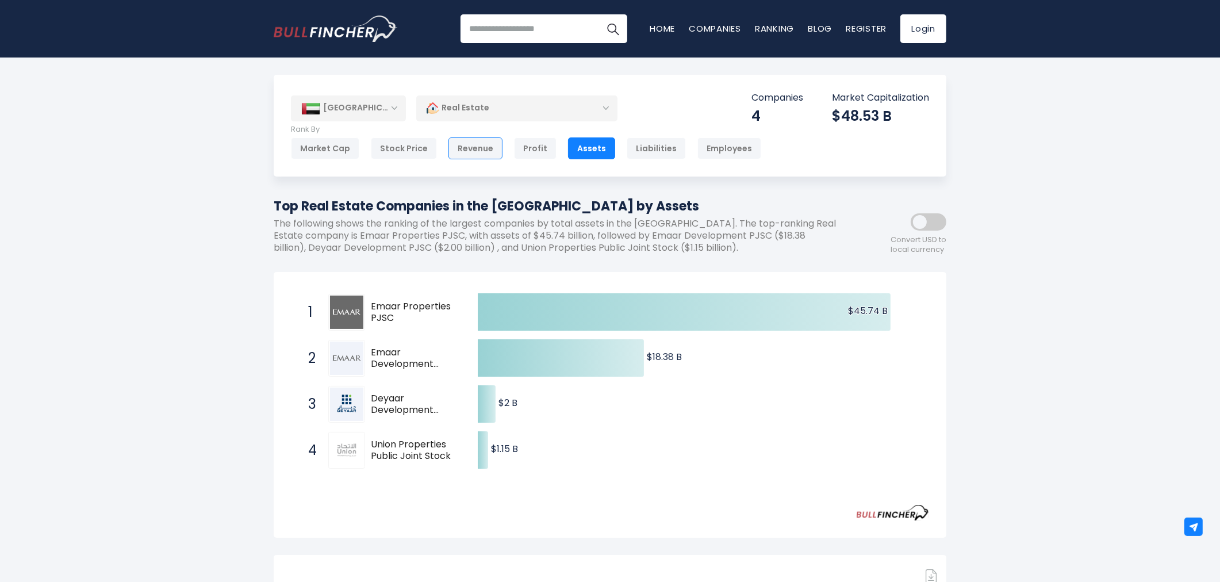
click at [483, 144] on div "Revenue" at bounding box center [475, 148] width 54 height 22
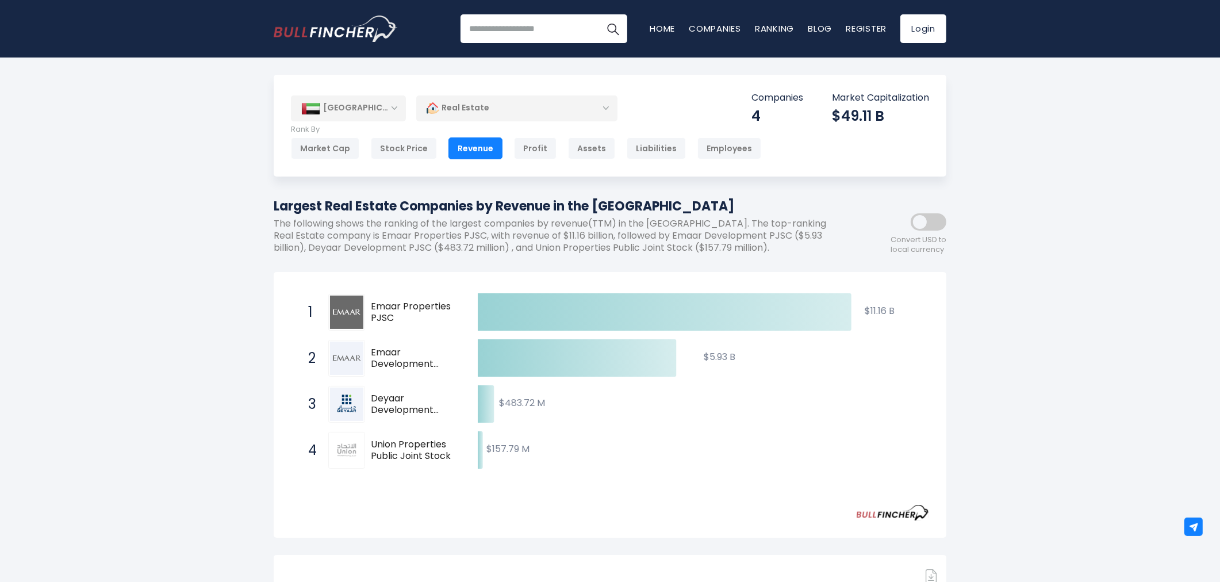
click at [367, 110] on div "[GEOGRAPHIC_DATA]" at bounding box center [348, 107] width 115 height 25
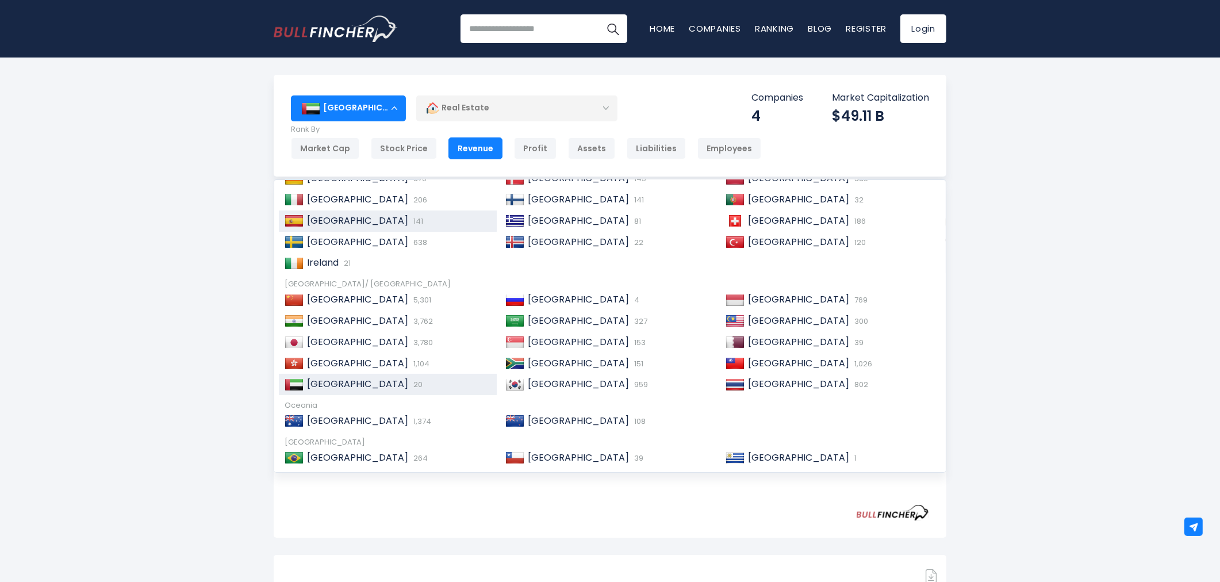
scroll to position [175, 0]
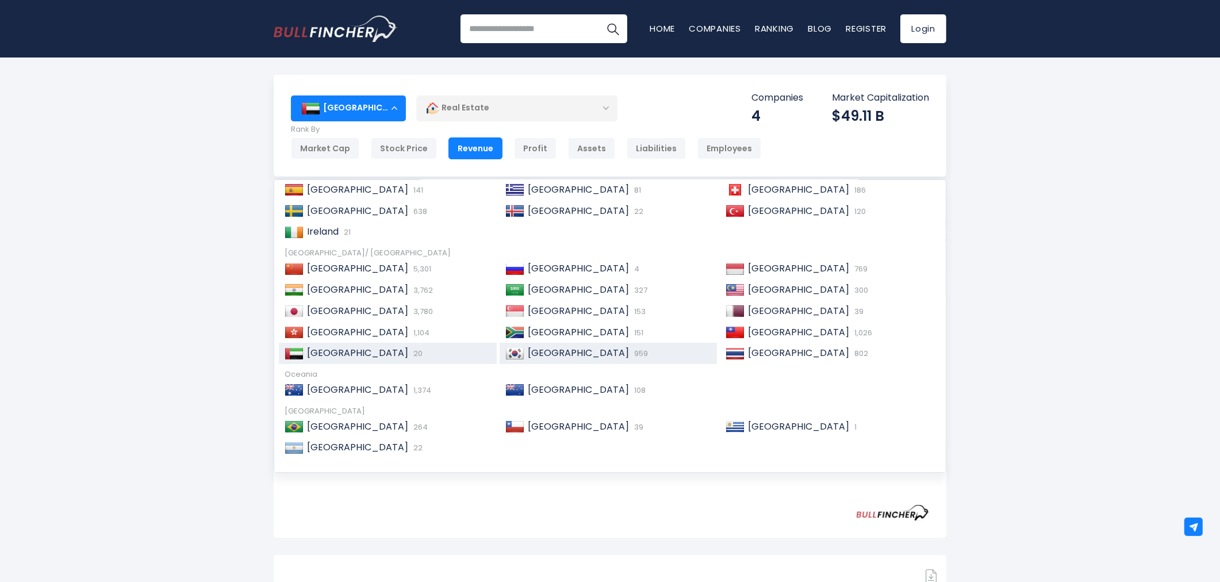
click at [529, 349] on span "[GEOGRAPHIC_DATA]" at bounding box center [578, 352] width 101 height 13
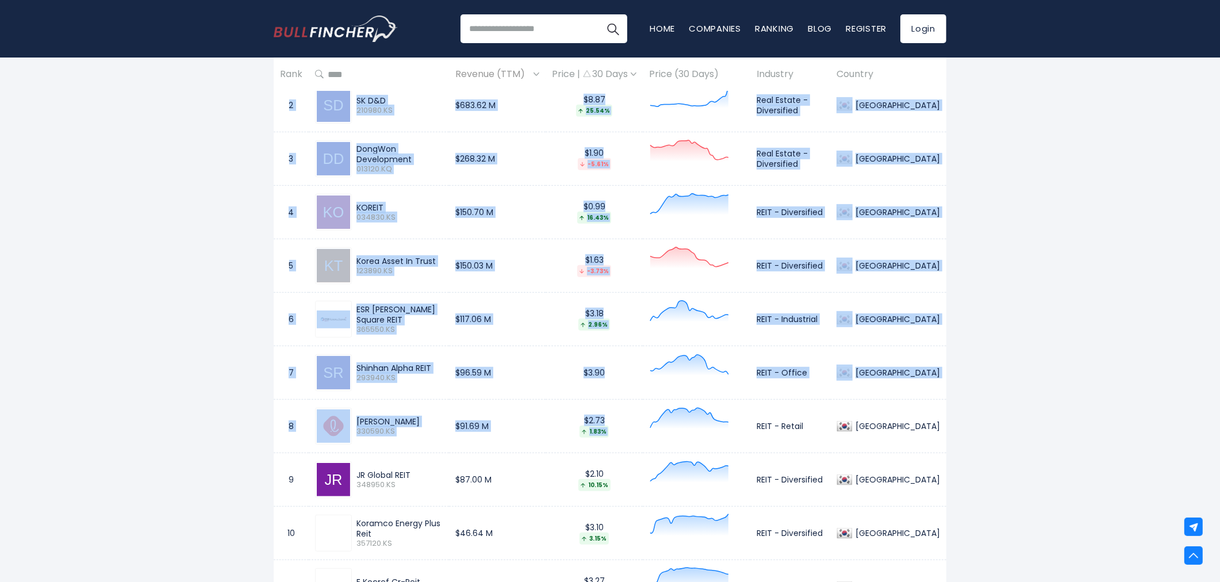
scroll to position [702, 0]
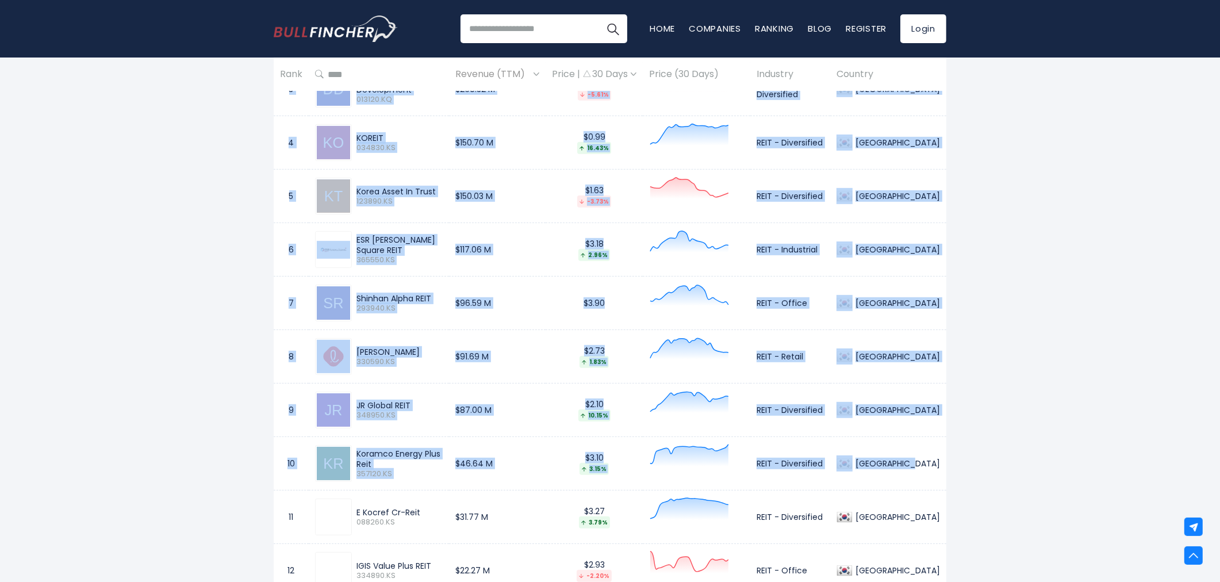
drag, startPoint x: 289, startPoint y: 171, endPoint x: 940, endPoint y: 464, distance: 714.4
click at [940, 464] on tbody "1 [PERSON_NAME] S&D 317400.KS $979.98 M $2.30 -2.38% Real Estate - Diversified …" at bounding box center [610, 464] width 672 height 1016
copy tbody "1 Xi S&D 317400.KS $979.98 M $2.30 -2.38% Real Estate - Diversified [GEOGRAPHIC…"
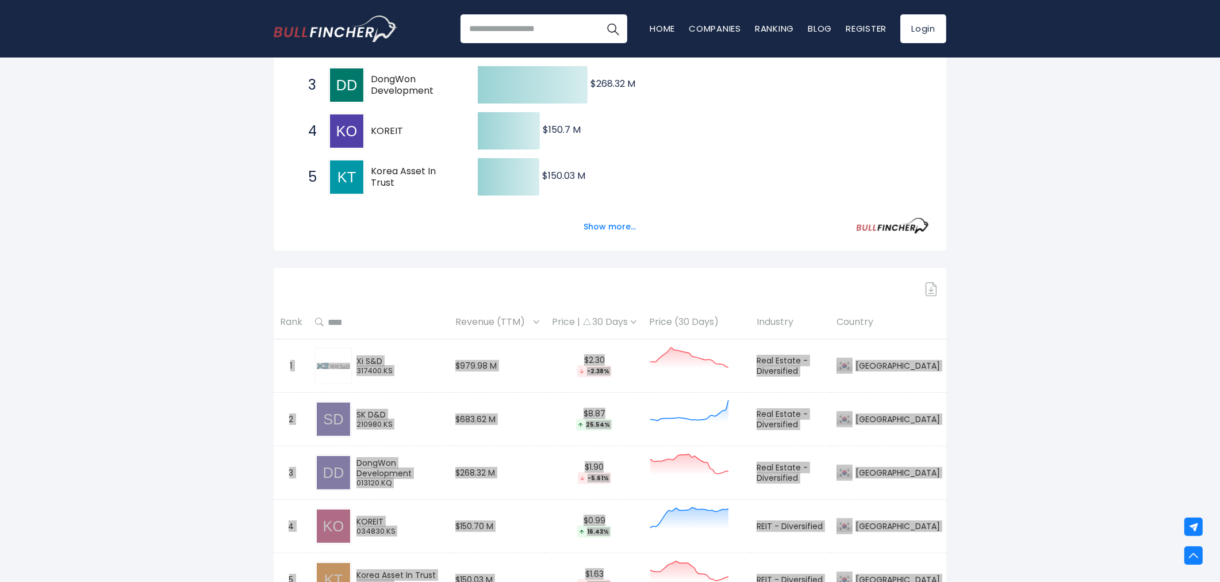
scroll to position [0, 0]
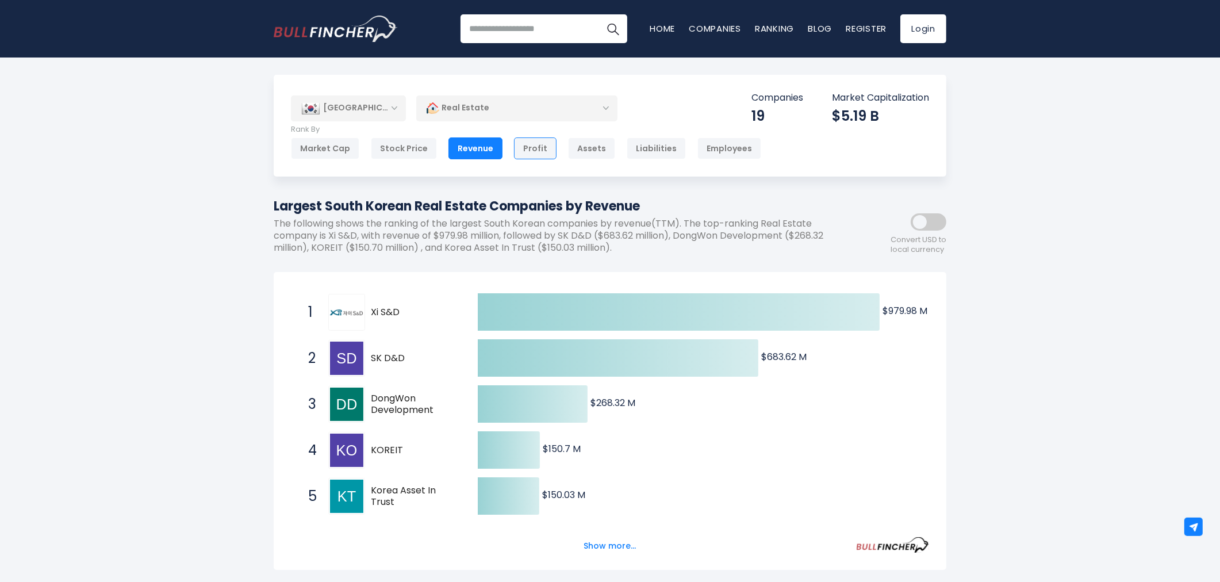
click at [533, 153] on div "Profit" at bounding box center [535, 148] width 43 height 22
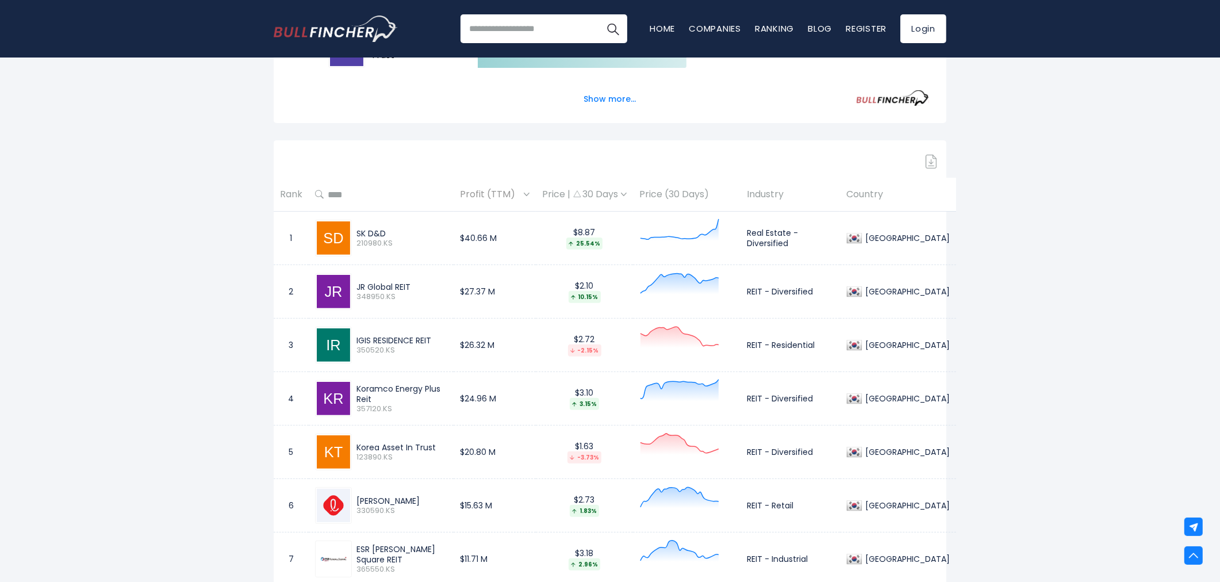
scroll to position [510, 0]
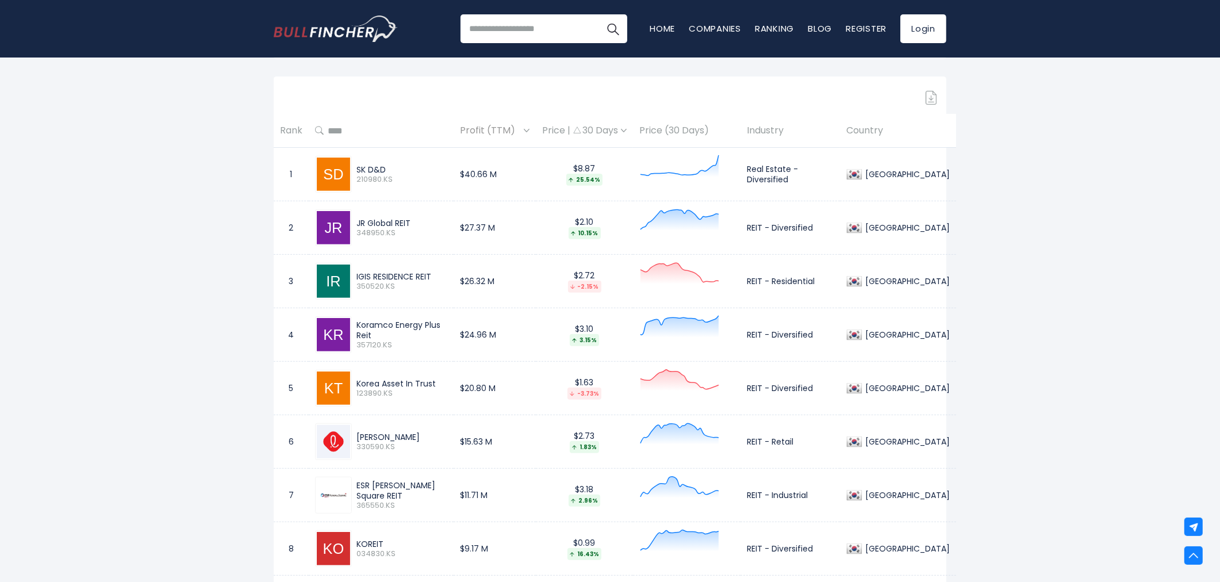
drag, startPoint x: 356, startPoint y: 275, endPoint x: 439, endPoint y: 274, distance: 82.8
click at [439, 274] on div "IGIS RESIDENCE REIT" at bounding box center [401, 276] width 91 height 10
copy div "IGIS RESIDENCE REIT"
drag, startPoint x: 746, startPoint y: 282, endPoint x: 821, endPoint y: 280, distance: 74.8
click at [821, 280] on td "REIT - Residential" at bounding box center [789, 281] width 99 height 53
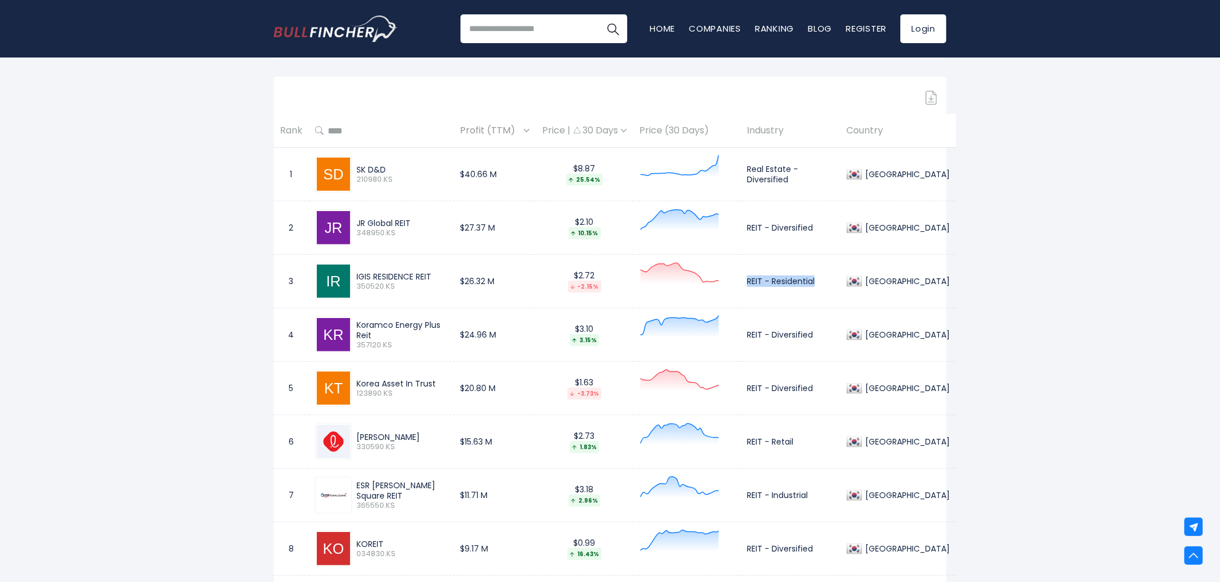
copy td "REIT - Residential"
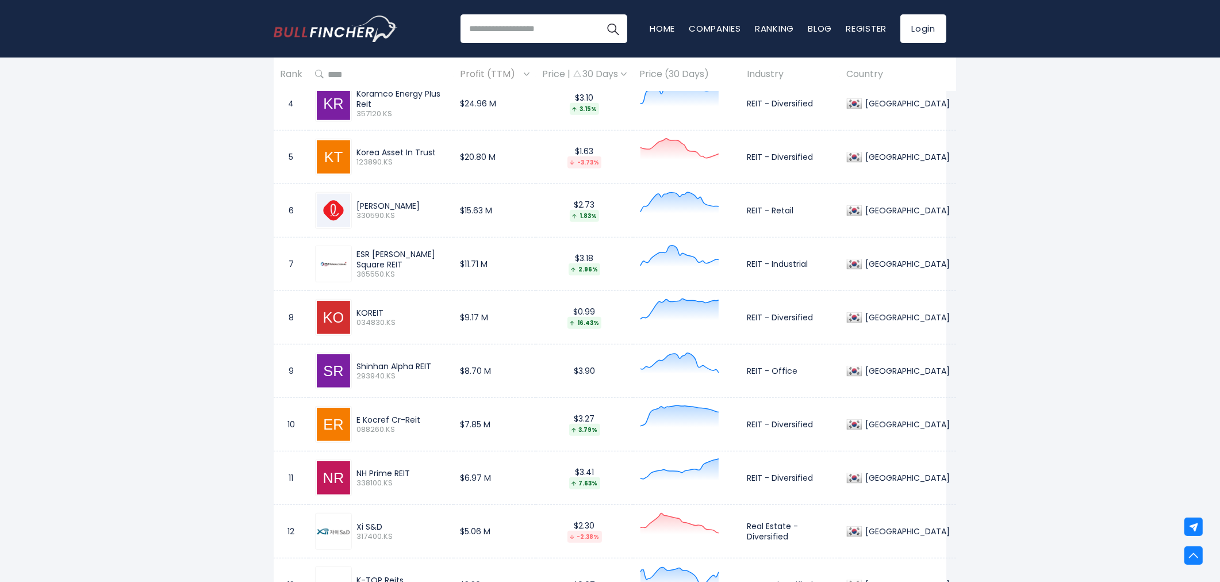
scroll to position [766, 0]
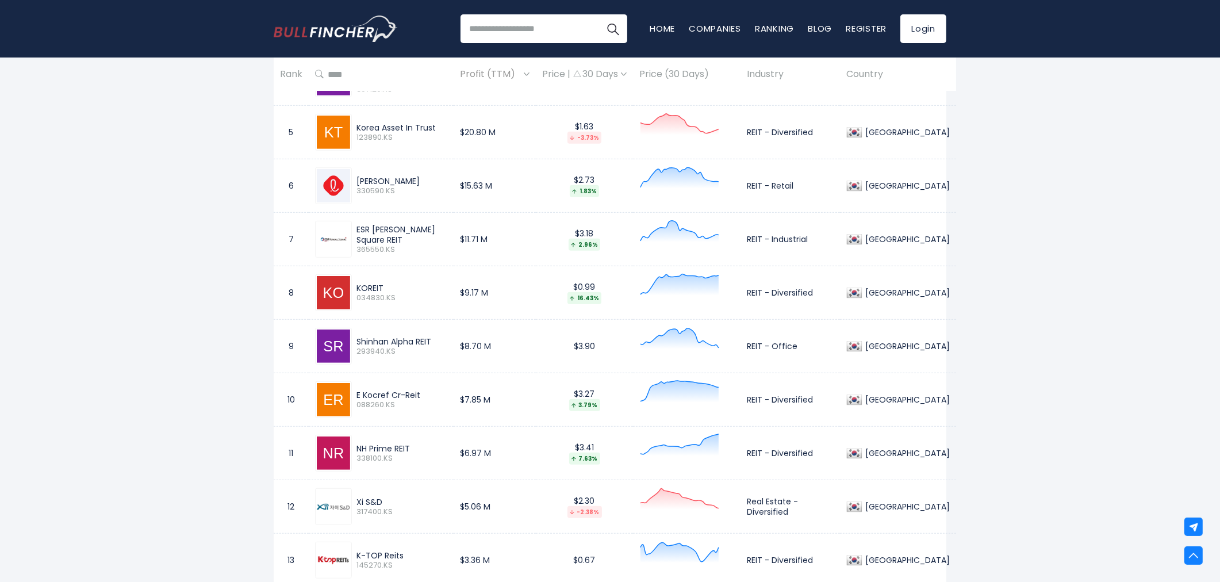
drag, startPoint x: 359, startPoint y: 395, endPoint x: 422, endPoint y: 394, distance: 63.2
click at [422, 394] on div "E Kocref Cr-Reit 088260.KS" at bounding box center [399, 400] width 95 height 20
copy div "E Kocref Cr-Reit"
drag, startPoint x: 750, startPoint y: 402, endPoint x: 818, endPoint y: 402, distance: 67.8
click at [818, 402] on td "REIT - Diversified" at bounding box center [789, 399] width 99 height 53
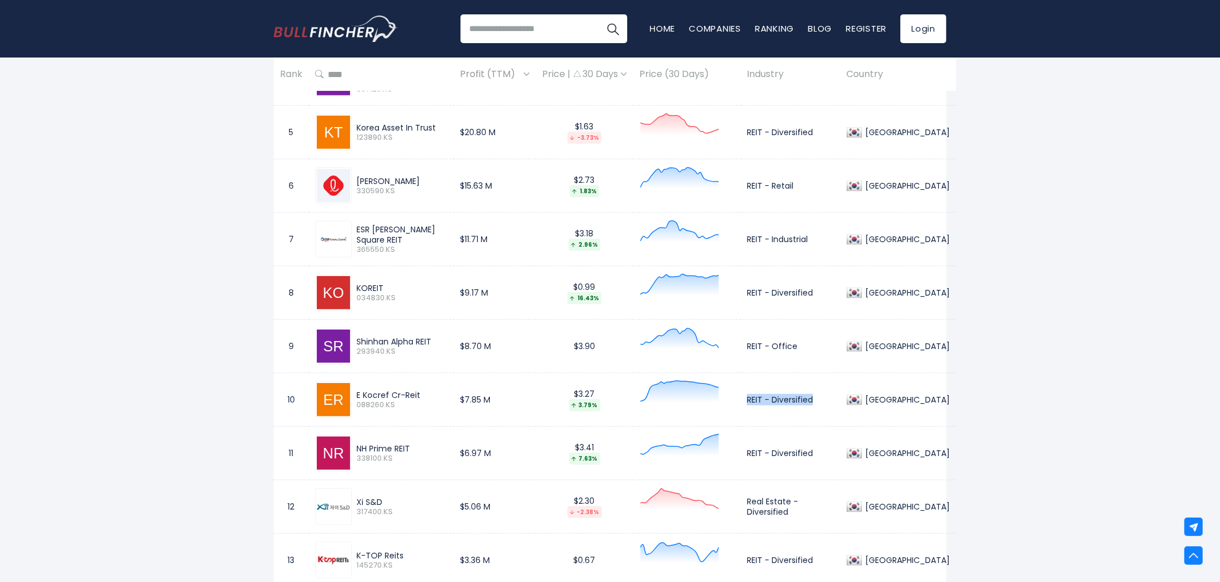
copy td "REIT - Diversified"
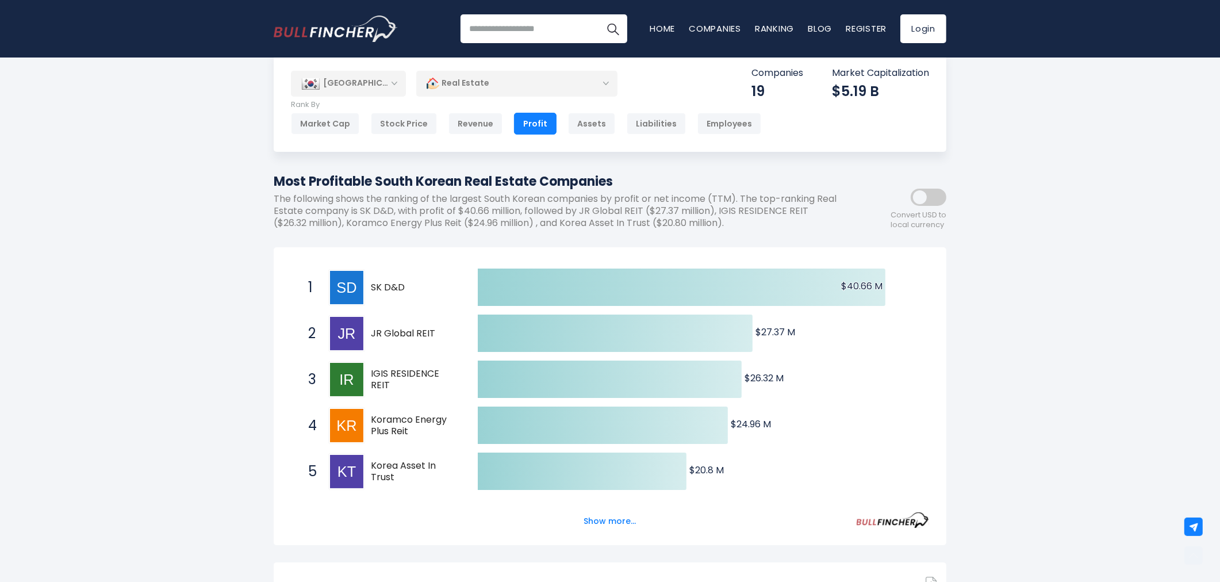
scroll to position [0, 0]
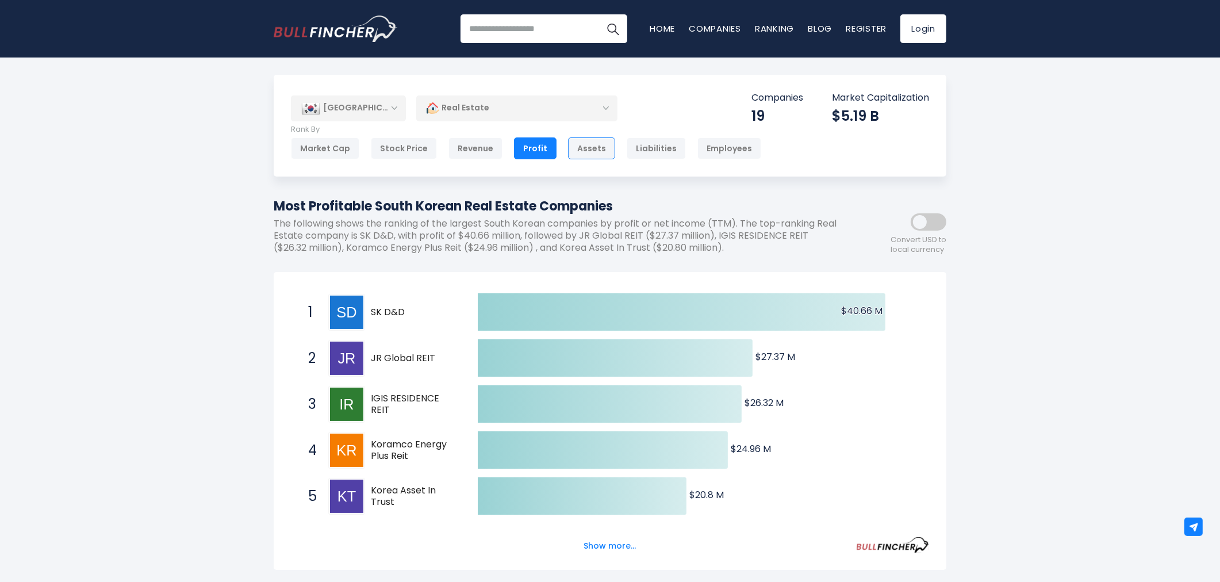
click at [579, 147] on div "Assets" at bounding box center [591, 148] width 47 height 22
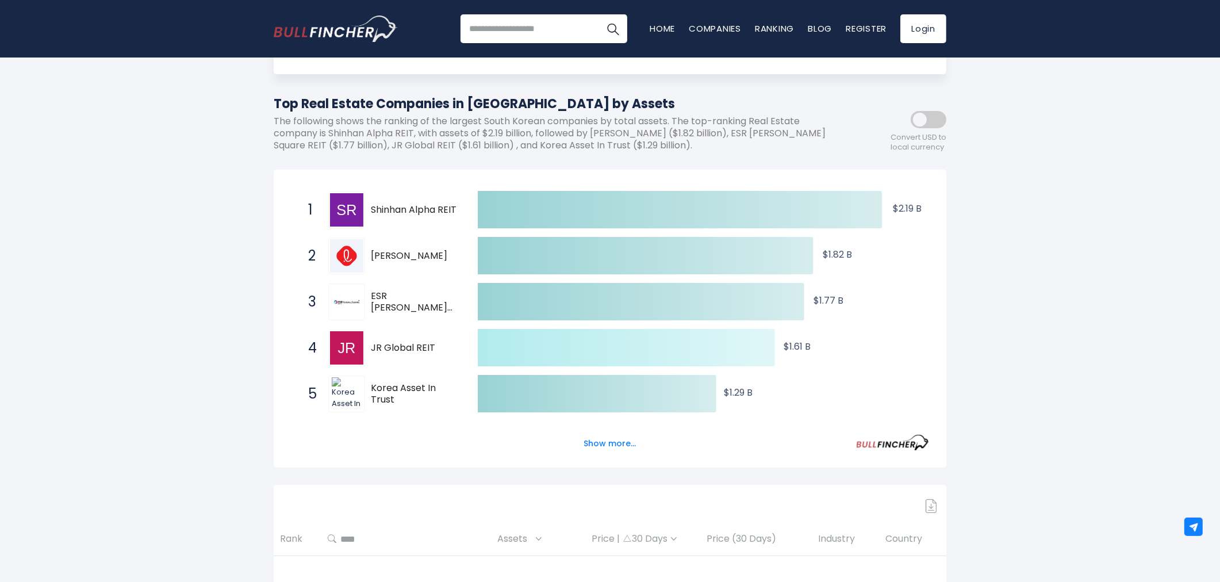
scroll to position [191, 0]
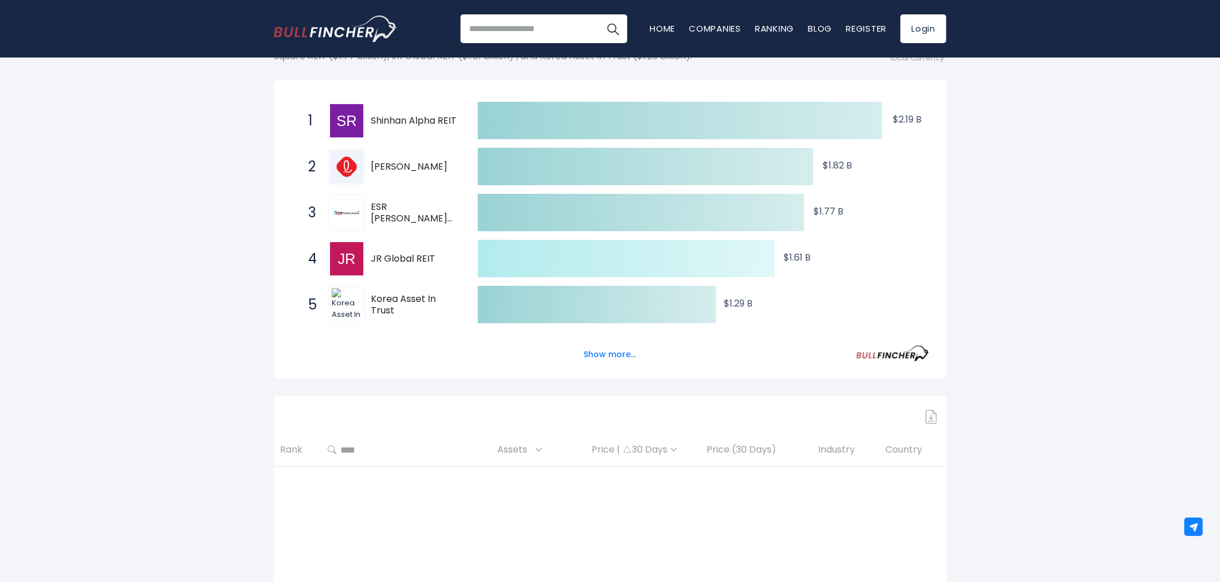
click at [622, 352] on button "Show more..." at bounding box center [610, 354] width 66 height 19
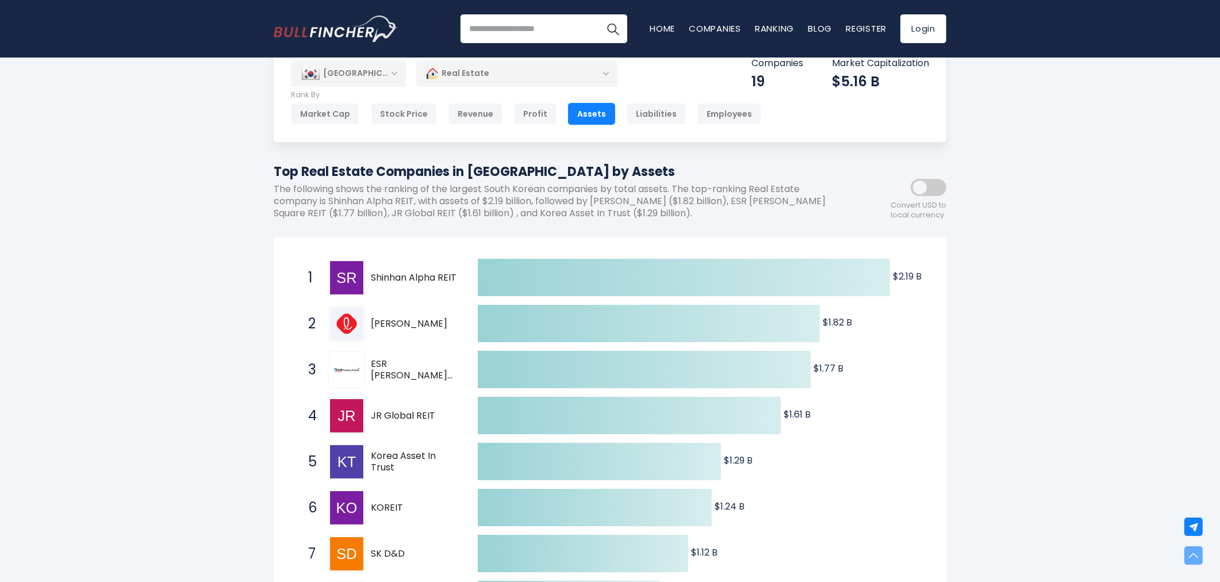
scroll to position [0, 0]
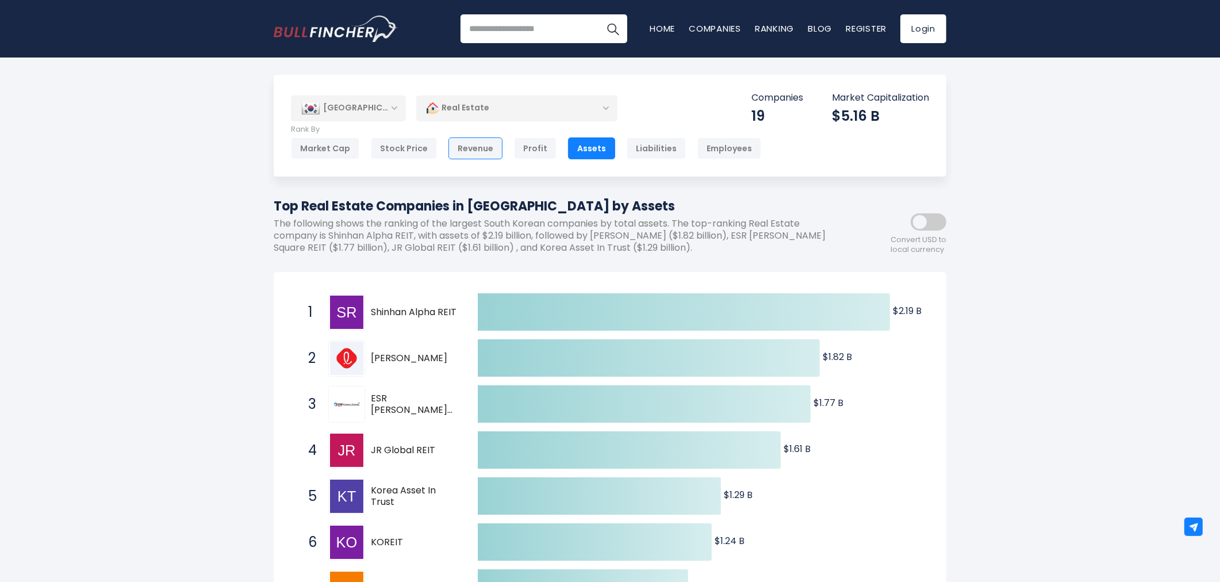
click at [470, 156] on div "Revenue" at bounding box center [475, 148] width 54 height 22
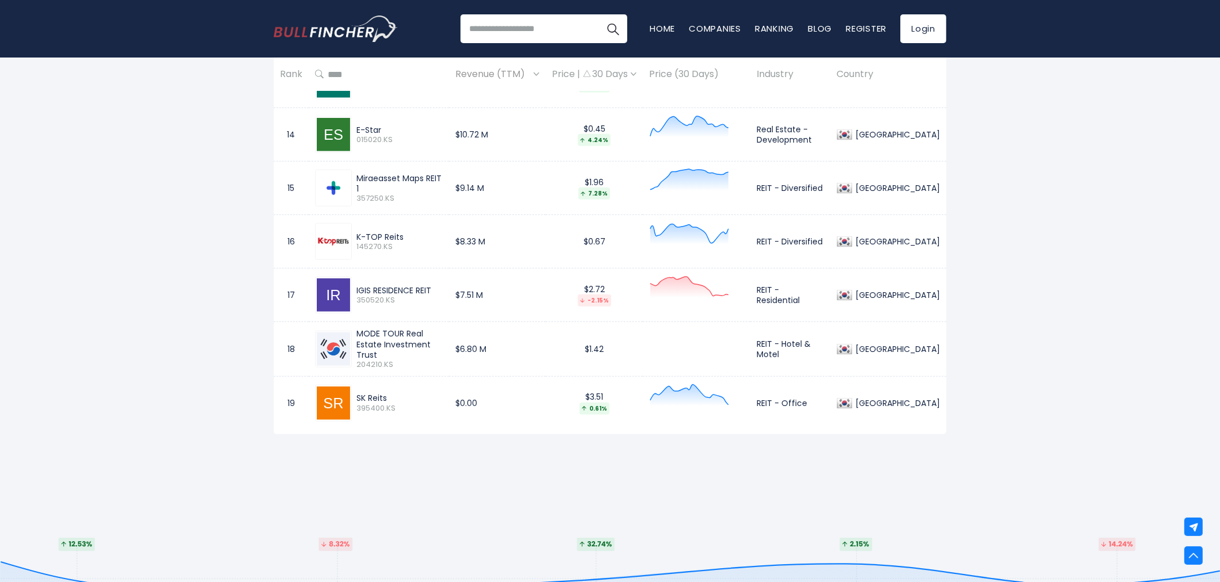
scroll to position [924, 0]
